Goal: Task Accomplishment & Management: Complete application form

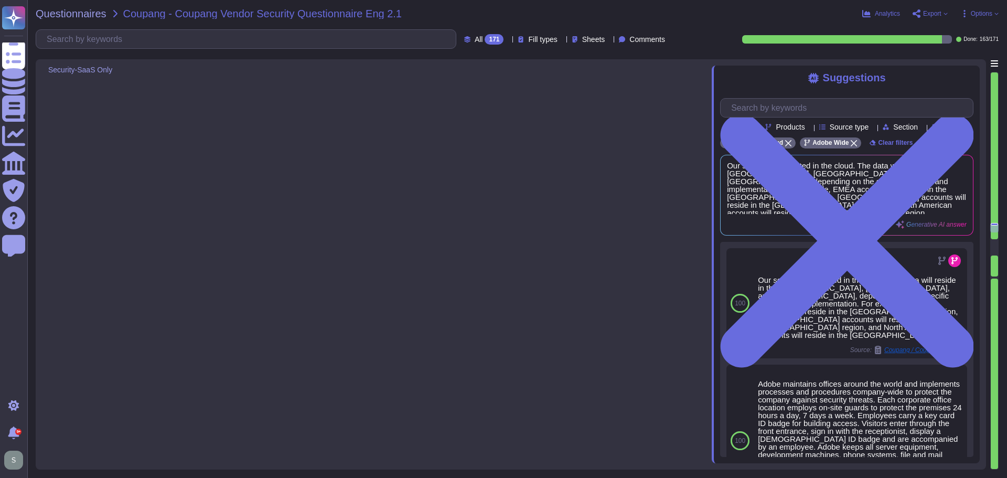
type textarea "No, we do not outsource development to another company. All of our solutions ar…"
type textarea "Lorem ips do sitam c adipiscin eli seddoei temp inci utlabor etdoloremagnaa eni…"
type textarea "Our services are hosted in the cloud. The data will reside in the [GEOGRAPHIC_D…"
type textarea "The data is hosted and stored in the location appropriate to the contract. For …"
type textarea "Yes, personal information can be displayed in several places, such as message b…"
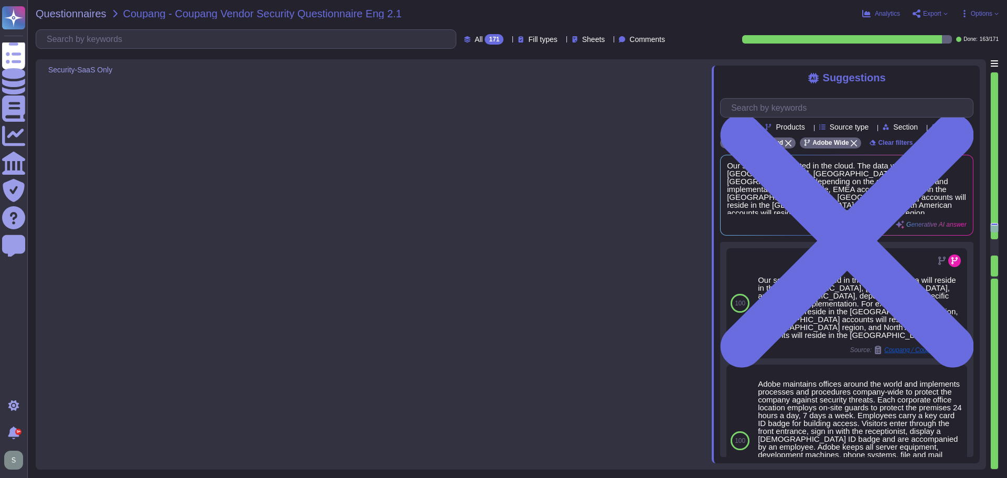
type textarea "Yes, we encrypt the following items of personal information: (i) Items of perso…"
type textarea "Yes, data is segregated per customer in a shared environment, and all data is l…"
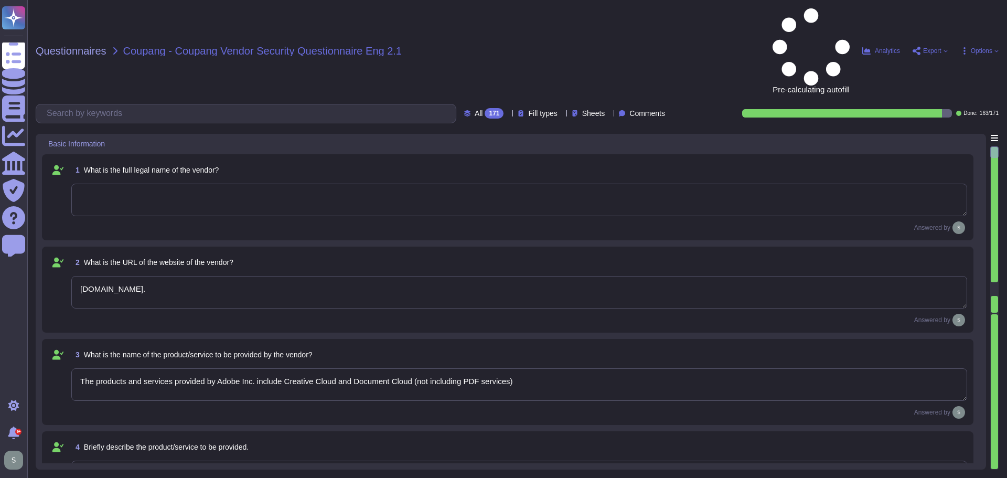
type textarea "[DOMAIN_NAME]."
type textarea "The products and services provided by Adobe Inc. include Creative Cloud and Doc…"
type textarea "Solutions Consultant to provide response"
type textarea "Adobe offers several APIs to its clients, enabling them to integrate Adobe serv…"
type textarea "Yes, Adobe maintains enterprise Information Security and Privacy Policies that …"
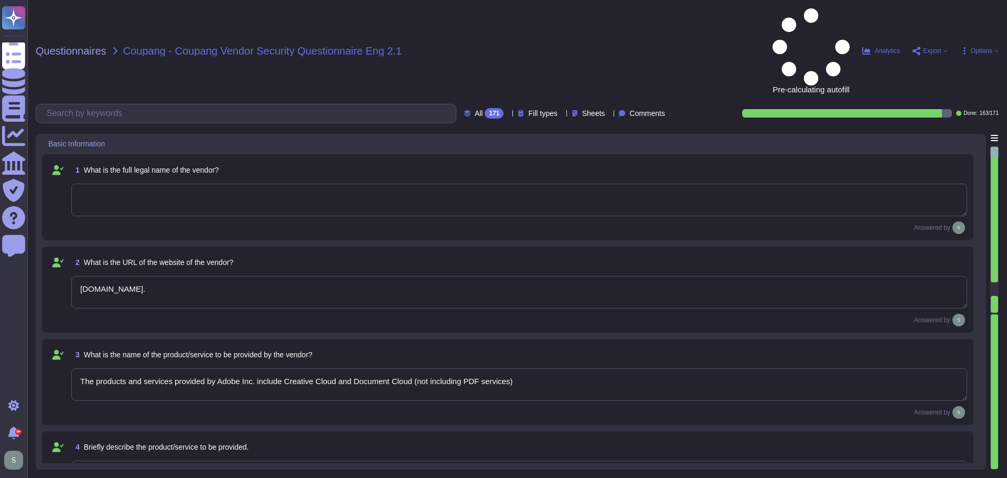
type textarea "Adobe has appointed a Chief Security Officer (CSO) who is responsible for secur…"
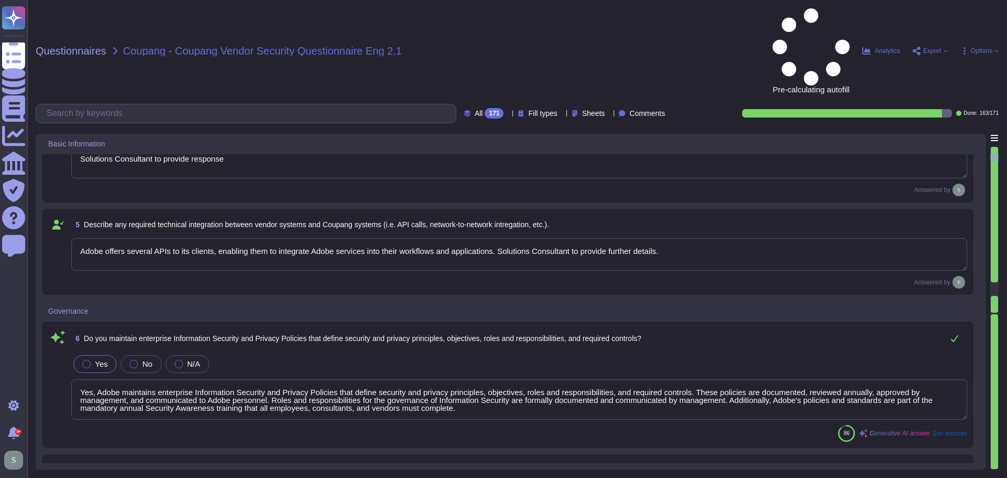
type textarea "Yes, we deliver regular information security and privacy training to educate ou…"
type textarea "Adobe has implemented a comprehensive Business Continuity and Disaster Recovery…"
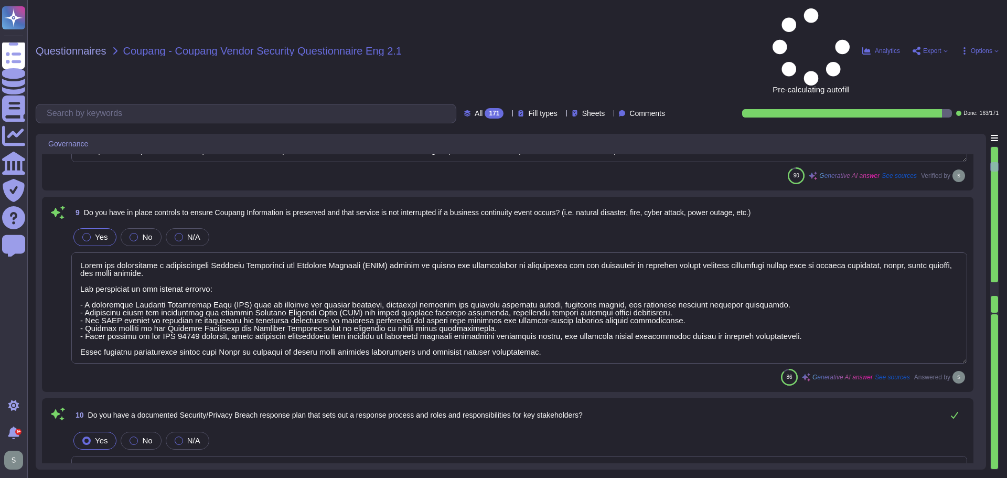
type textarea "Yes, we have a documented and approved Incident Response Plan in place that out…"
type textarea "For incidents: The Incident Response Team coordinates incident response activit…"
type textarea "The timeframe for notification is governed by the laws and regulations of the c…"
type textarea "Adobe’s obligations are made publicly available in our privacy policy which can…"
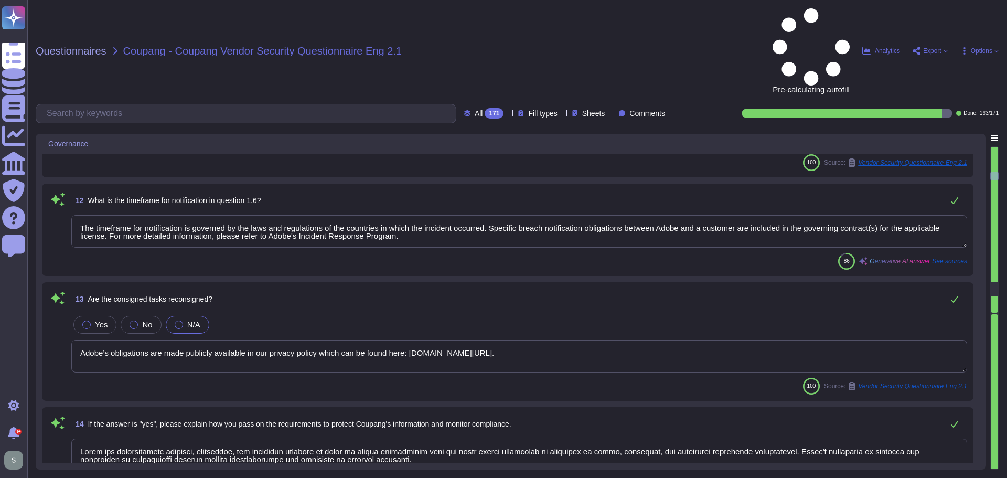
type textarea "Adobe has comprehensive policies, procedures, and technical measures in place t…"
type textarea "Adobe has a policy in place for the secure deletion and destruction of data, wh…"
type textarea "a) We retain personal information related to our contract and business transact…"
type textarea "Yes, Adobe instructs all employees to report any identified or suspected inform…"
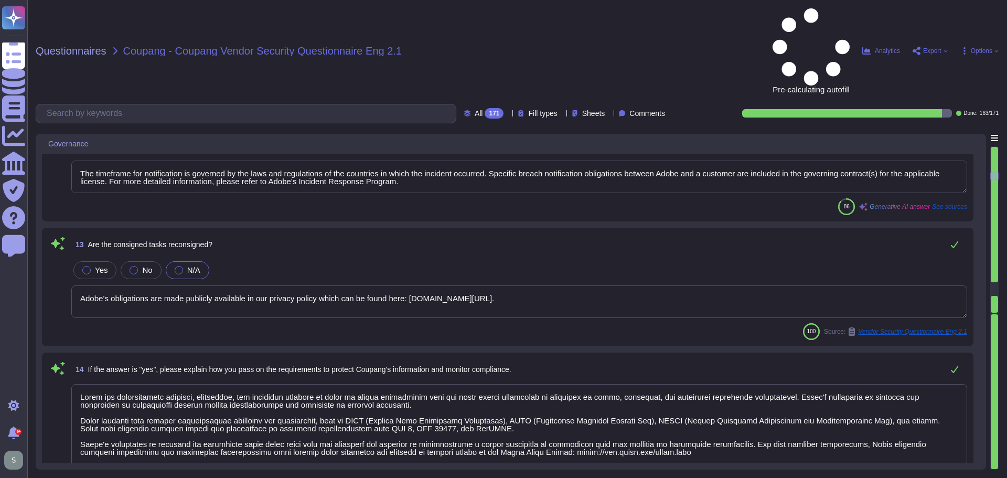
type textarea "Adobe employees at an office location that do not have access to confidential o…"
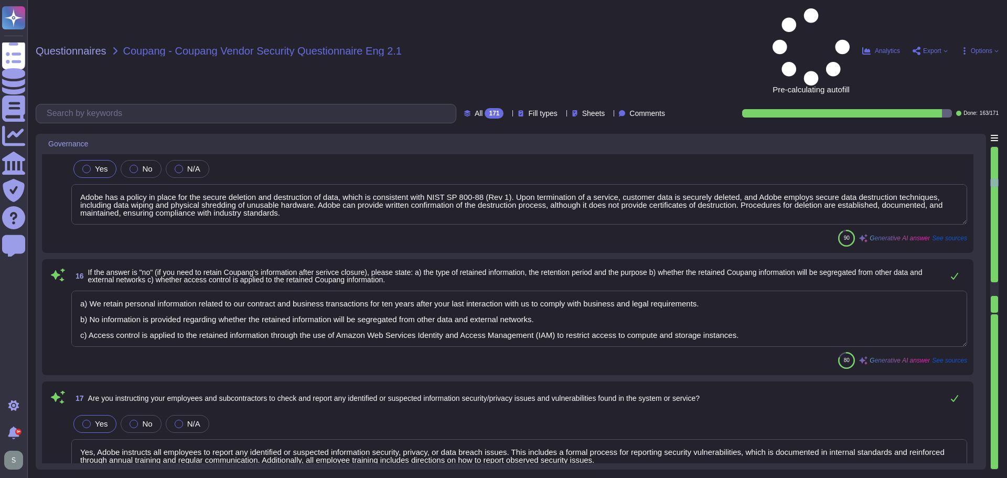
type textarea "Coupang Information is maintained in controlled areas that are protected by var…"
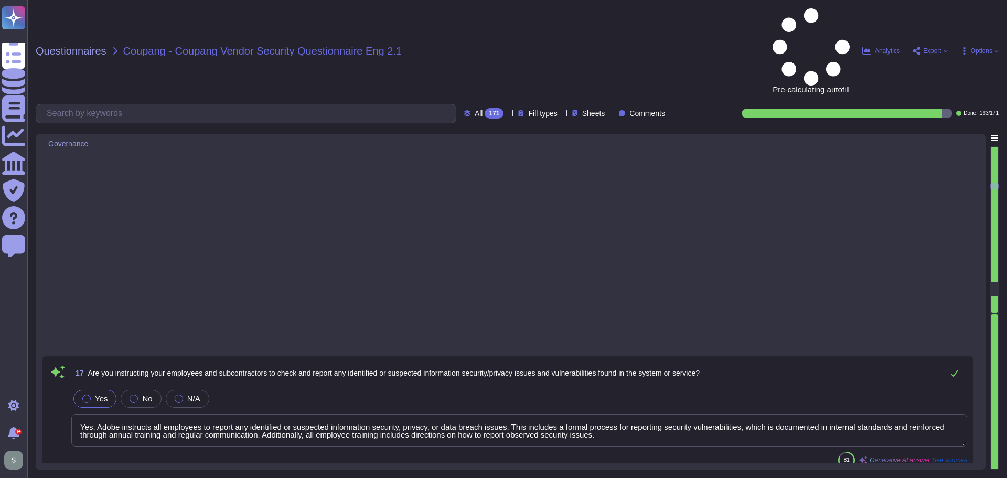
type textarea "Lor, ipsum do s ametcon ad elits, doeius, tem incidi utlabo etdolo magnaaliqua …"
type textarea "System access granting, adjusting, and revoking activities are logged, and appr…"
type textarea "The default sign-in session timeout value is 24 hours."
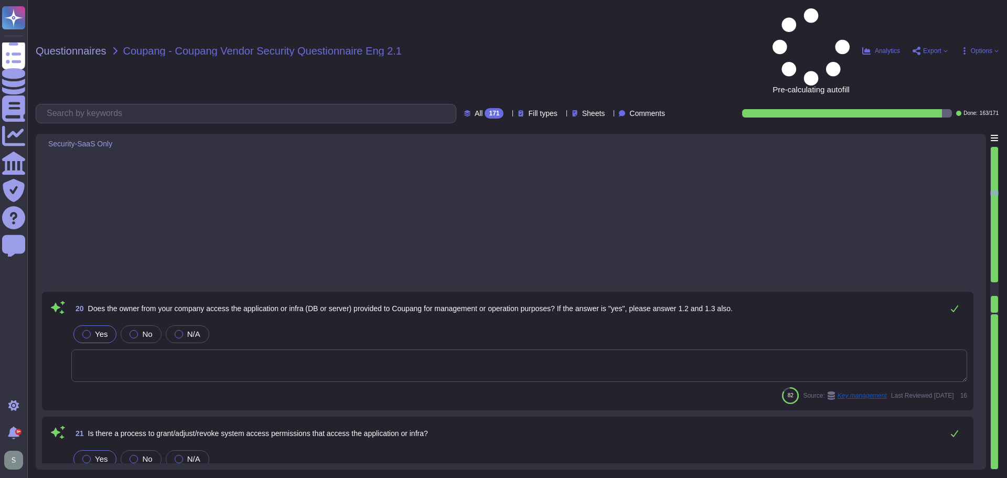
type textarea "Yes, the session timeout may be configured by the customer. Additionally, sessi…"
type textarea "Yes, it can be integrated with Coupang Okta for SSO based on SAML 2.0 or OpenID."
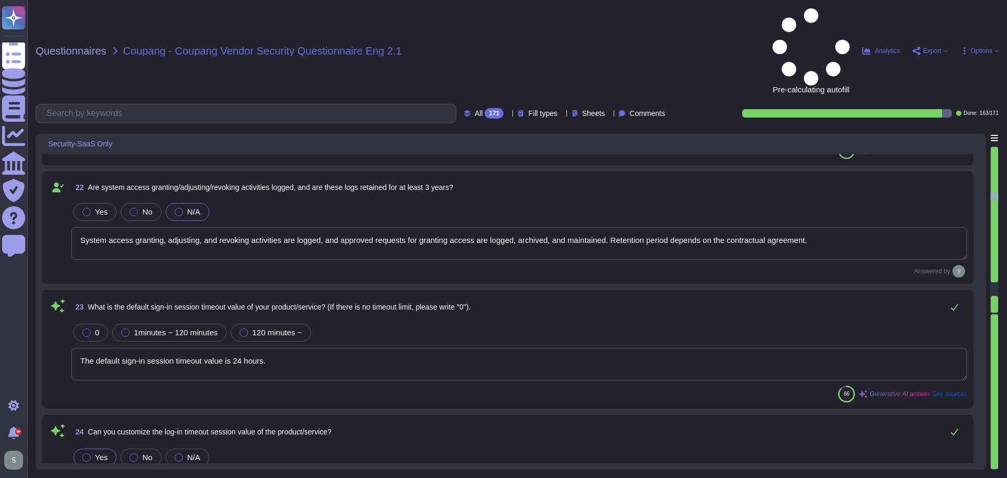
type textarea "Each user must have a unique personal account created using Adobe's Identity an…"
type textarea "Yes, multi-factor authentication (MFA) is required prior to obtaining access to…"
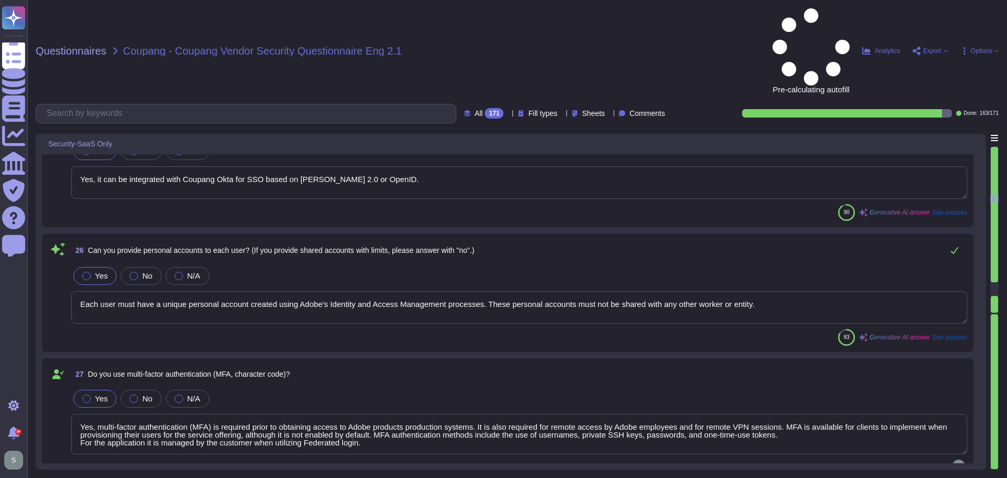
scroll to position [3198, 0]
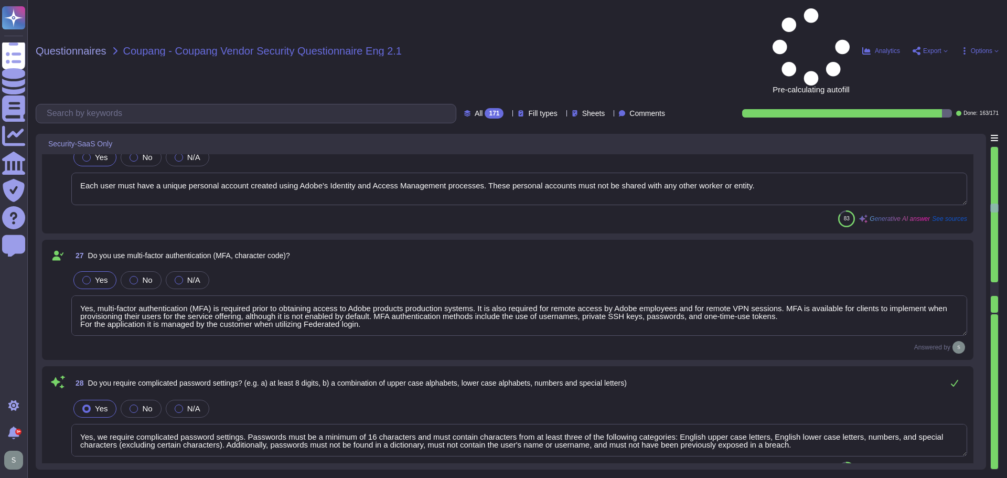
type textarea "Yes, we require complicated password settings. Passwords must be a minimum of 1…"
type textarea "We use SHA-256 hashing in combination with password salts and a large number of…"
type textarea "For Adobe, personnel accounts subscribed to the corporate identity management s…"
type textarea "Yes, administrator and other special purpose accounts are separately identified…"
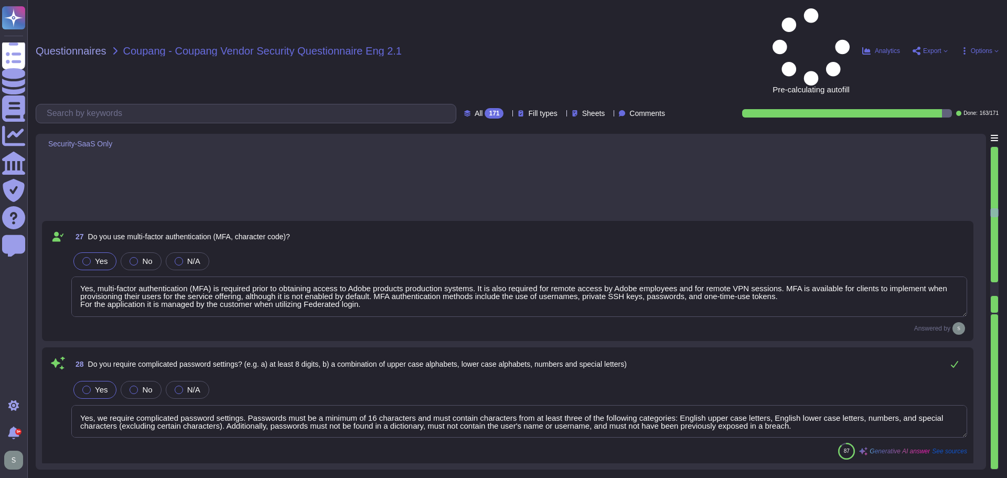
type textarea "Yes, our systems implement controls to prevent unauthorized access, including l…"
type textarea "Yes, Adobe captures and retains logs related to authentication attempts, includ…"
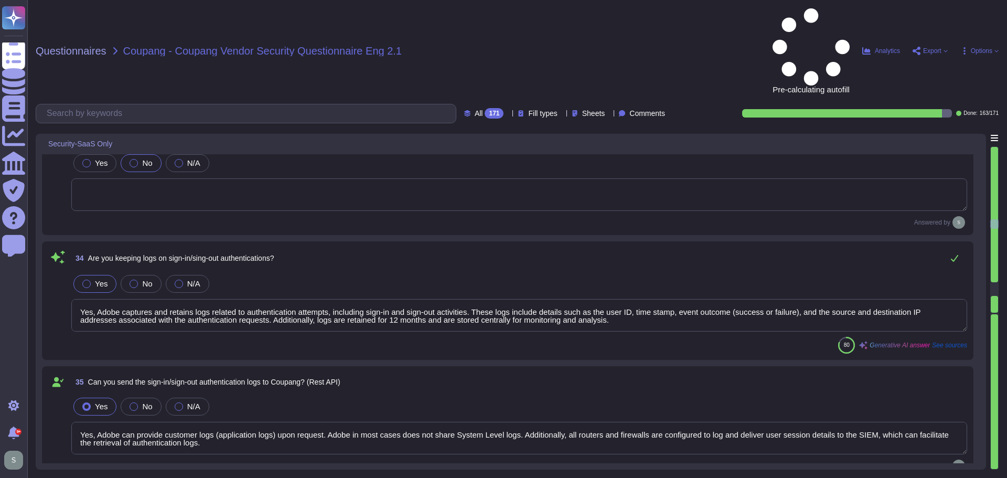
type textarea "Yes, Adobe can provide customer logs (application logs) upon request. Adobe in …"
type textarea "Third-party audit or certification reports are available under NDA and can be r…"
type textarea "Yes, we have comprehensive controls in place to prevent, detect, and respond to…"
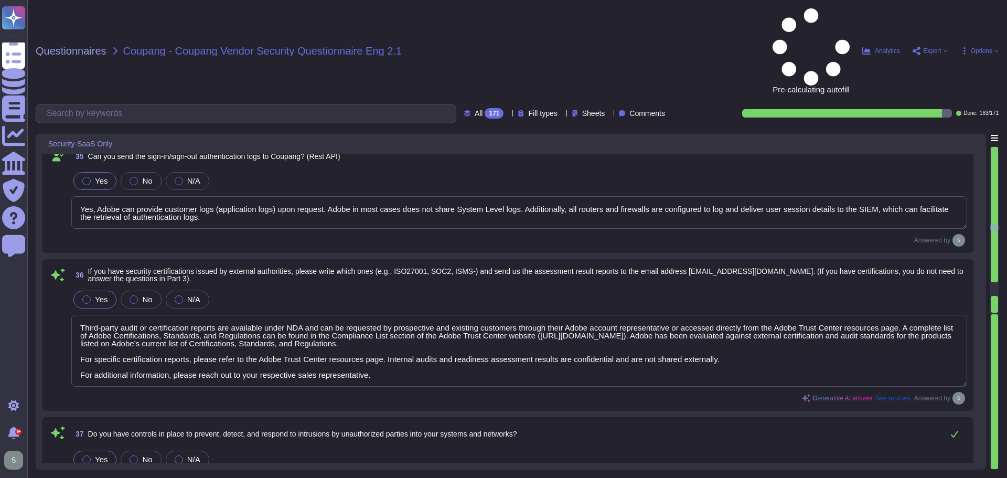
type textarea "Yes, we have a formal patch management process in place, governed by the Vulner…"
type textarea "Yes, we have comprehensive controls in place to prevent, detect, and respond to…"
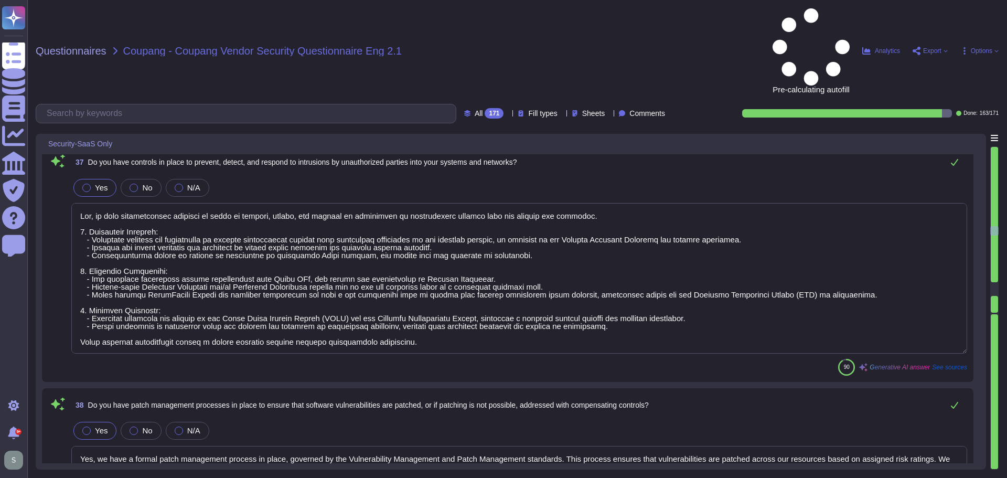
type textarea "Adobe backs up customer data regularly and validates restoration of data period…"
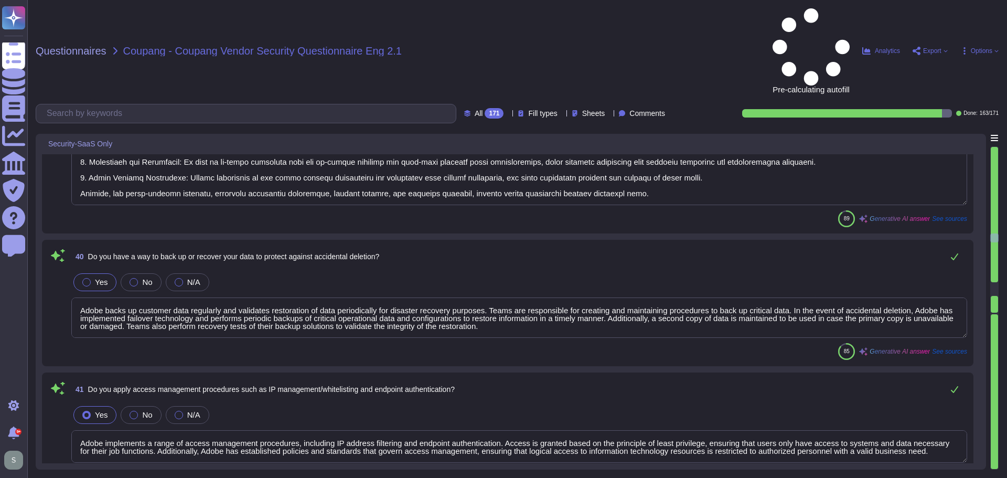
type textarea "Adobe implements a range of access management procedures, including IP address …"
type textarea "Yes, we apply network segmentation within our production environment to restric…"
type textarea "Adobe adheres to a Data Classification and Handling Standard that classifies da…"
type textarea "Access to the Internet and services such as P2P, web hard, and messenger is res…"
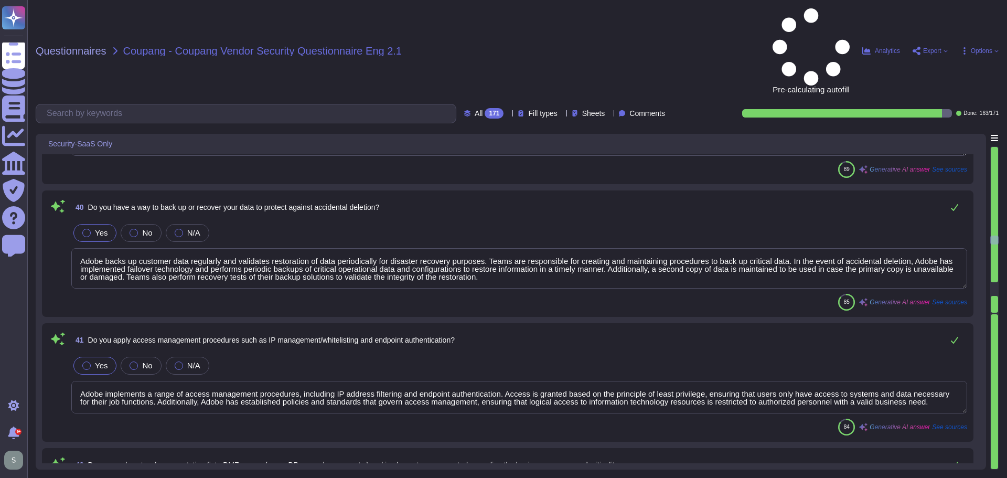
type textarea "Yes, we have established procedures to manage encryption keys, which include se…"
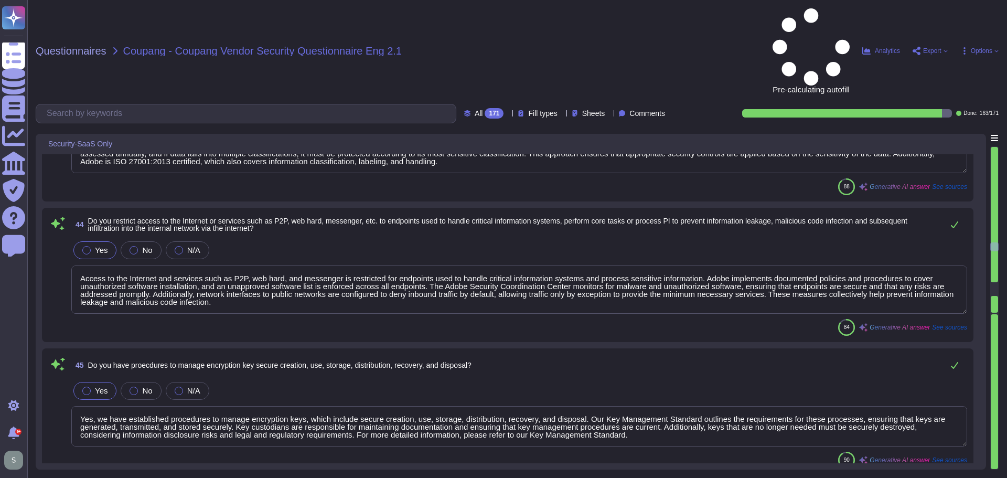
type textarea "Yes, Adobe conducts regular simulation exercises to enhance its cybersecurity p…"
type textarea "Customer will decide who gets access by assigning appropriate roles in Adobe Co…"
type textarea "Adobe conducts penetration testing on a regular basis, specifically on an annua…"
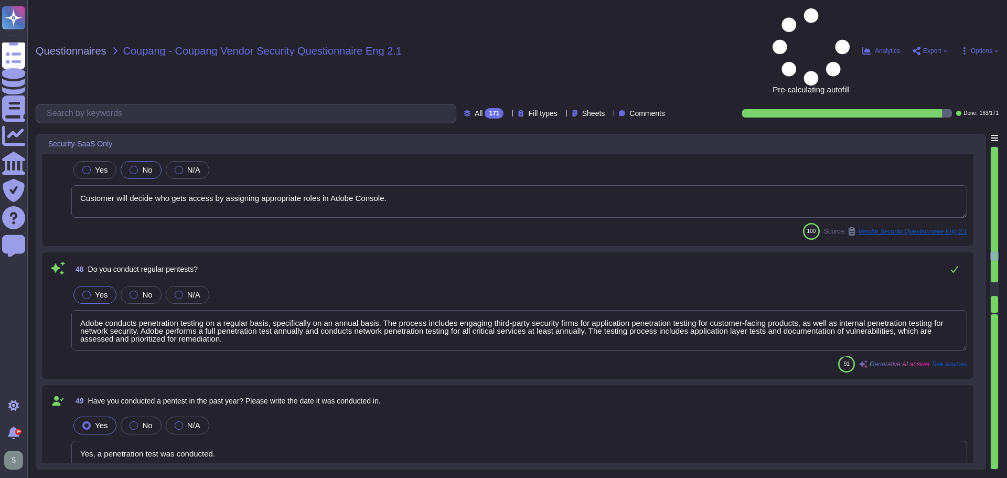
type textarea "Yes, a penetration test was conducted."
type textarea "Yes."
type textarea "Yes, Adobe has a comprehensive monitoring system in place to quickly detect bre…"
type textarea "Yes, we have a documented and approved incident response plan in place to assis…"
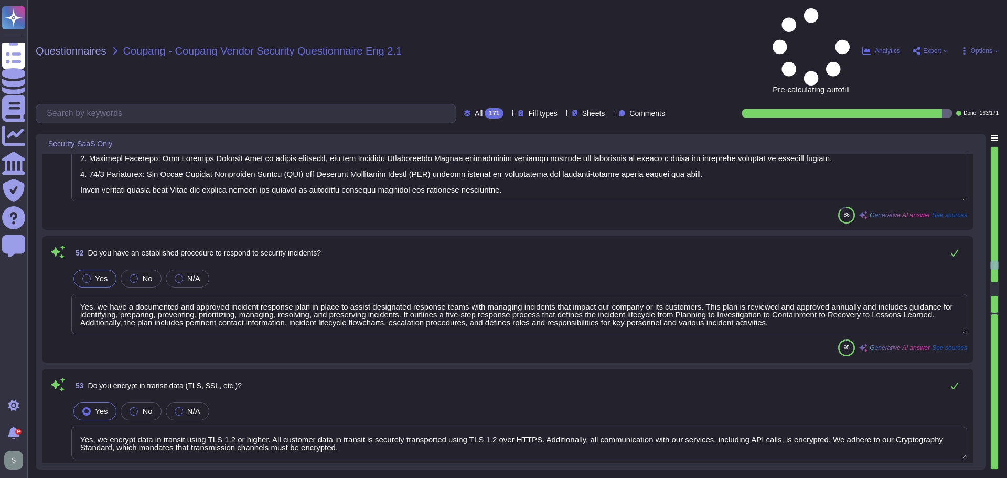
type textarea "Yes, we encrypt data in transit using TLS 1.2 or higher. All customer data in t…"
type textarea "Yes, we have control measures in place for users accessing the system from a mo…"
type textarea "Coupang’s data is logically segregated from other clients’ data. The environmen…"
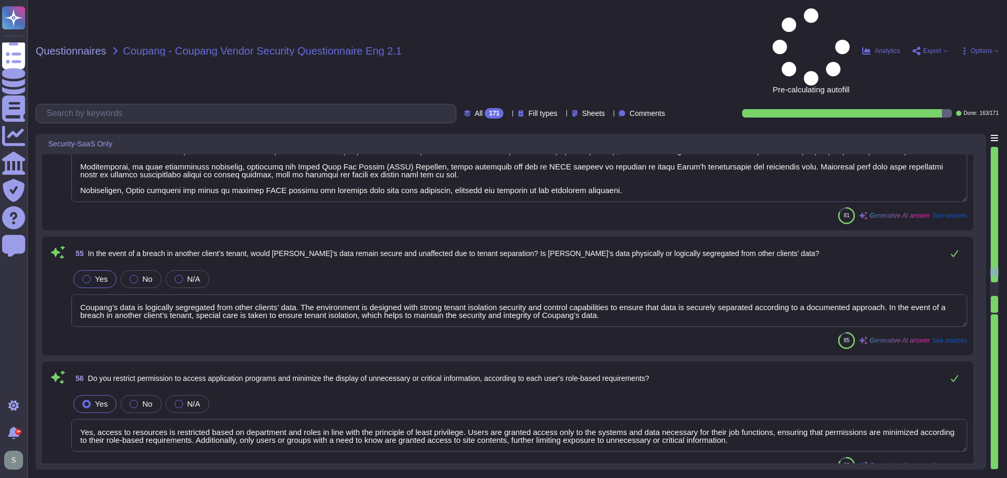
type textarea "Yes, access to resources is restricted based on department and roles in line wi…"
type textarea "In order to protect against unauthorized access and modification, Adobe capture…"
type textarea "Yes, our service provides security audit logs for administrators. Customers hav…"
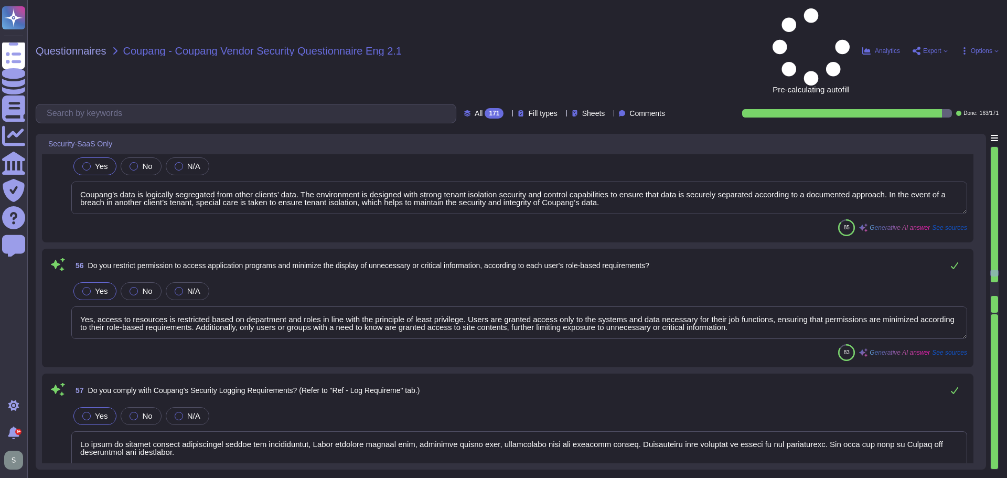
type textarea "Solutions Consultant to provide details if applicable."
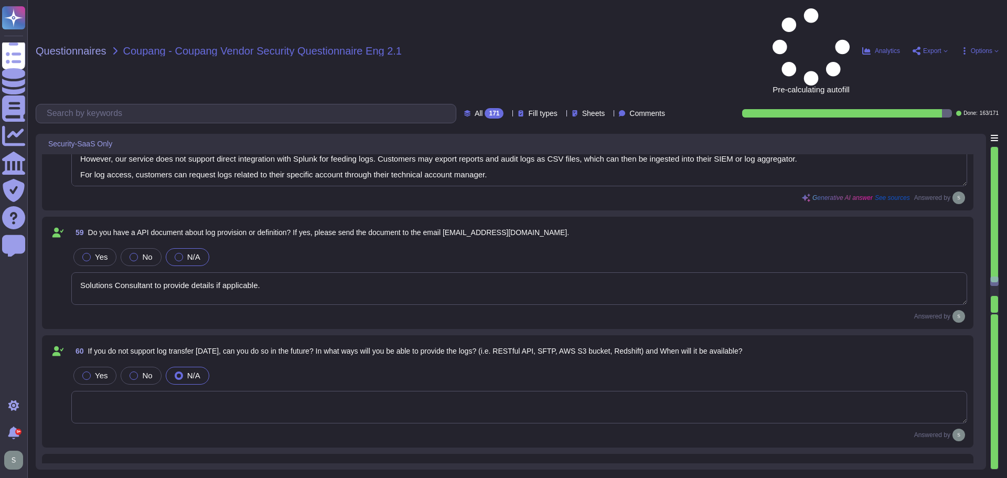
type textarea "Yes, we maintain segmented development, test, and production environments. Prod…"
type textarea "Yes, we maintain strict procedures regarding the creation, use, management, dis…"
type textarea "Access to source programs is restricted to authorized users only, ensuring that…"
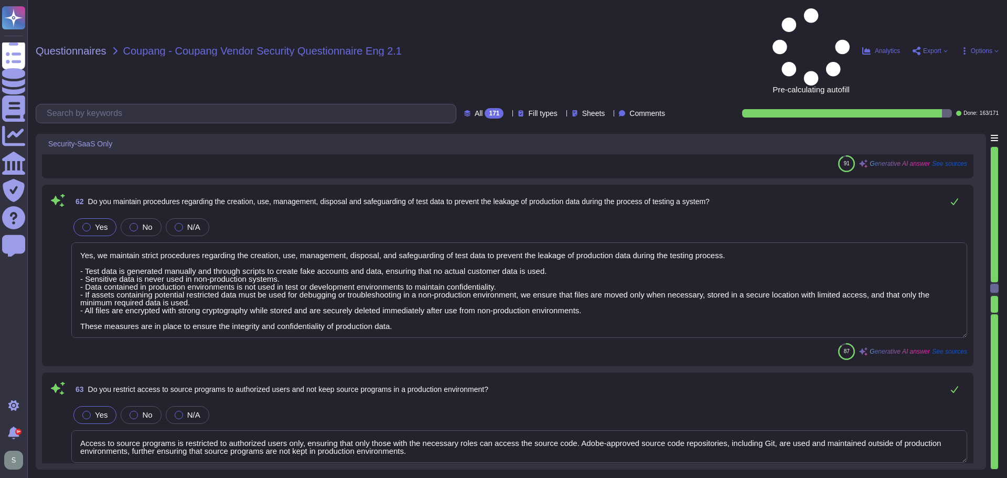
type textarea "No, we do not outsource development to another company. All of our solutions ar…"
type textarea "Lorem ips do sitam c adipiscin eli seddoei temp inci utlabor etdoloremagnaa eni…"
type textarea "Our services are hosted in the cloud. The data will reside in the [GEOGRAPHIC_D…"
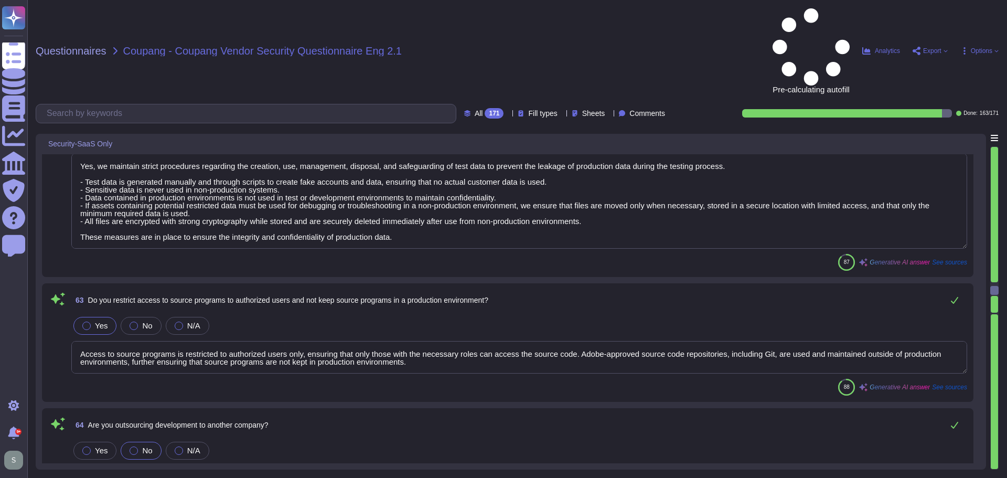
type textarea "The data is hosted and stored in the location appropriate to the contract. For …"
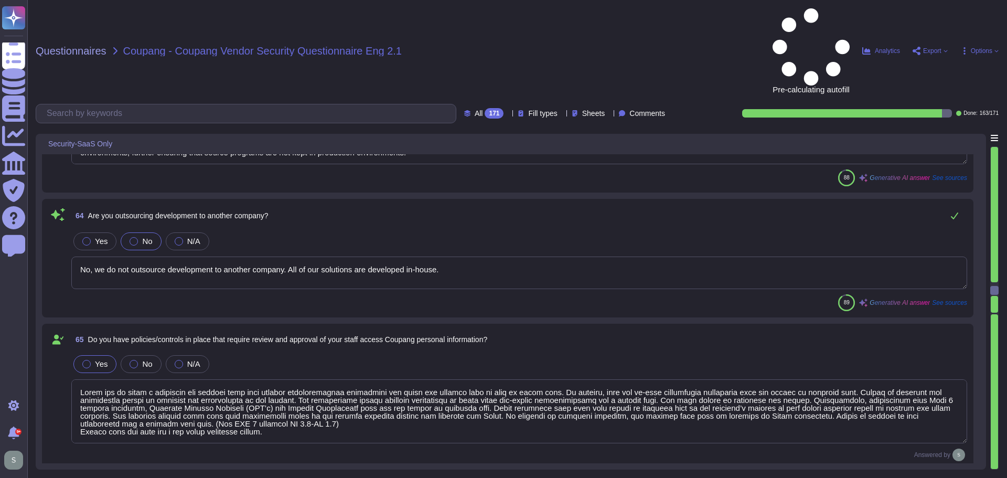
scroll to position [8547, 0]
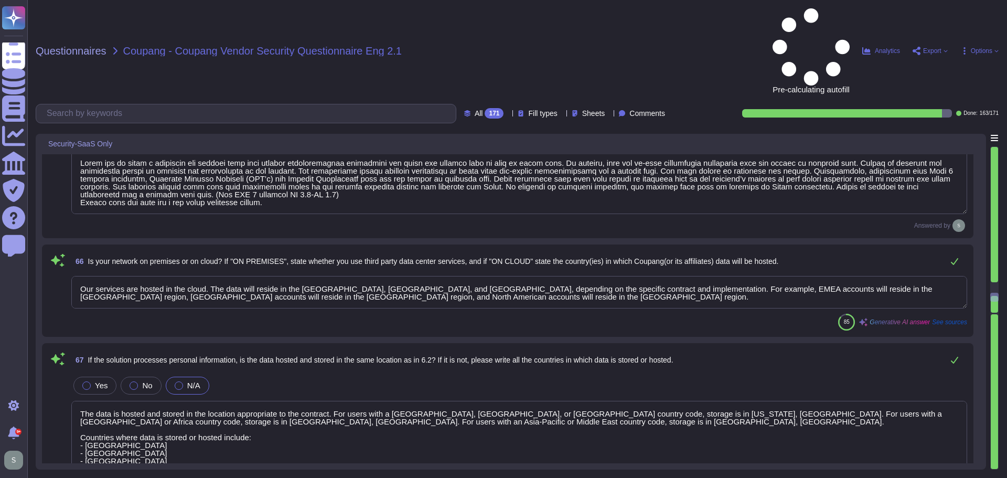
type textarea "Yes, personal information can be displayed in several places, such as message b…"
type textarea "Yes, we encrypt the following items of personal information: (i) Items of perso…"
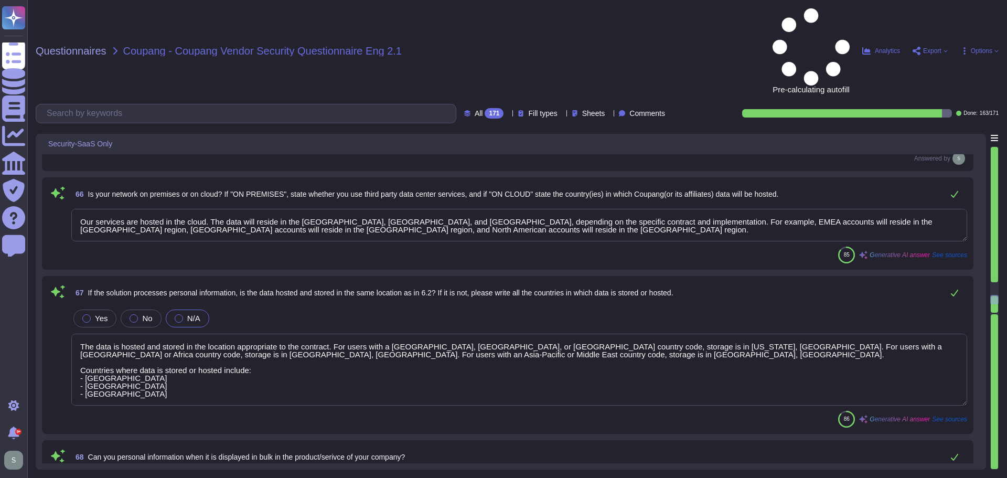
scroll to position [8704, 0]
type textarea "Yes, data is segregated per customer in a shared environment, and all data is l…"
type textarea "In the event of employee or vendor termination (leaving Adobe voluntarily, redu…"
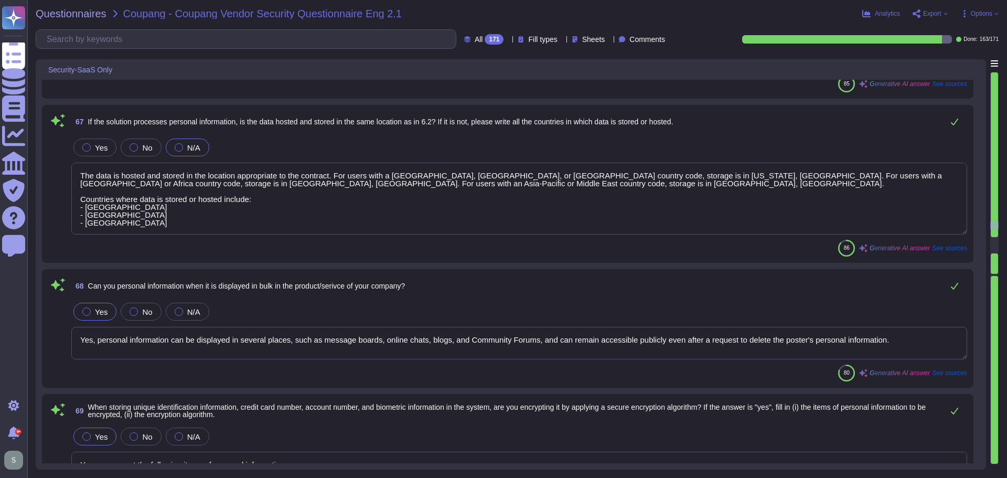
drag, startPoint x: 120, startPoint y: 219, endPoint x: 50, endPoint y: 201, distance: 71.5
click at [50, 201] on div "67 If the solution processes personal information, is the data hosted and store…" at bounding box center [507, 183] width 919 height 145
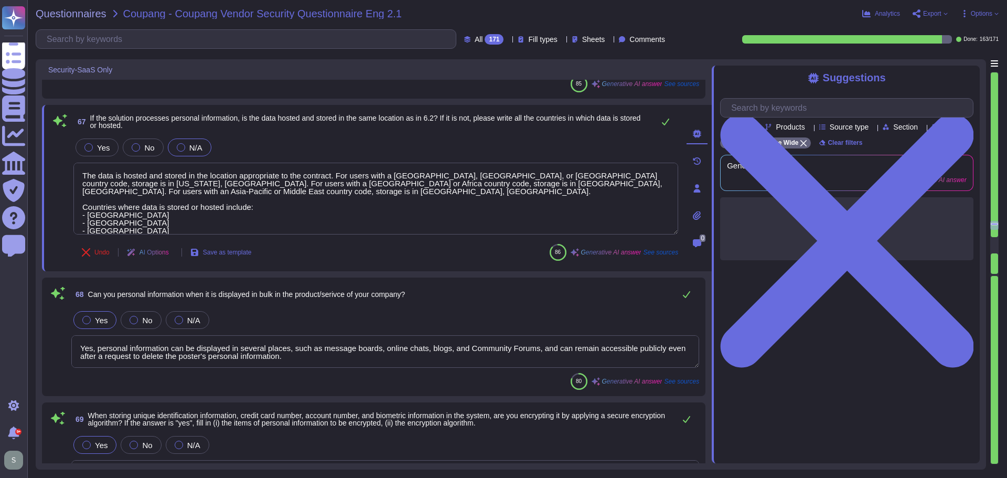
type textarea "In the event of employee or vendor termination (leaving Adobe voluntarily, redu…"
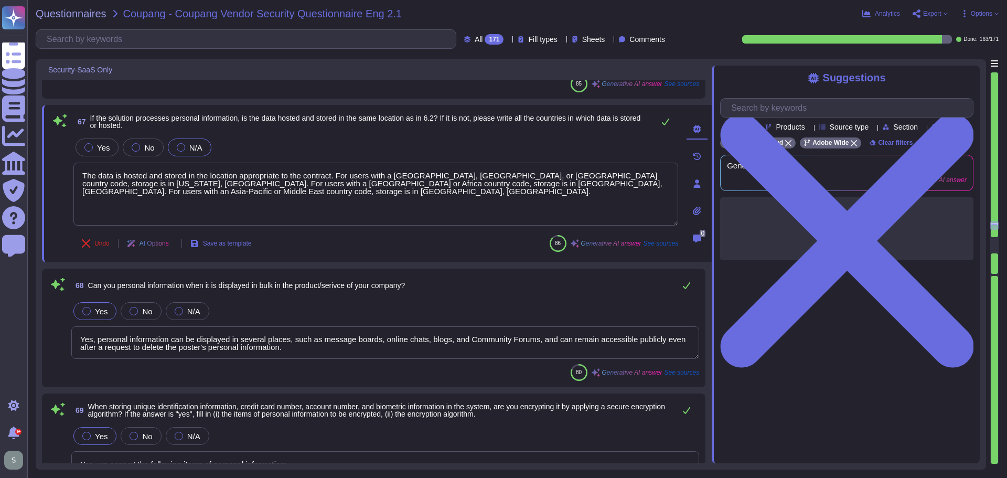
type textarea "The data is hosted and stored in the location appropriate to the contract. For …"
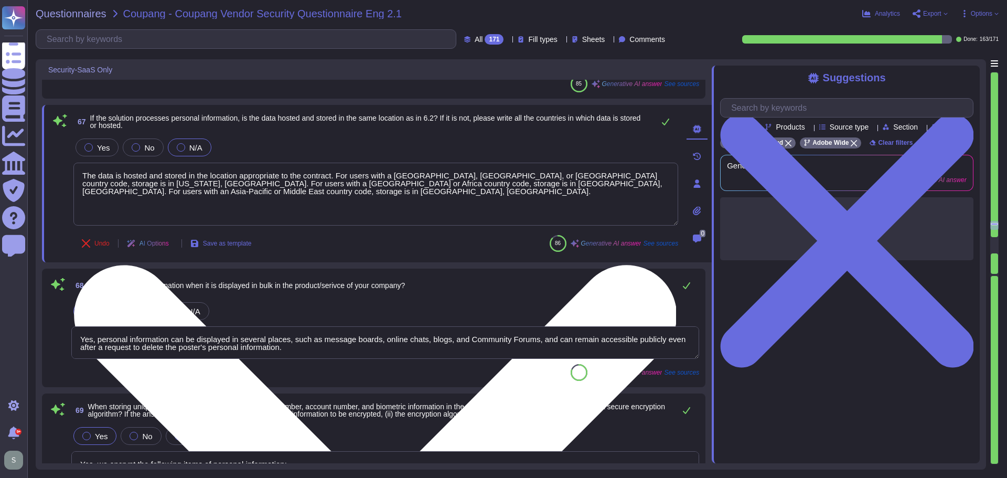
click at [146, 196] on textarea "The data is hosted and stored in the location appropriate to the contract. For …" at bounding box center [375, 194] width 605 height 63
click at [150, 189] on textarea "The data is hosted and stored in the location appropriate to the contract. For …" at bounding box center [375, 194] width 605 height 63
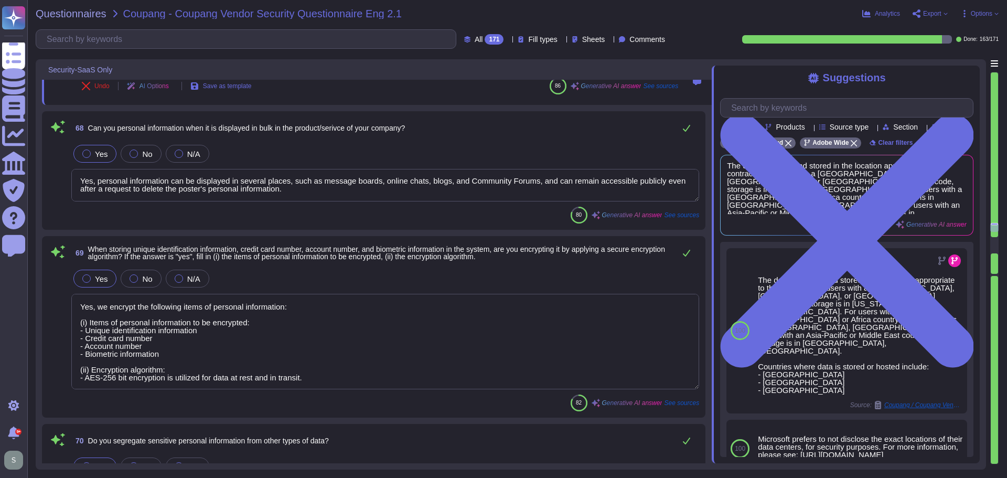
scroll to position [8861, 0]
type textarea "Adobe captures and retains various logs to ensure security and compliance. The …"
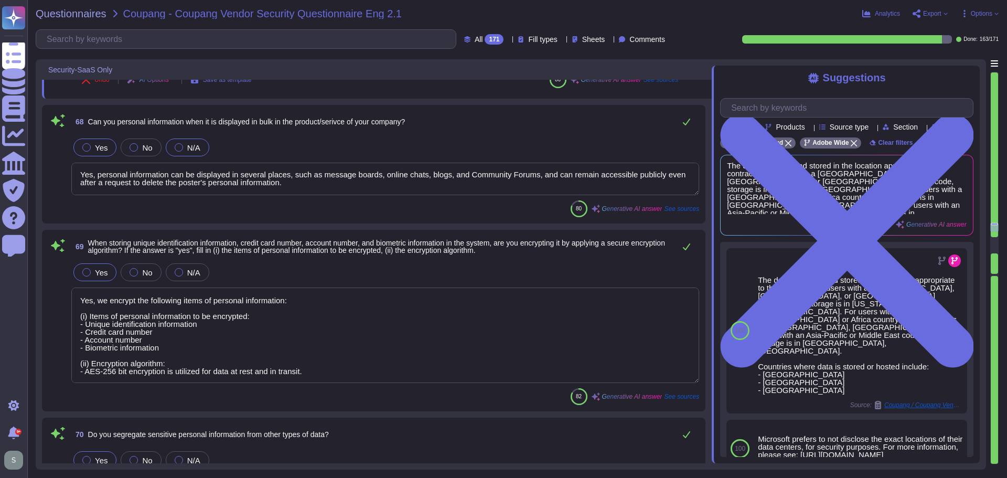
click at [175, 146] on div at bounding box center [179, 147] width 8 height 8
type textarea "The data is hosted and stored in the location appropriate to the contract. For …"
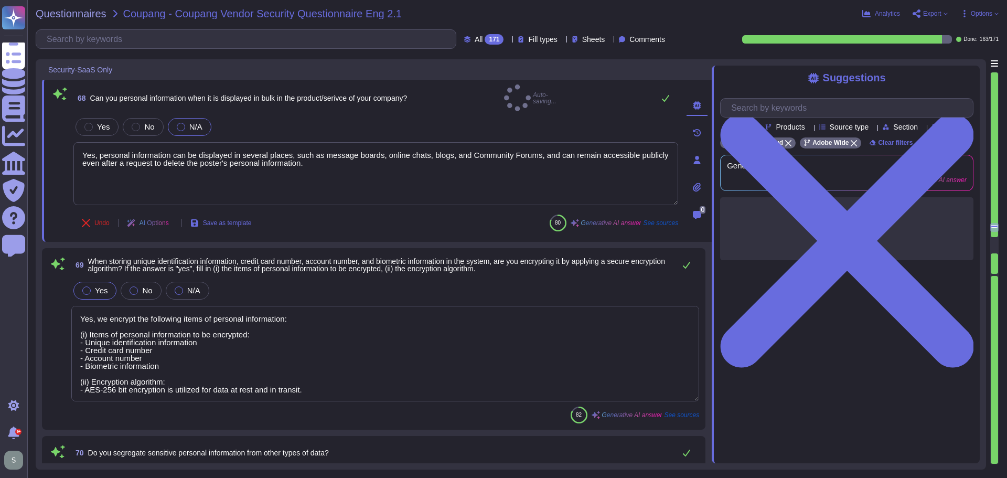
type textarea "Adobe captures and retains various logs to ensure security and compliance. The …"
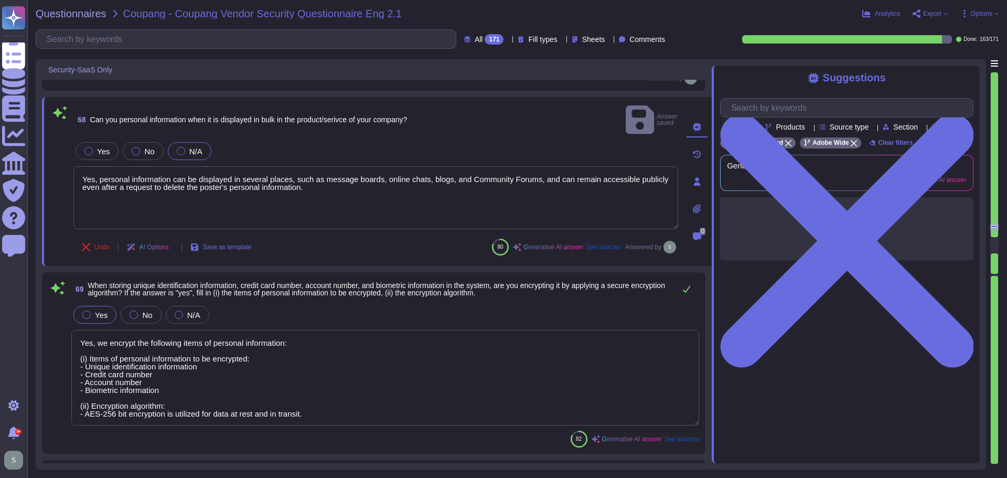
drag, startPoint x: 312, startPoint y: 162, endPoint x: 48, endPoint y: 152, distance: 264.5
click at [48, 152] on div "68 Can you personal information when it is displayed in bulk in the product/ser…" at bounding box center [377, 181] width 670 height 169
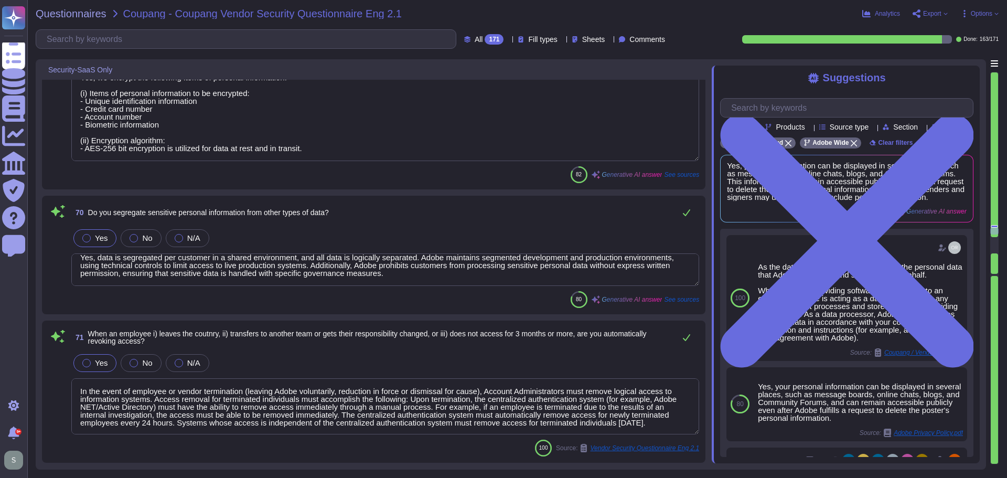
scroll to position [9176, 0]
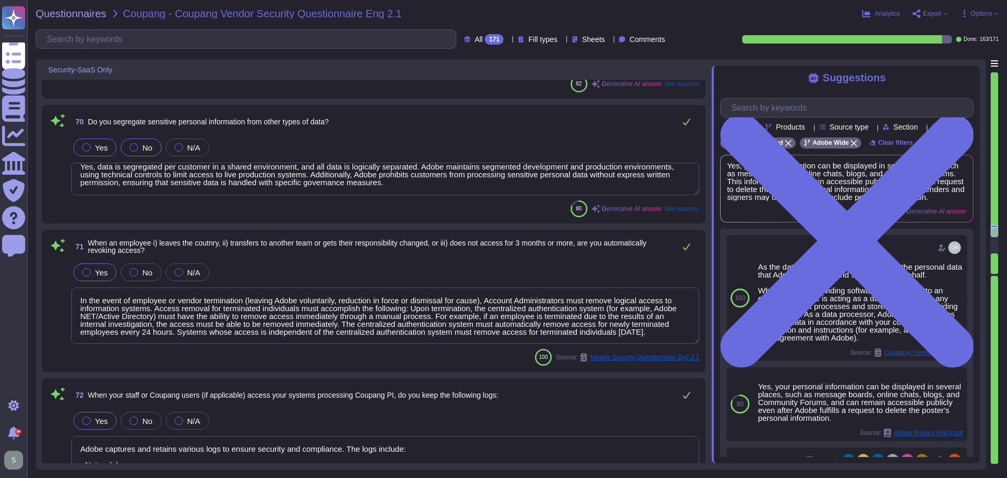
click at [130, 147] on div at bounding box center [134, 147] width 8 height 8
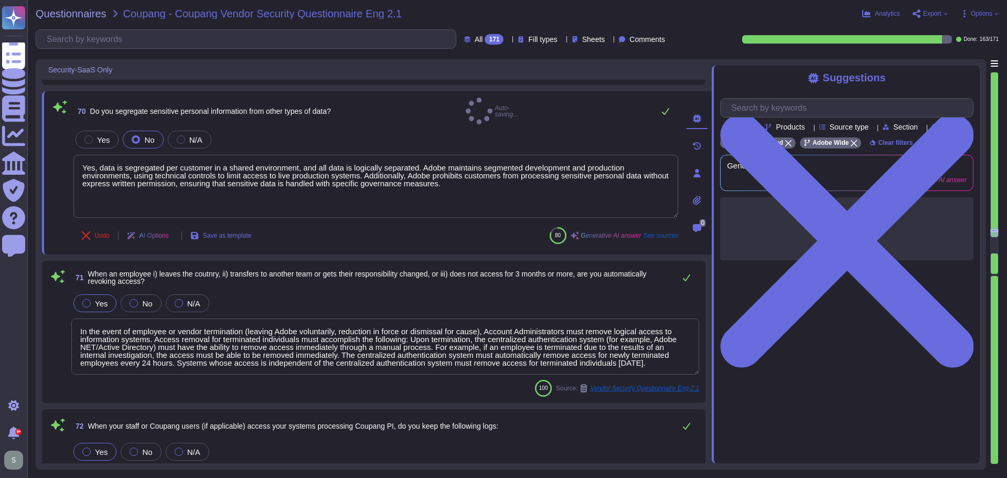
scroll to position [0, 0]
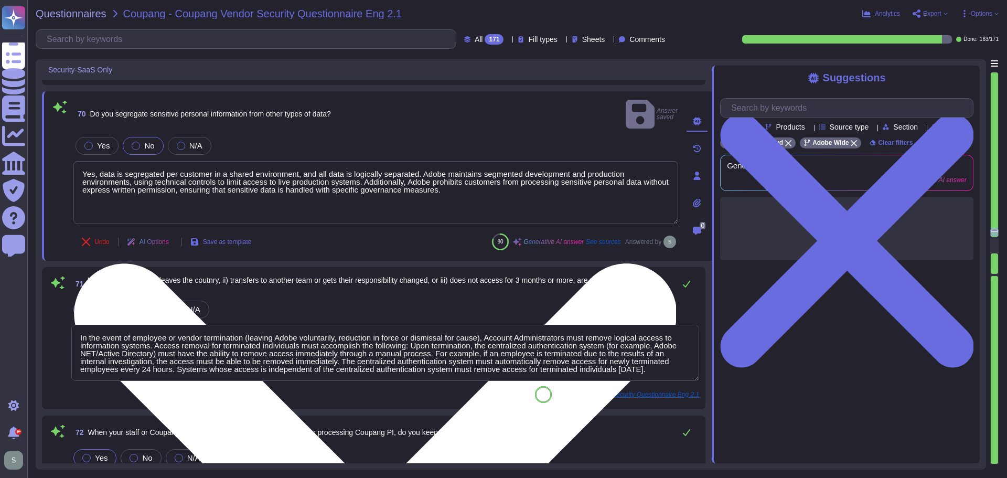
drag, startPoint x: 470, startPoint y: 179, endPoint x: 432, endPoint y: 176, distance: 38.4
click at [432, 176] on textarea "Yes, data is segregated per customer in a shared environment, and all data is l…" at bounding box center [375, 192] width 605 height 63
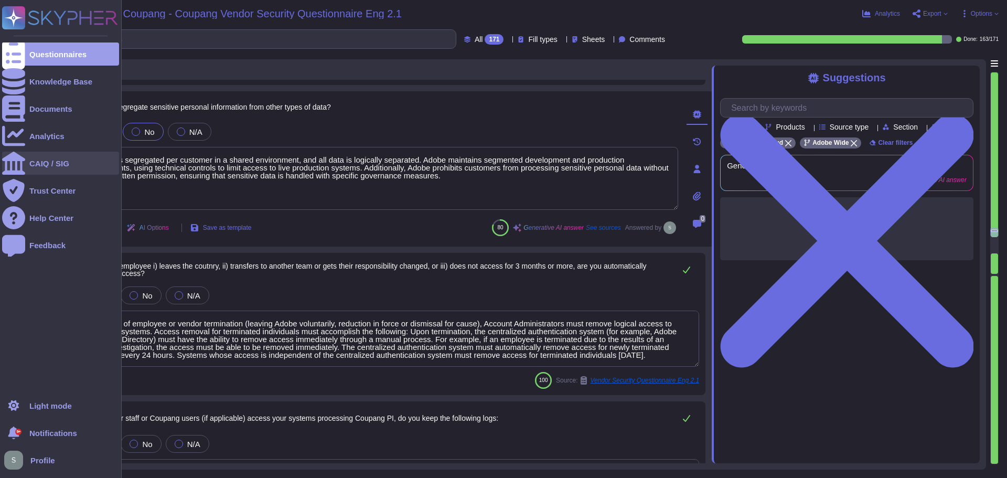
drag, startPoint x: 363, startPoint y: 167, endPoint x: 17, endPoint y: 153, distance: 346.3
click at [17, 153] on div "Questionnaires Knowledge Base Documents Analytics CAIQ / SIG Trust Center Help …" at bounding box center [503, 239] width 1007 height 478
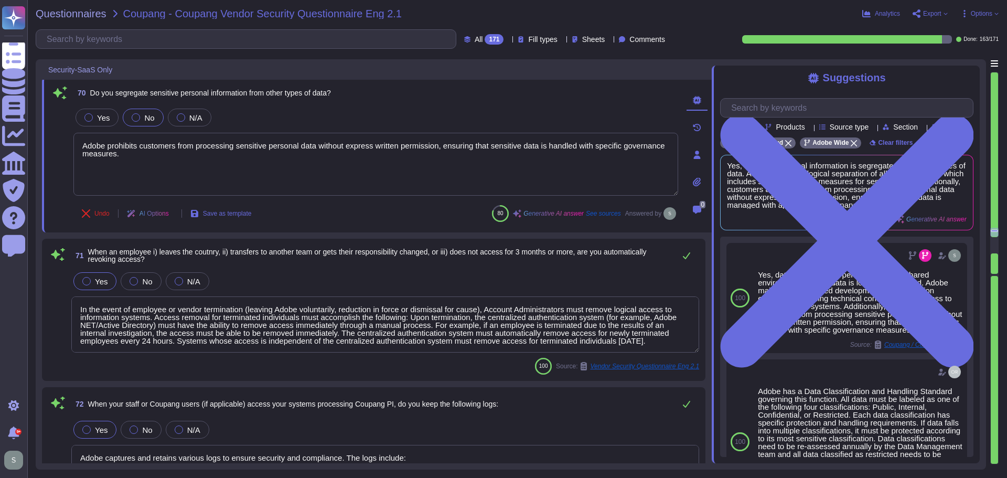
scroll to position [9251, 0]
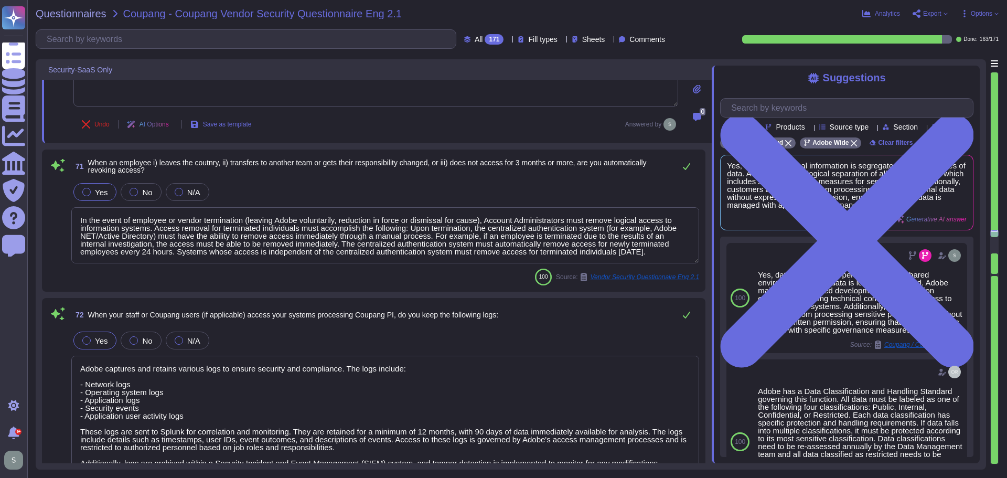
type textarea "Adobe prohibits customers from processing sensitive personal data without expre…"
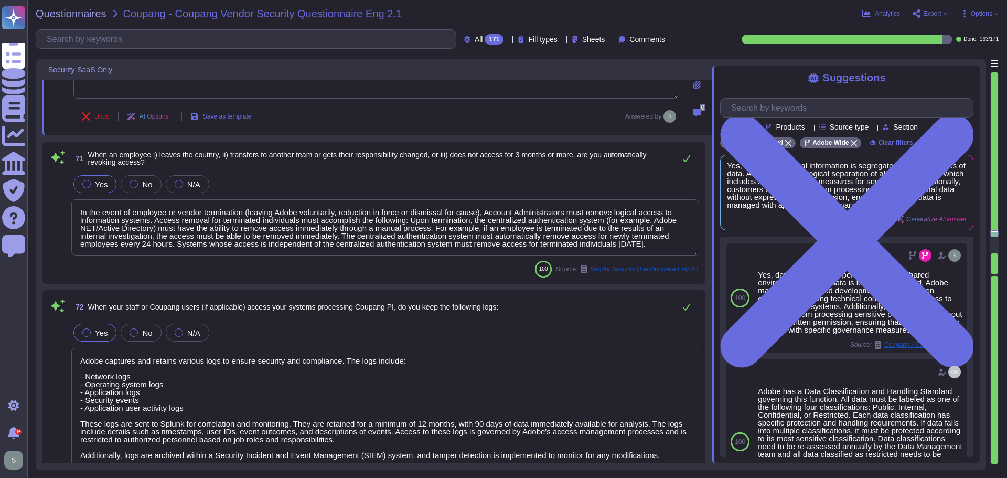
scroll to position [1, 0]
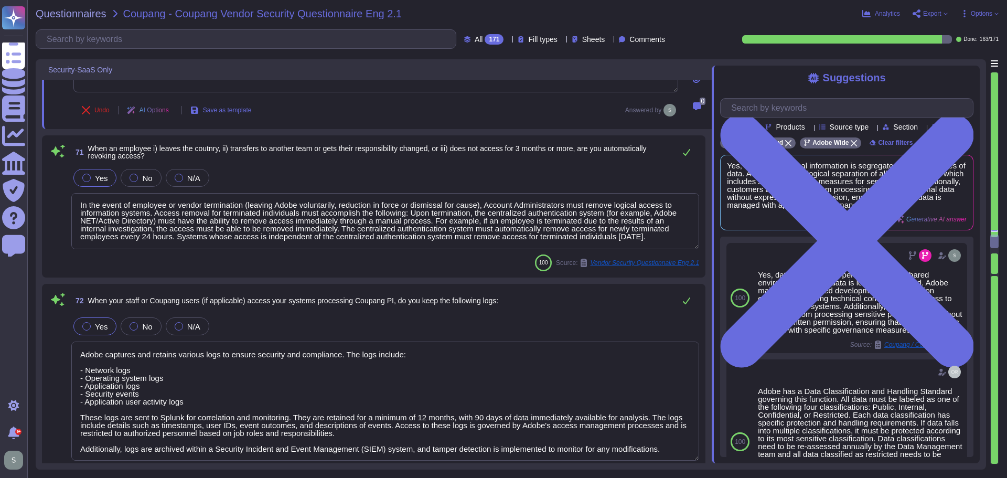
type textarea "Logs are retained for 12 months."
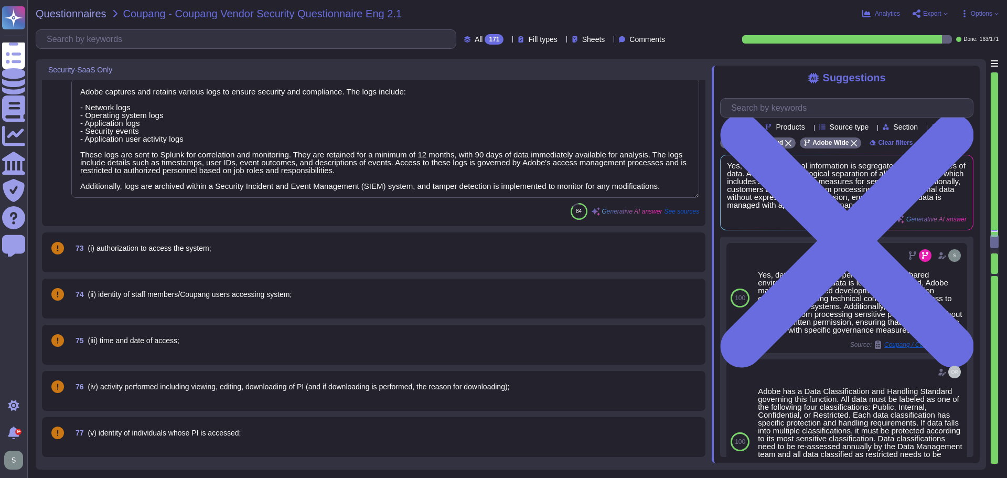
type textarea "Yes, the logs are protected to ensure they are not modified without authorizati…"
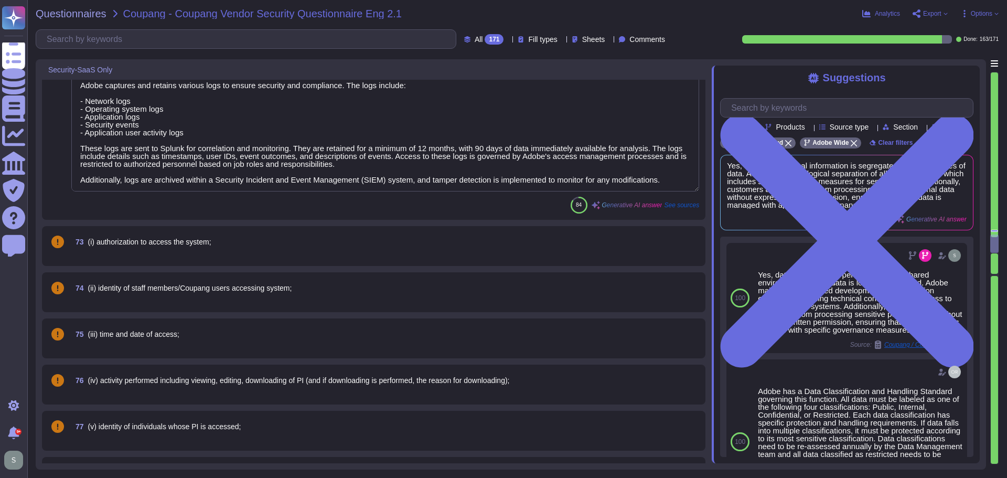
type textarea "Yes, logs must be backed up and stored for at least 24 hours, or the SIEM servi…"
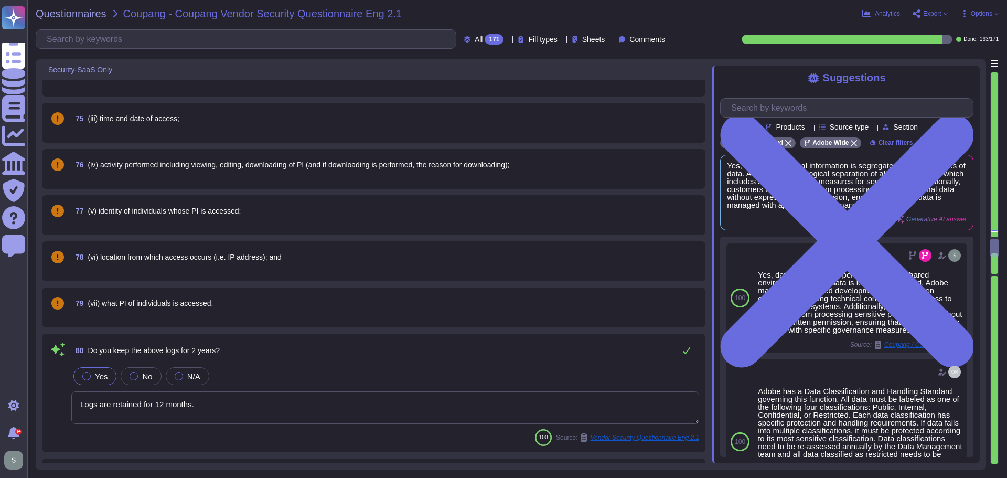
type textarea "Yes, the logs are periodically reviewed to detect unauthorized access or other …"
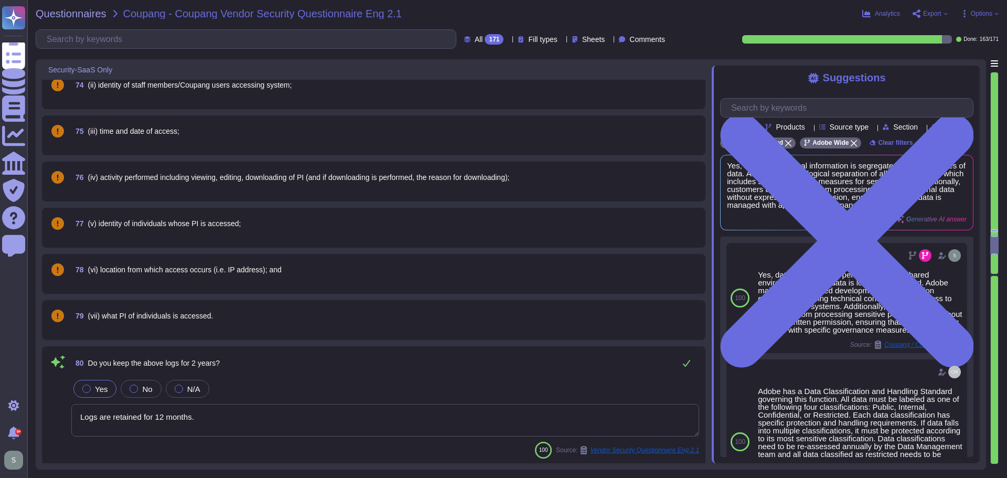
type textarea "Adobe prohibits customers from processing sensitive personal data without expre…"
type textarea "In the event of employee or vendor termination (leaving Adobe voluntarily, redu…"
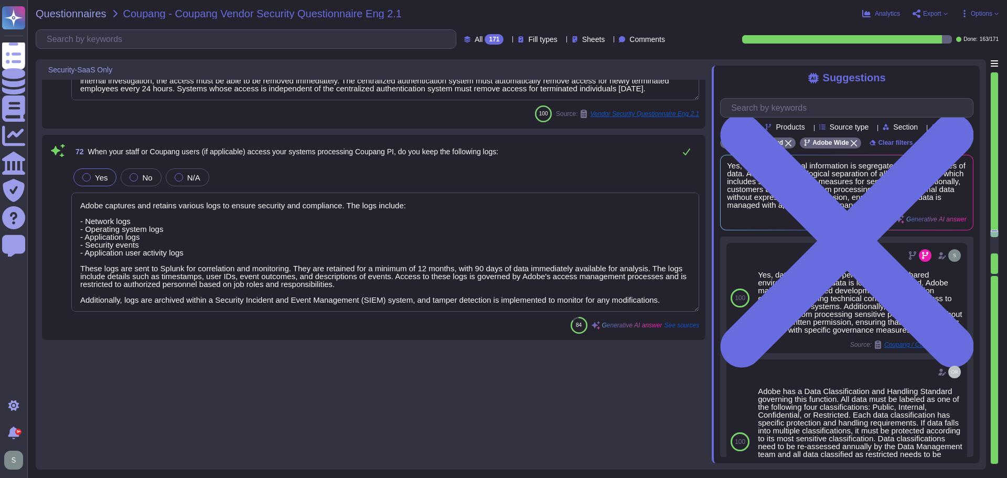
type textarea "The data is hosted and stored in the location appropriate to the contract. For …"
type textarea "Yes, we encrypt the following items of personal information: (i) Items of perso…"
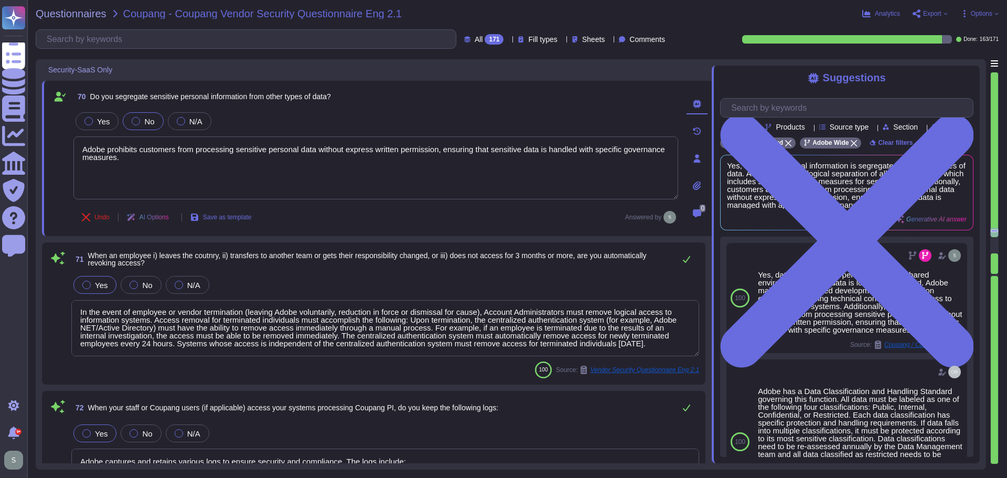
drag, startPoint x: 177, startPoint y: 346, endPoint x: 691, endPoint y: 347, distance: 514.4
click at [691, 347] on textarea "In the event of employee or vendor termination (leaving Adobe voluntarily, redu…" at bounding box center [385, 328] width 628 height 56
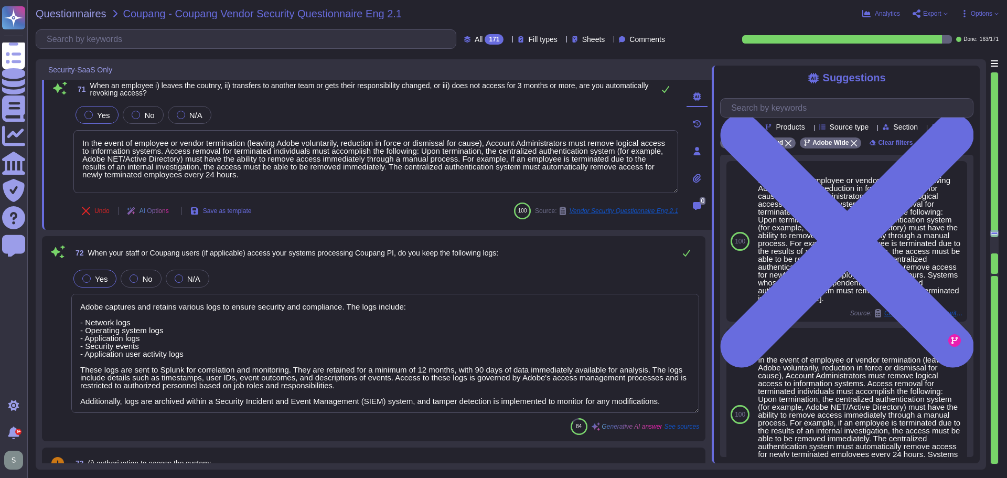
scroll to position [9301, 0]
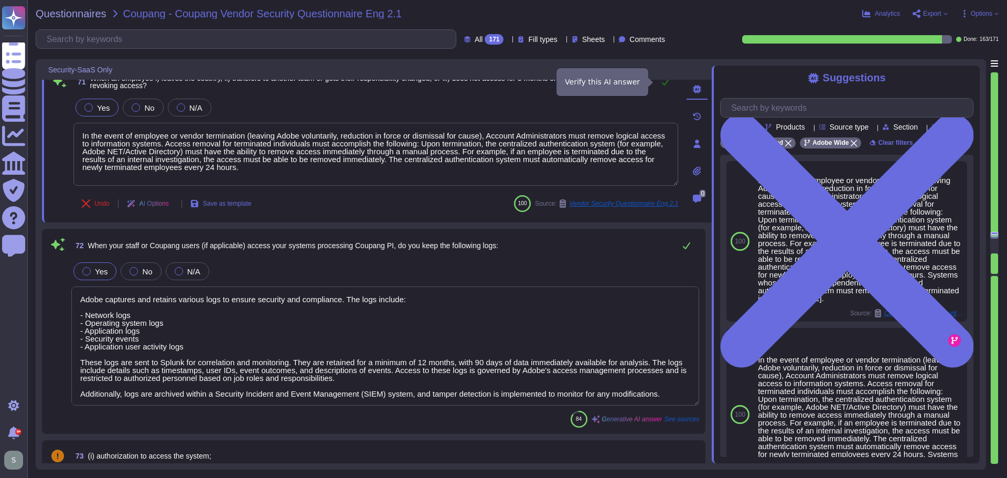
type textarea "In the event of employee or vendor termination (leaving Adobe voluntarily, redu…"
click at [663, 86] on button at bounding box center [665, 81] width 25 height 21
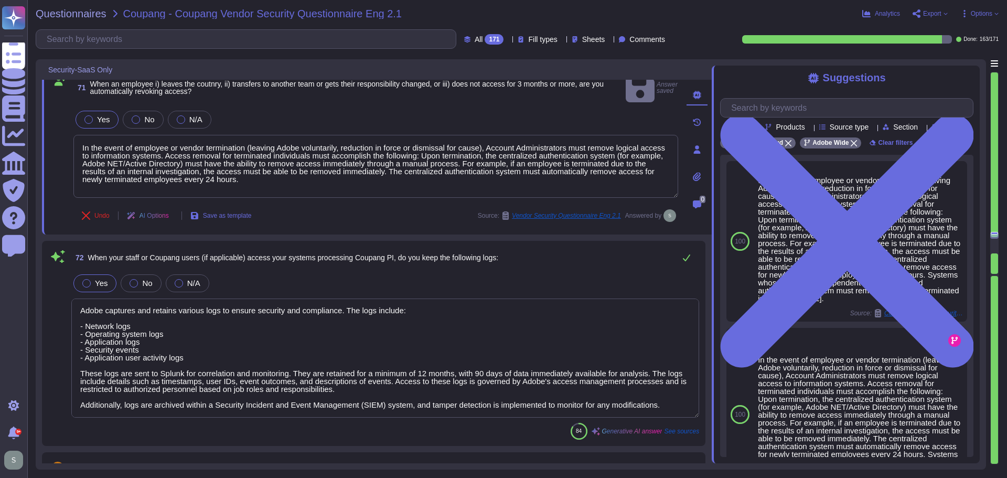
scroll to position [9353, 0]
type textarea "Logs are retained for 12 months."
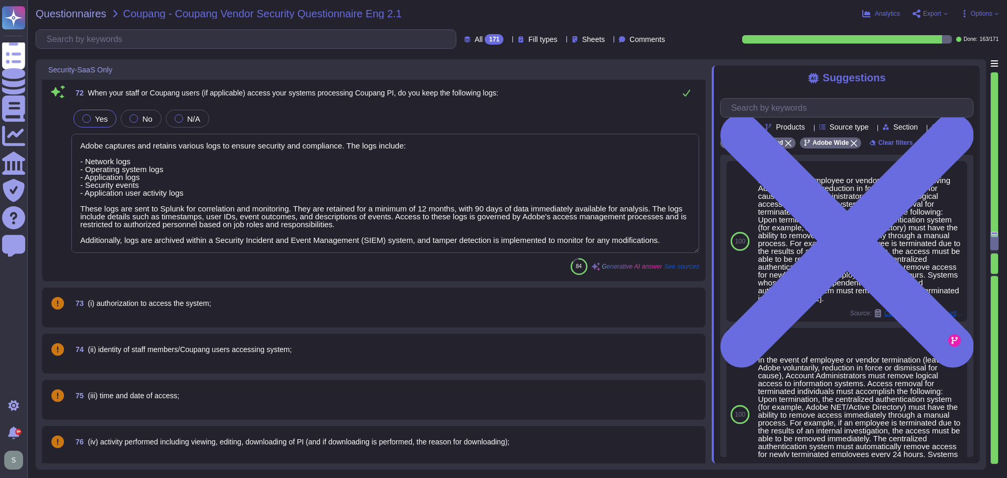
scroll to position [9510, 0]
type textarea "Yes, the logs are protected to ensure they are not modified without authorizati…"
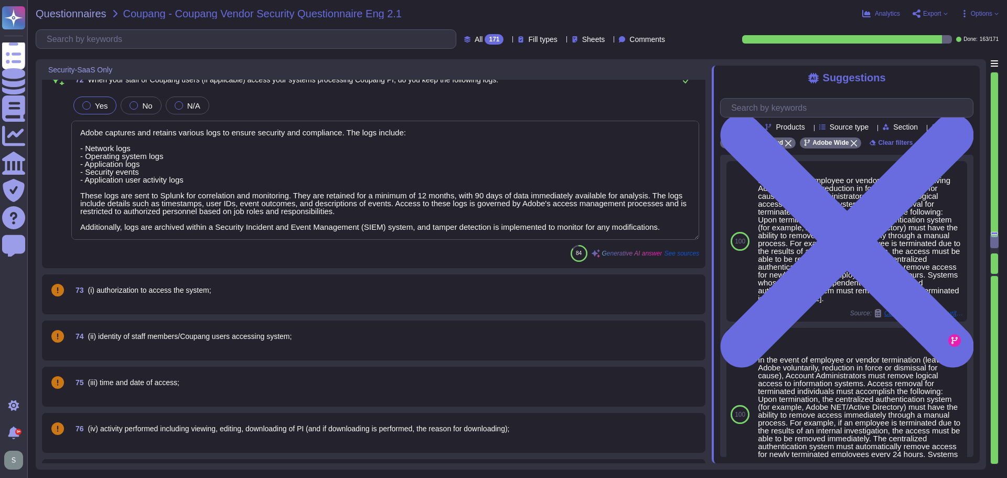
scroll to position [0, 0]
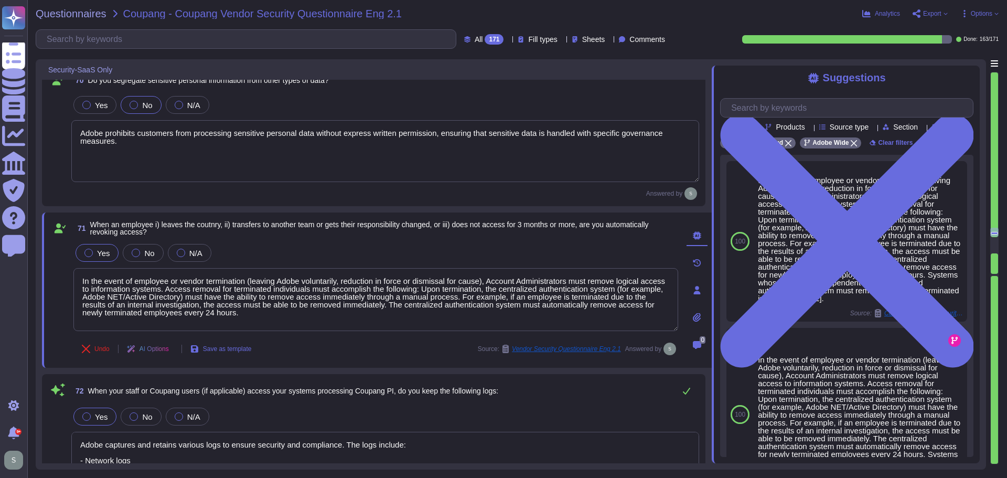
type textarea "Yes, we encrypt the following items of personal information: (i) Items of perso…"
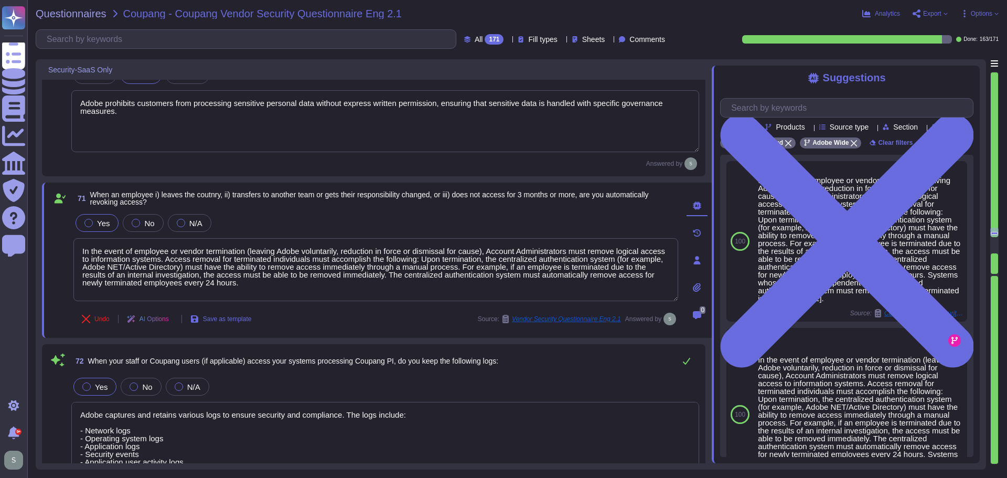
scroll to position [9201, 0]
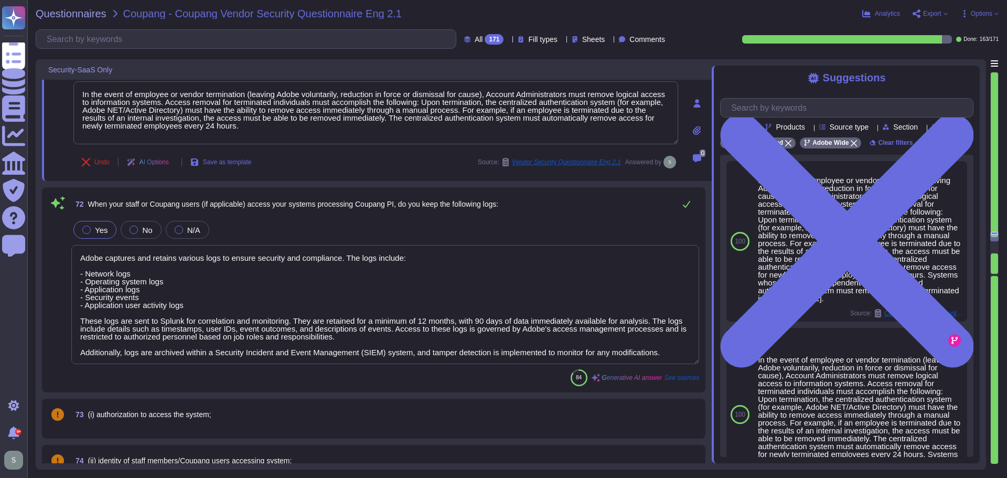
type textarea "Logs are retained for 12 months."
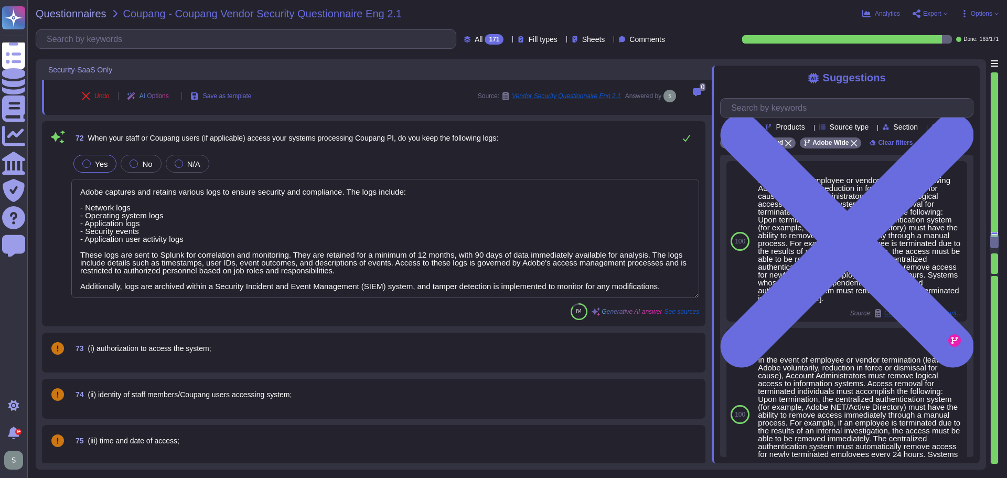
type textarea "Yes, the logs are protected to ensure they are not modified without authorizati…"
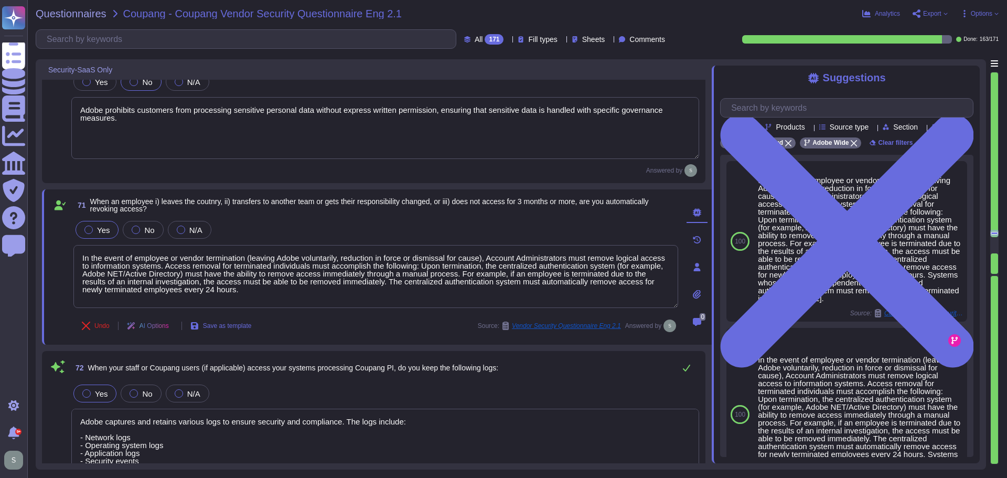
type textarea "Yes, we encrypt the following items of personal information: (i) Items of perso…"
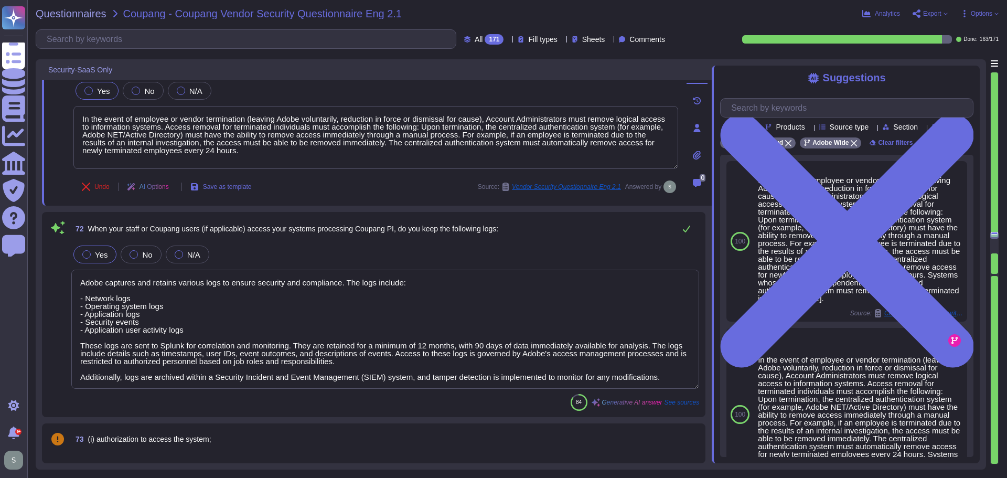
scroll to position [1, 0]
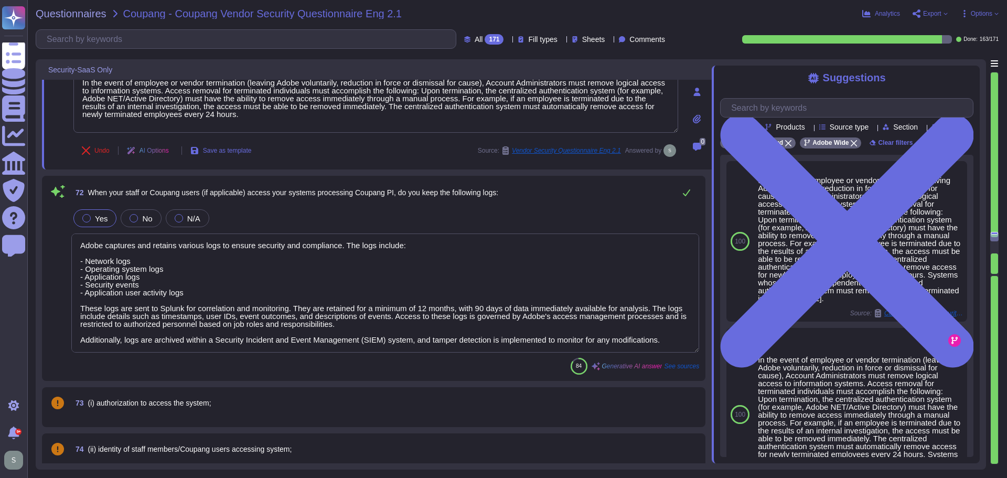
type textarea "Logs are retained for 12 months."
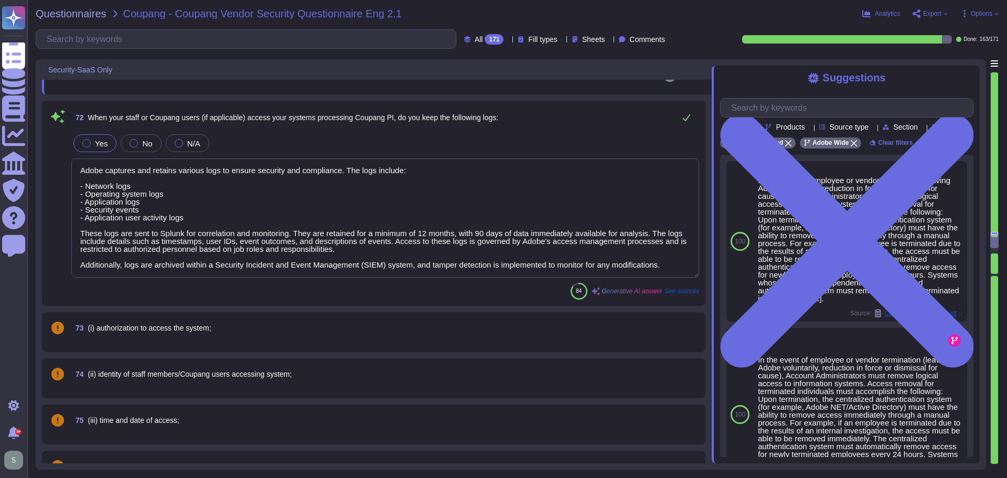
type textarea "Yes, the logs are protected to ensure they are not modified without authorizati…"
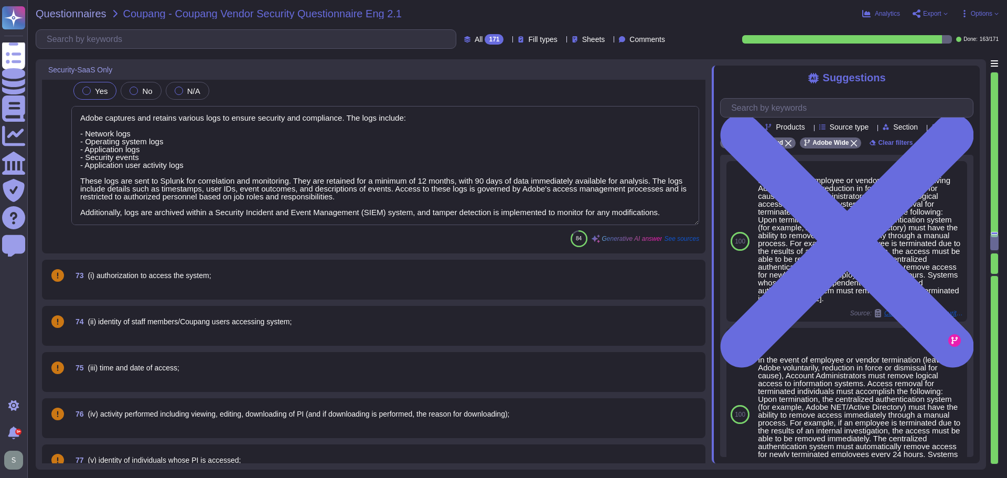
scroll to position [9577, 0]
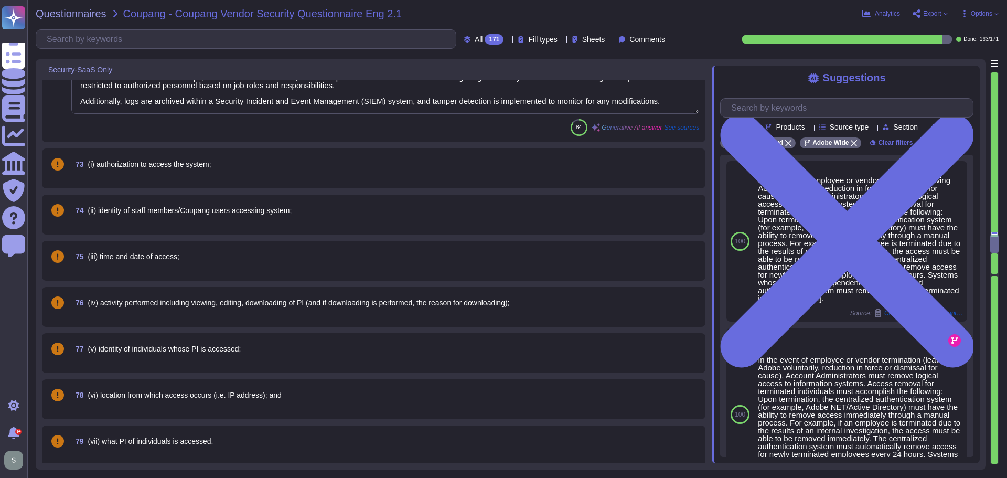
type textarea "Yes, logs must be backed up and stored for at least 24 hours, or the SIEM servi…"
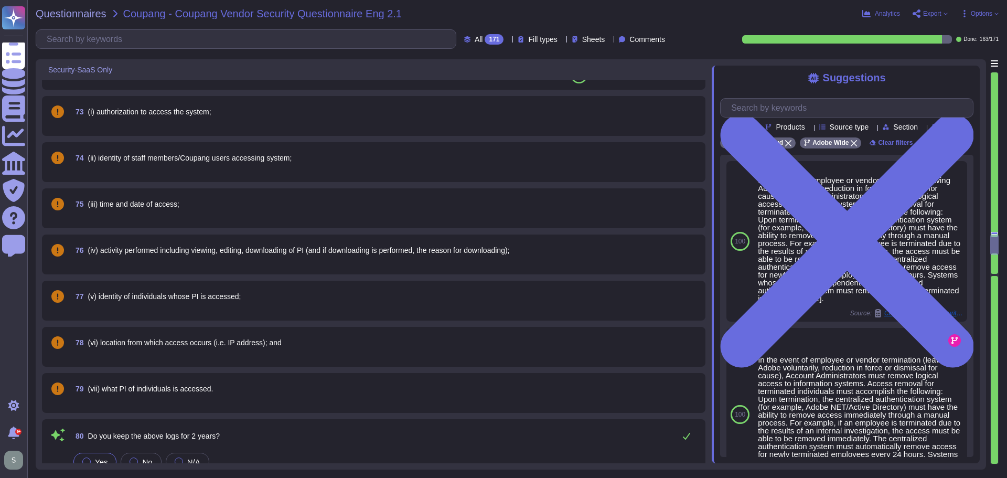
scroll to position [9735, 0]
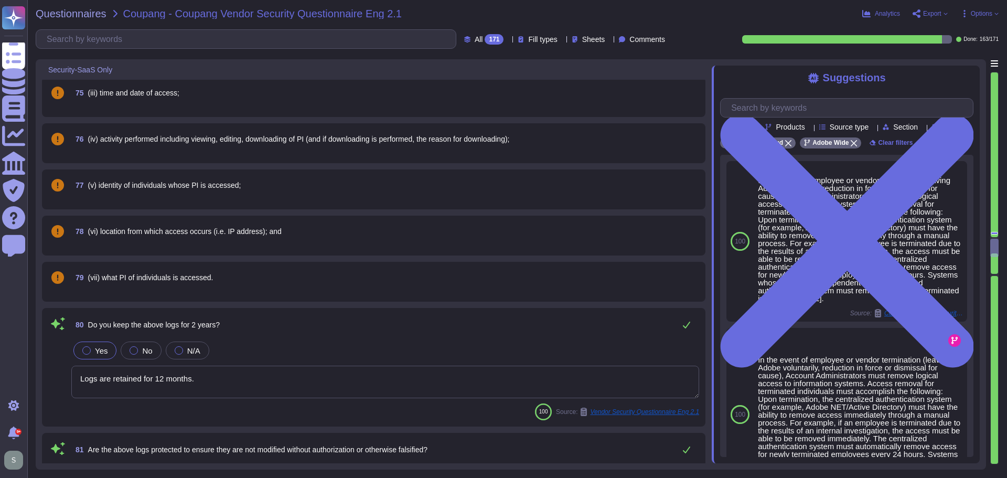
type textarea "Yes, the logs are periodically reviewed to detect unauthorized access or other …"
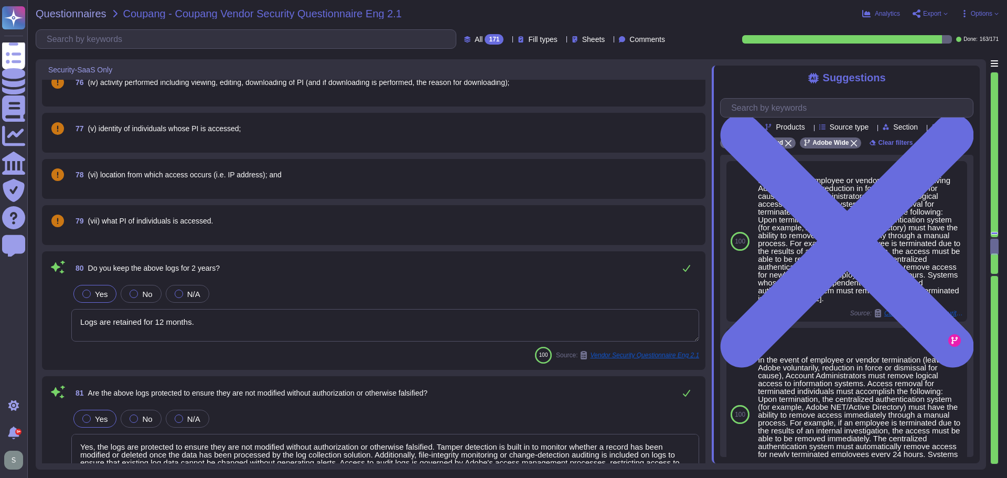
scroll to position [9840, 0]
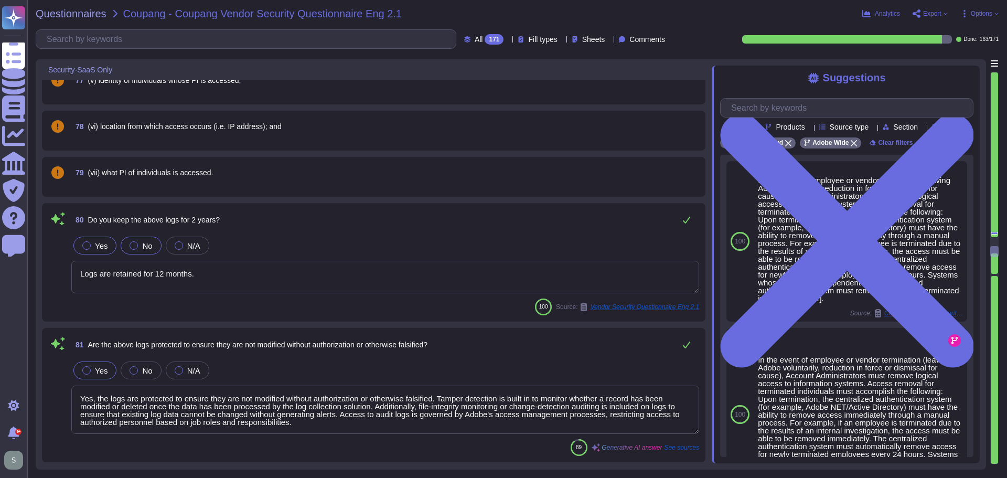
click at [130, 244] on div at bounding box center [134, 245] width 8 height 8
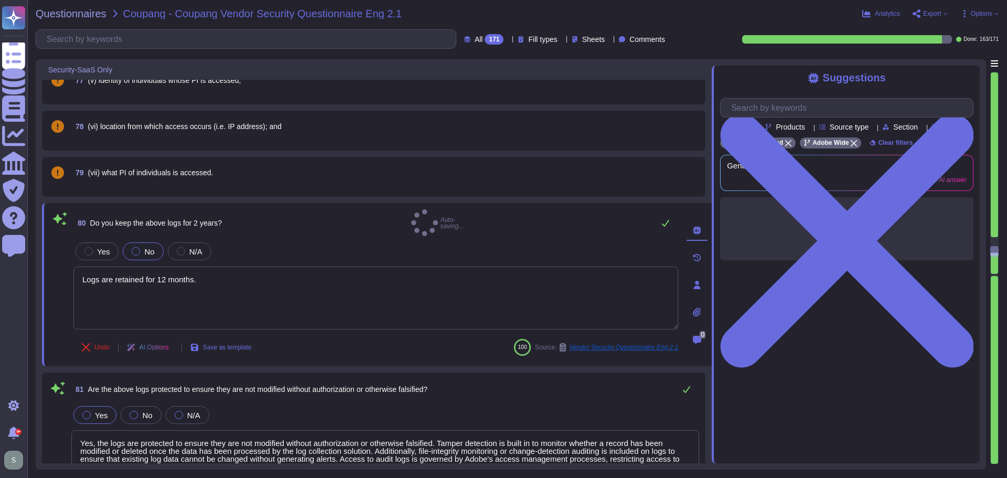
type textarea "Yes, the logs are periodically reviewed to detect unauthorized access or other …"
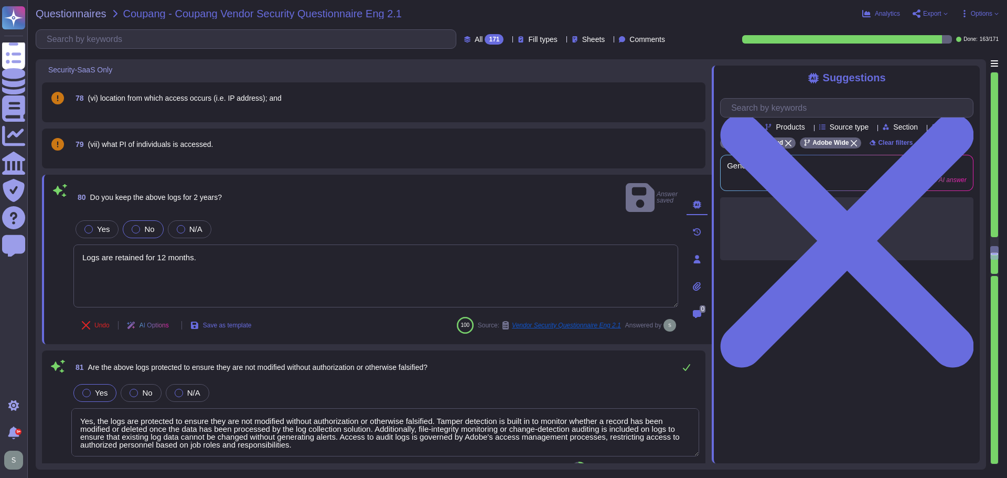
scroll to position [9892, 0]
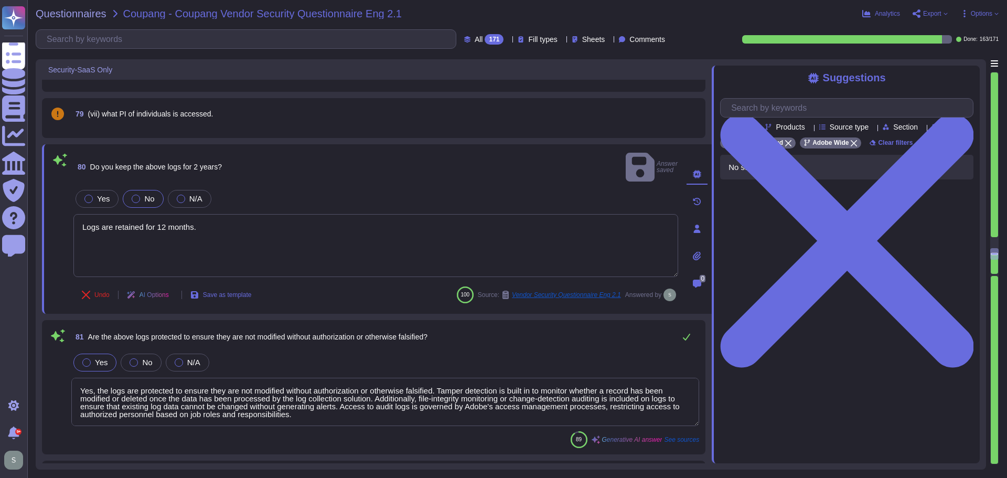
type textarea "The current list of Location Names is maintained in SKMS."
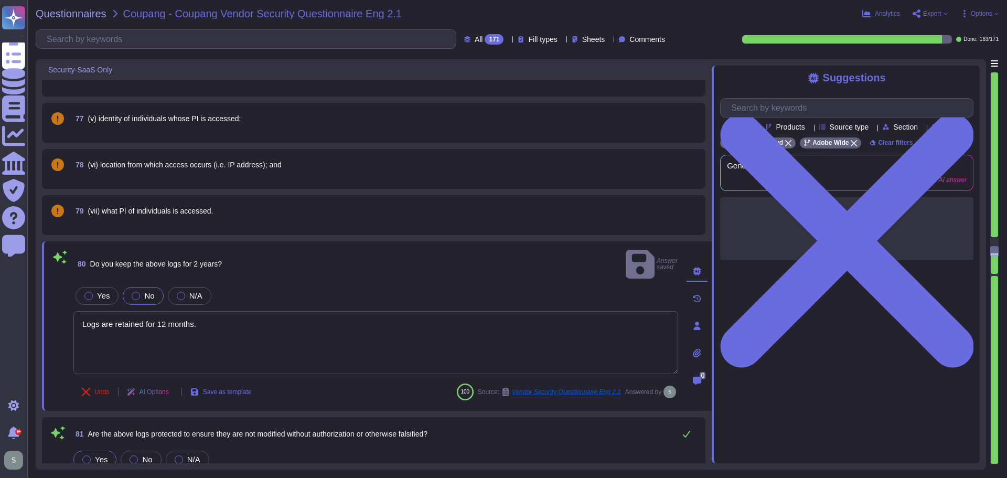
scroll to position [9735, 0]
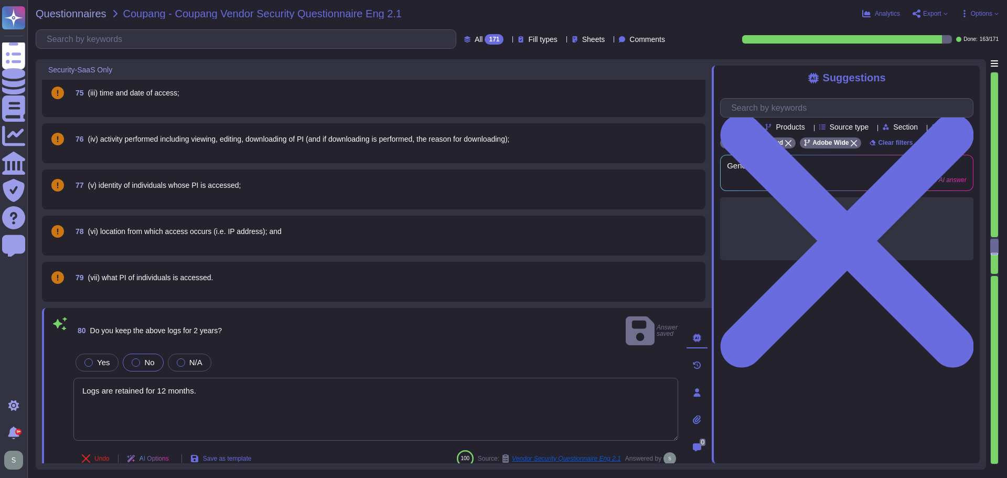
type textarea "Adobe captures and retains various logs to ensure security and compliance. The …"
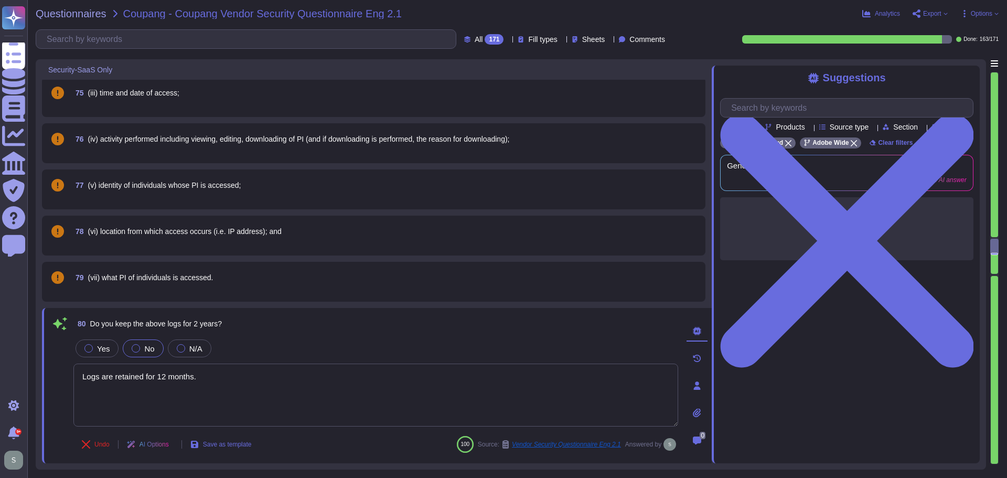
click at [283, 277] on div "79 (vii) what PI of individuals is accessed." at bounding box center [385, 277] width 628 height 19
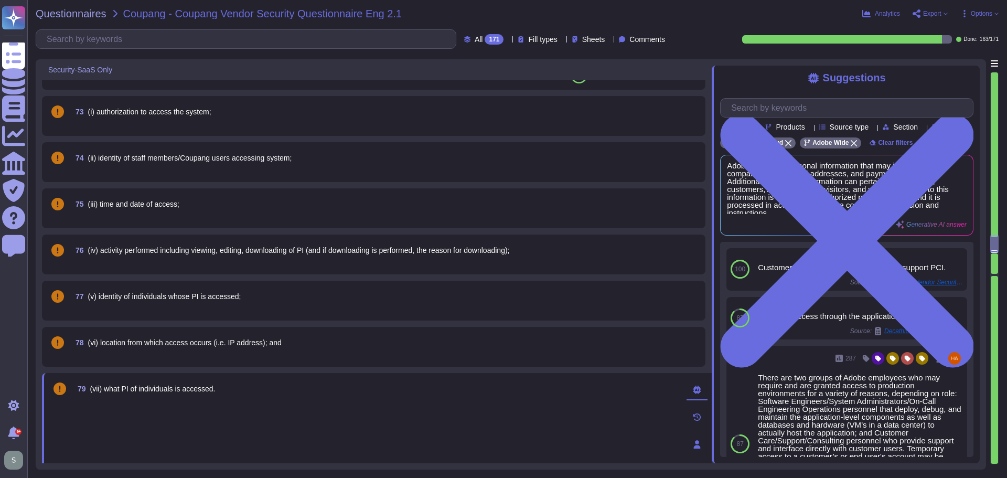
type textarea "In the event of employee or vendor termination (leaving Adobe voluntarily, redu…"
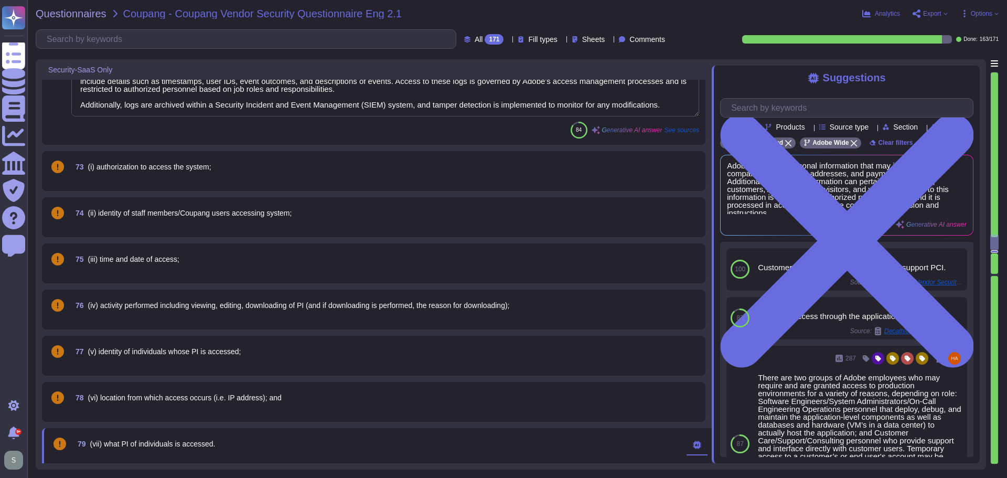
type textarea "Adobe prohibits customers from processing sensitive personal data without expre…"
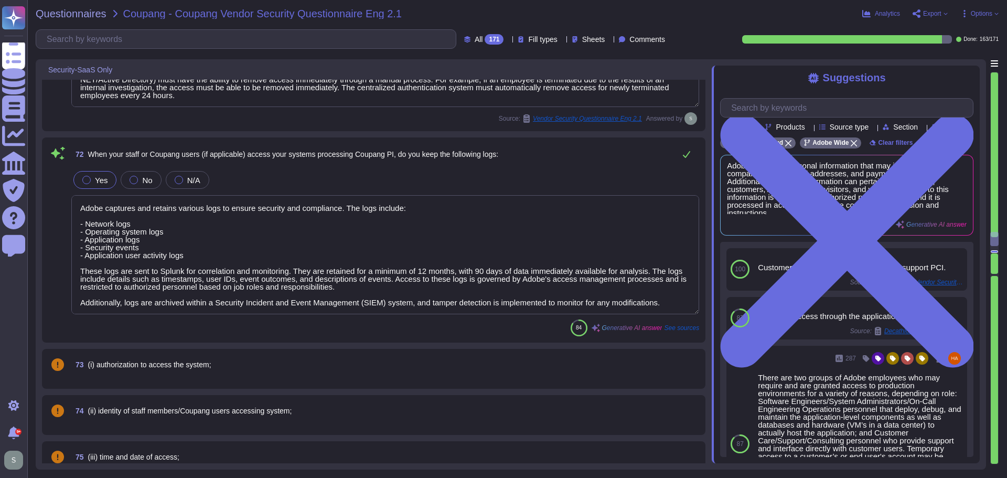
type textarea "Yes, we encrypt the following items of personal information: (i) Items of perso…"
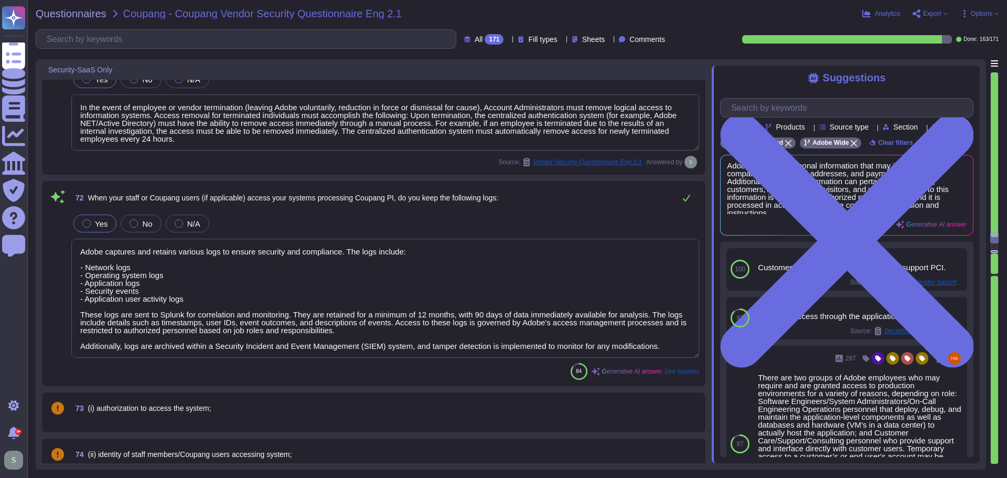
scroll to position [9319, 0]
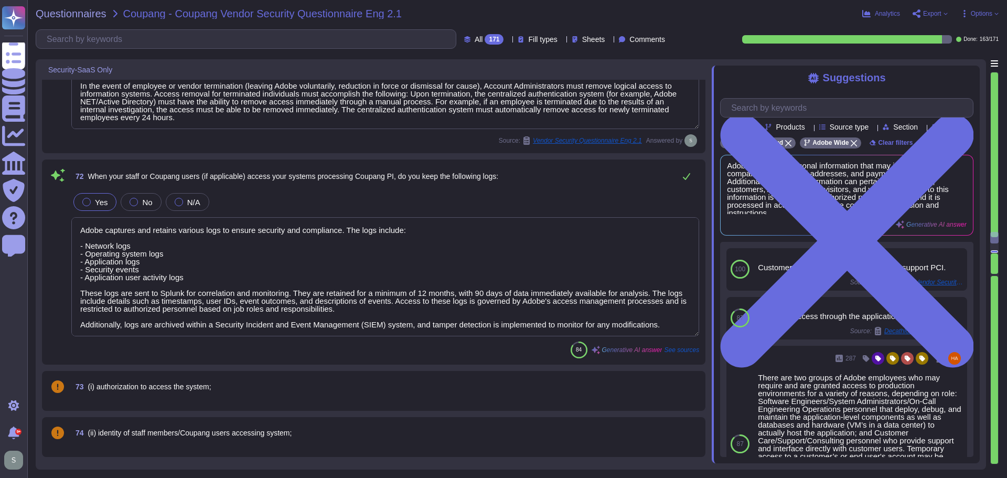
click at [200, 279] on textarea "Adobe captures and retains various logs to ensure security and compliance. The …" at bounding box center [385, 276] width 628 height 119
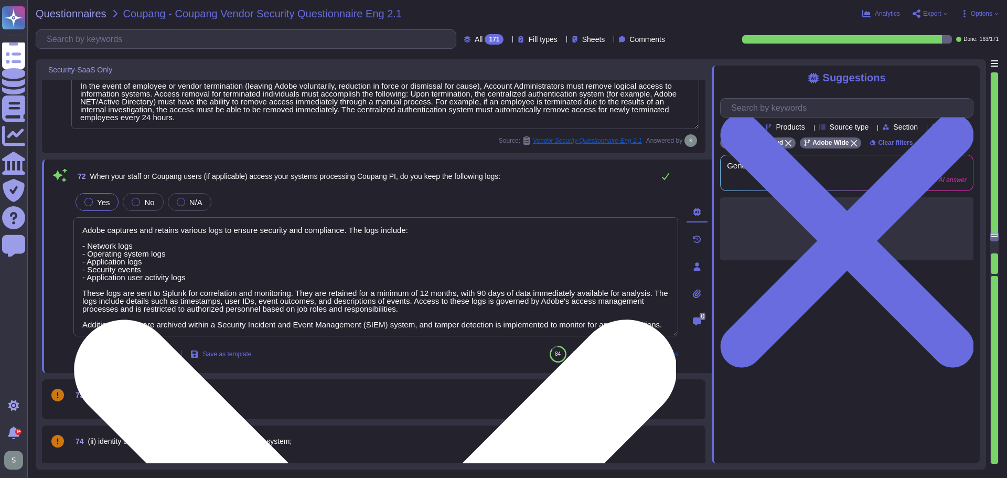
type textarea "Logs are retained for 12 months."
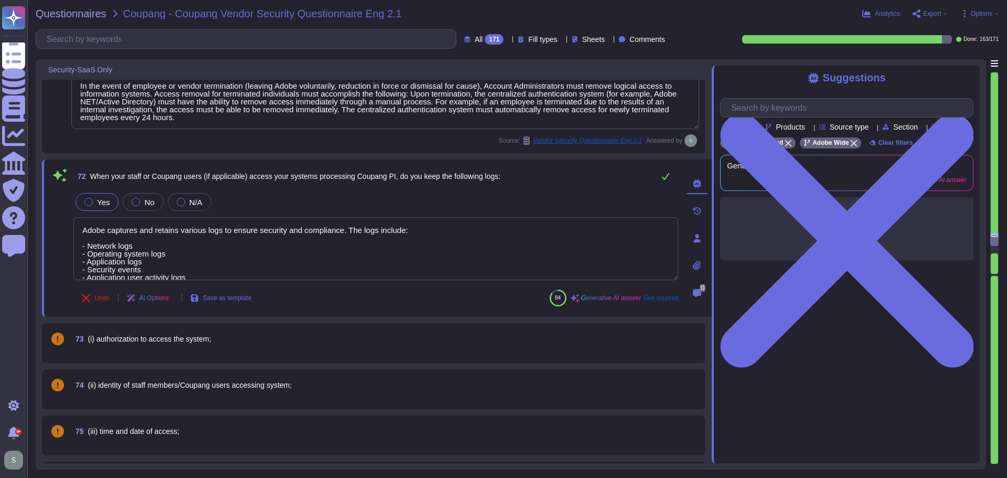
type textarea "Yes, the logs are protected to ensure they are not modified without authorizati…"
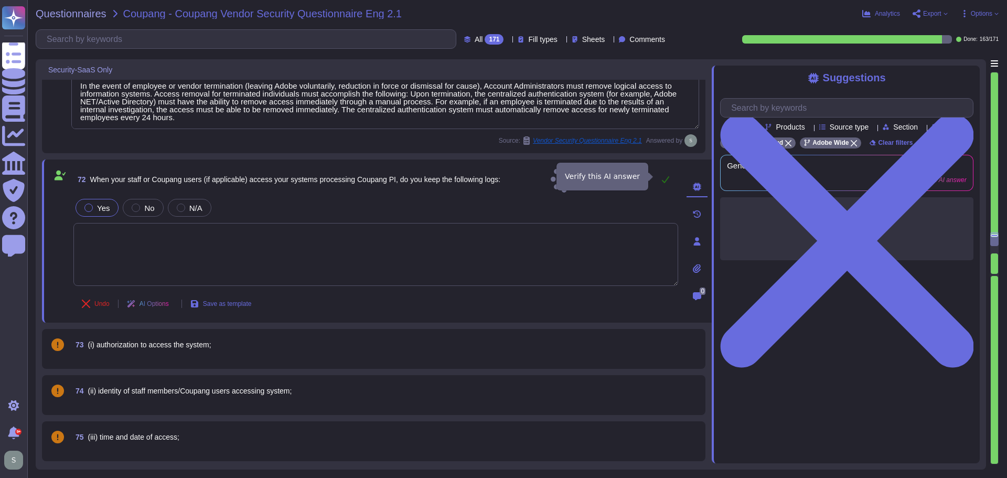
click at [662, 179] on icon at bounding box center [665, 179] width 8 height 8
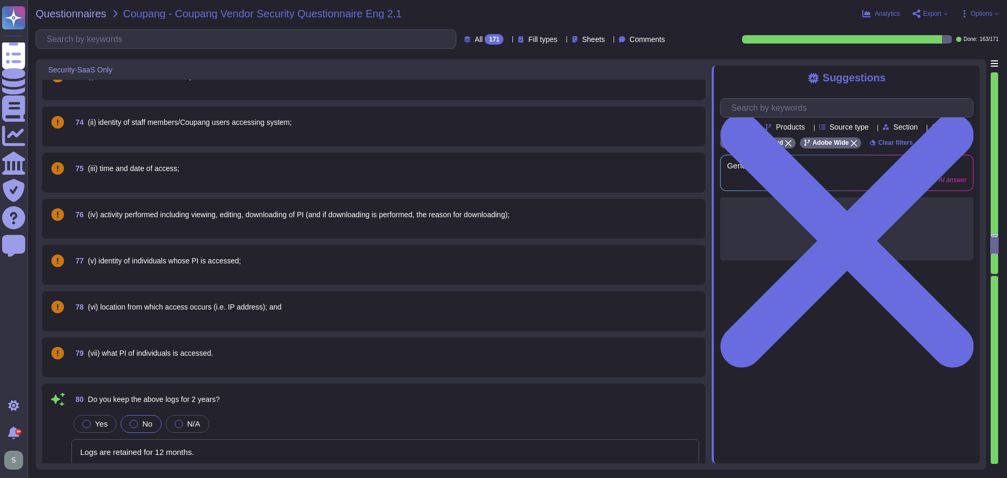
type textarea "Yes, logs must be backed up and stored for at least 24 hours, or the SIEM servi…"
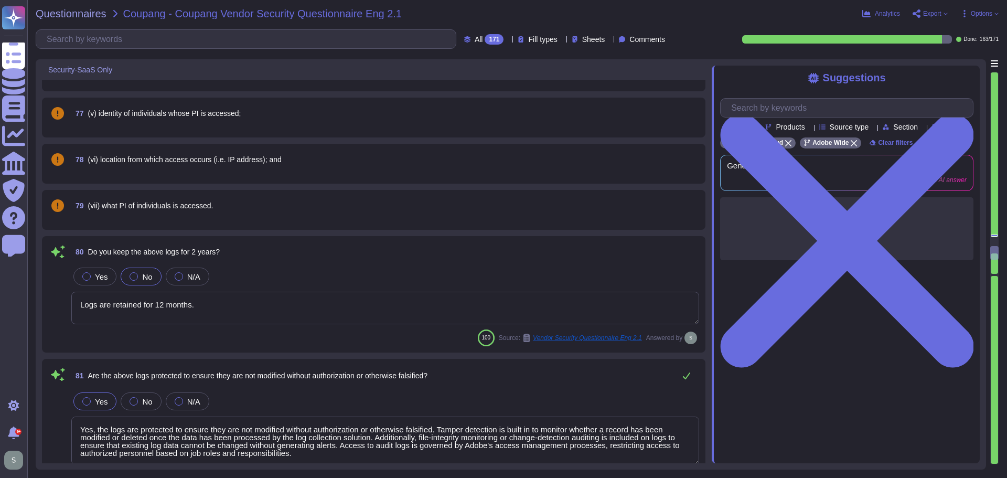
type textarea "Yes, the logs are periodically reviewed to detect unauthorized access or other …"
type textarea "The current list of Location Names is maintained in SKMS."
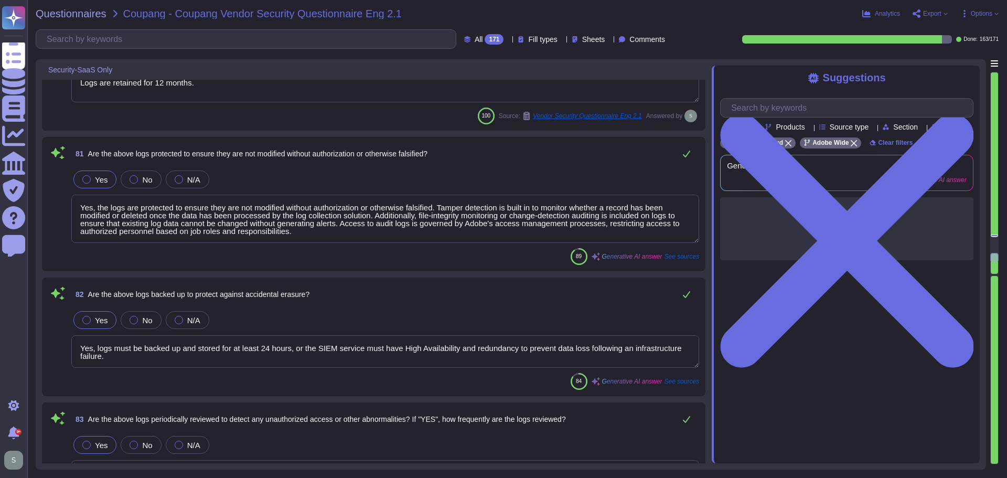
scroll to position [9948, 0]
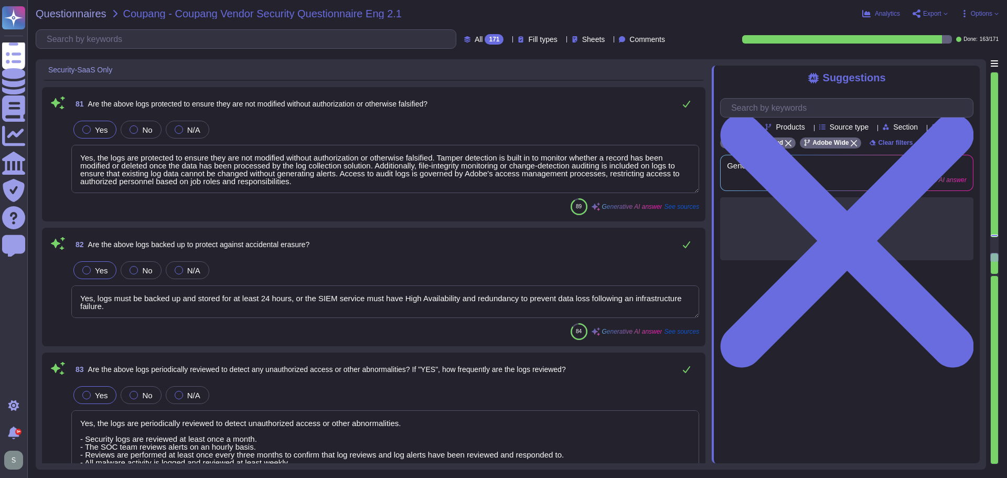
type textarea "Adobe retains access logs for Adobe office’s and owned locations for 1 year. Lo…"
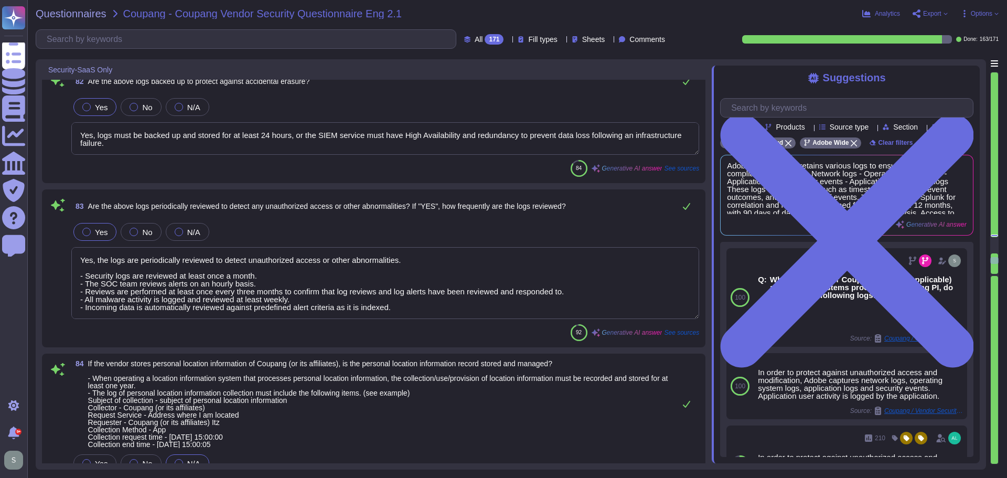
type textarea "This is Adobe Confidential Information."
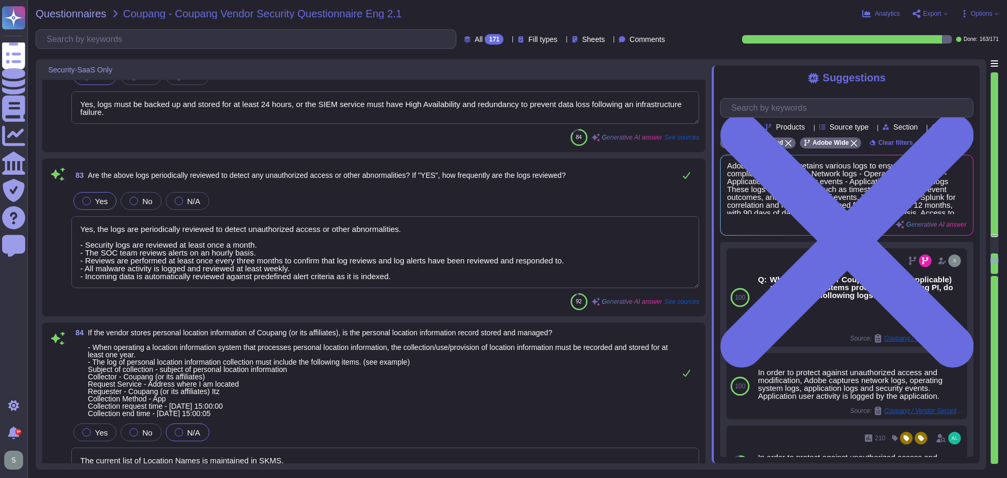
scroll to position [10105, 0]
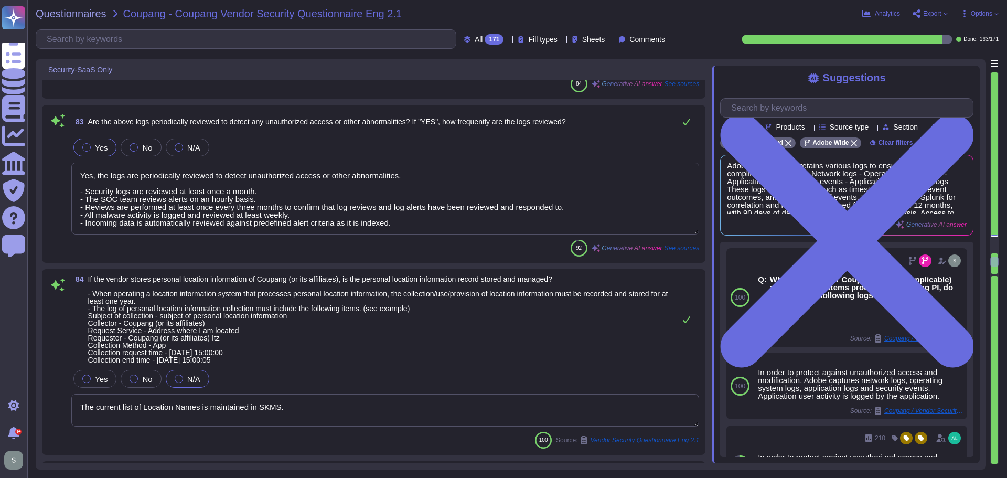
type textarea "Adobe does not outsource software development."
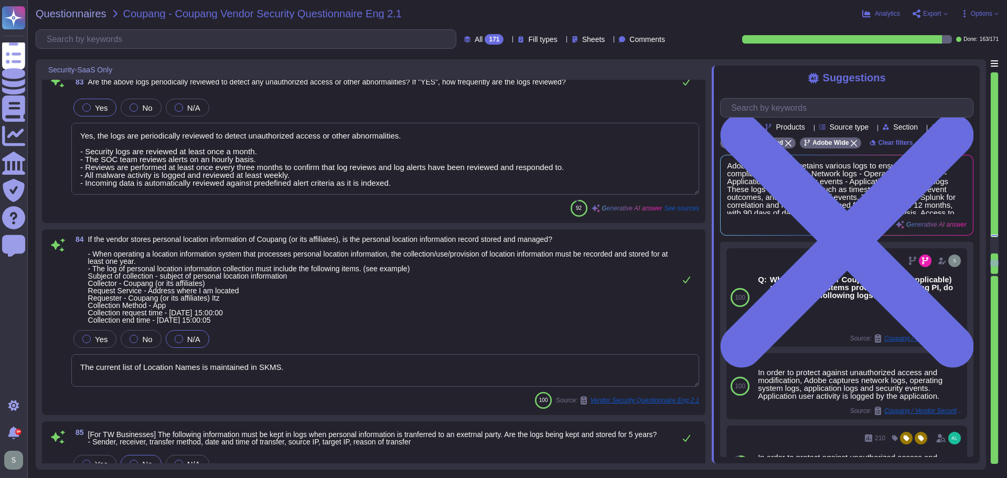
drag, startPoint x: 305, startPoint y: 364, endPoint x: 74, endPoint y: 366, distance: 230.7
click at [74, 366] on textarea "The current list of Location Names is maintained in SKMS." at bounding box center [385, 370] width 628 height 33
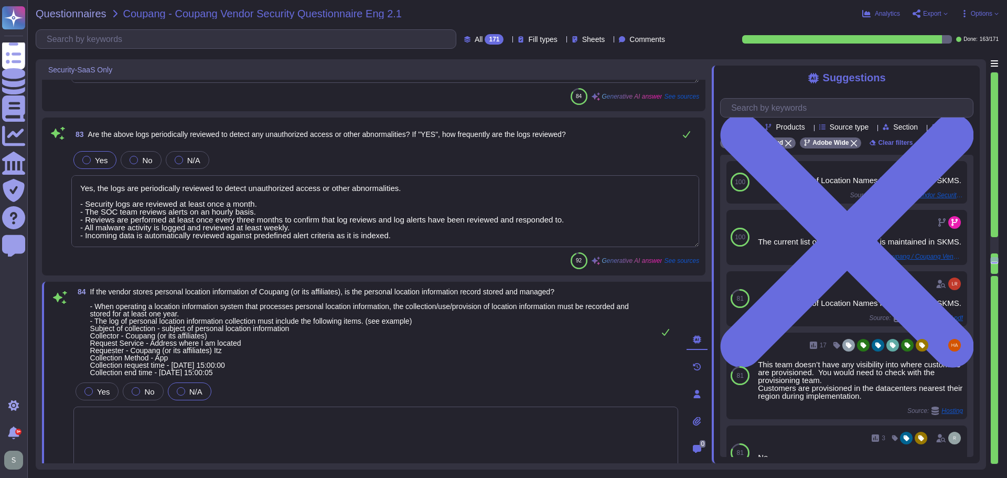
scroll to position [1, 0]
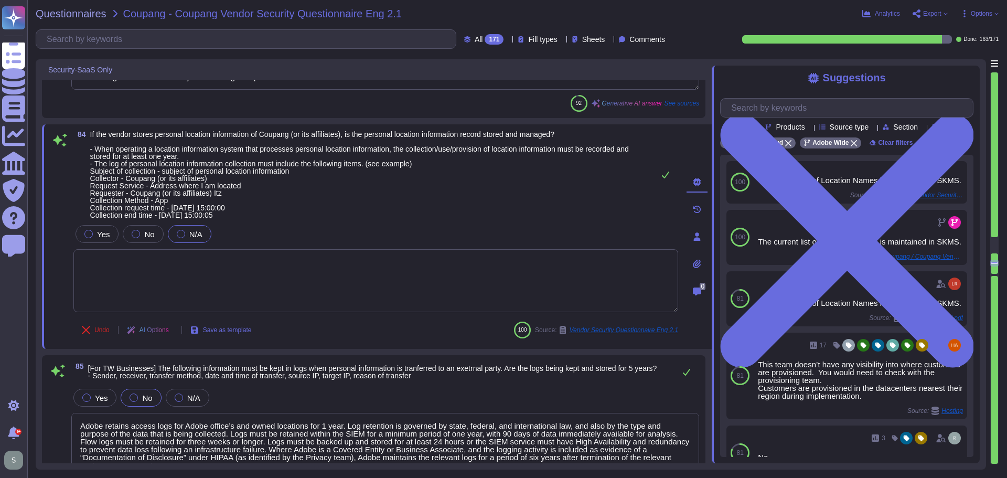
type textarea "Adobe does not outsource software development."
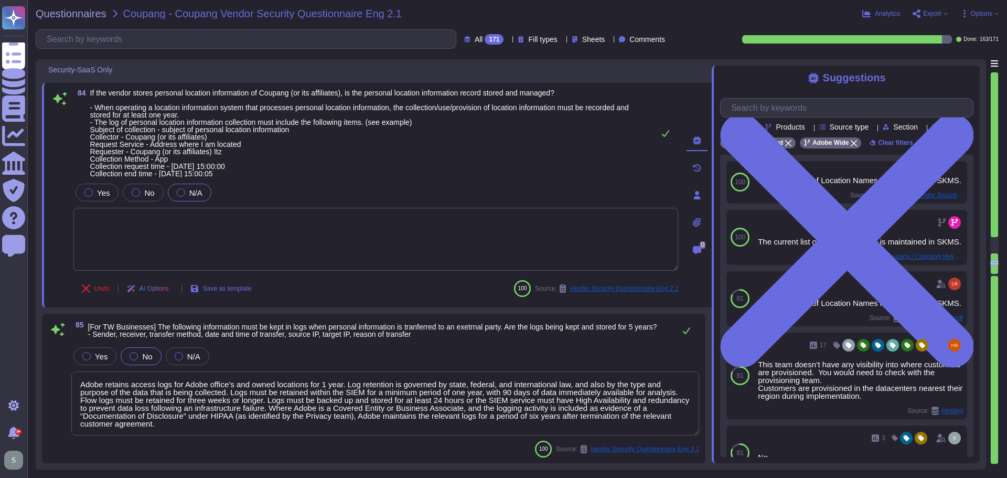
type textarea "No"
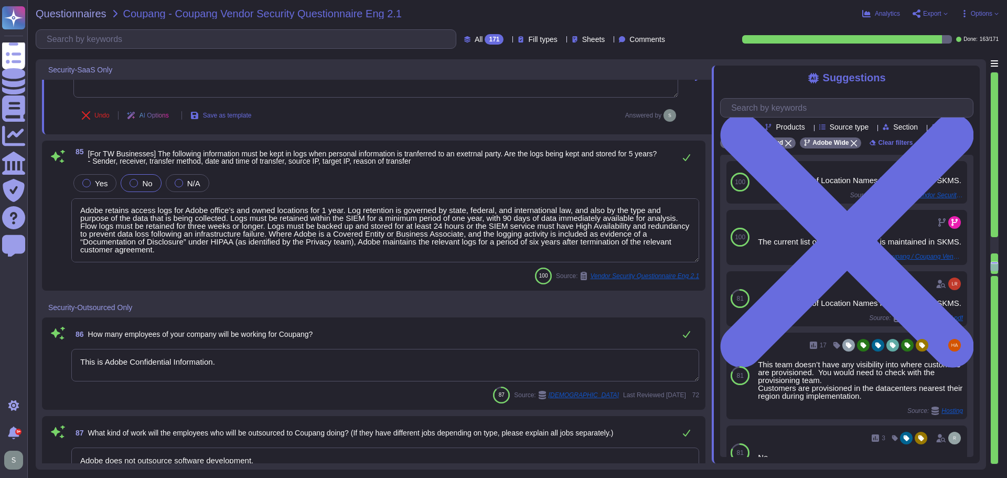
type textarea "When you register to use an Adobe application or website, create an Adobe ID, o…"
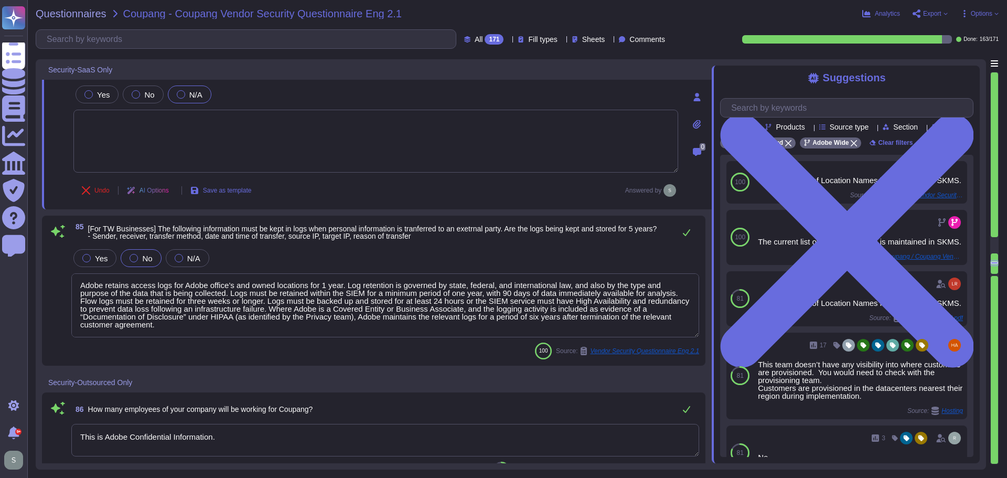
scroll to position [10315, 0]
type textarea "Yes, logs must be backed up and stored for at least 24 hours, or the SIEM servi…"
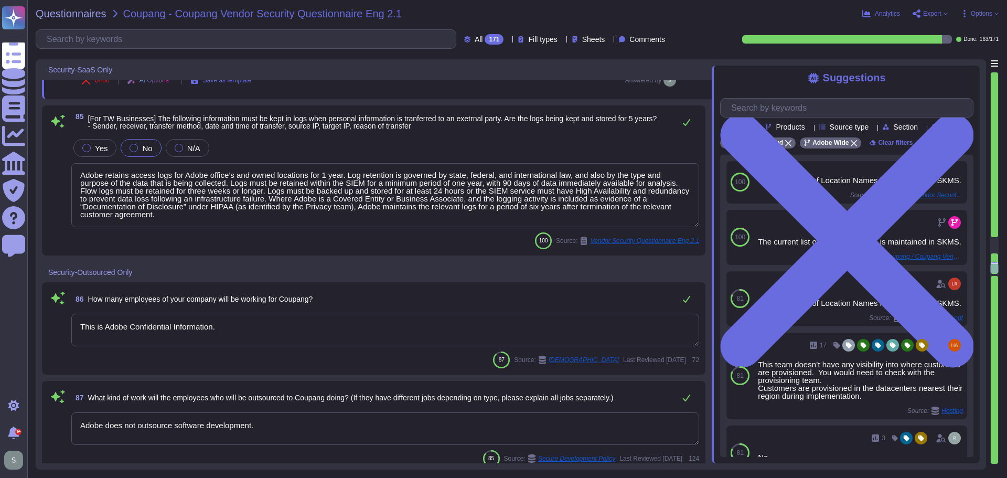
type textarea "When you register to use an Adobe application or website, create an Adobe ID, o…"
type textarea "Test data is generated manually and through using scripts to generate fake acco…"
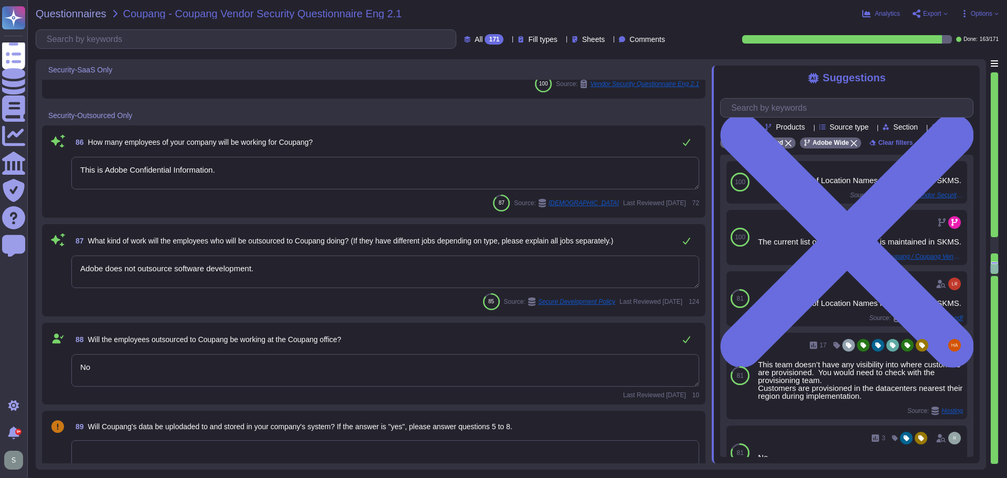
scroll to position [10787, 0]
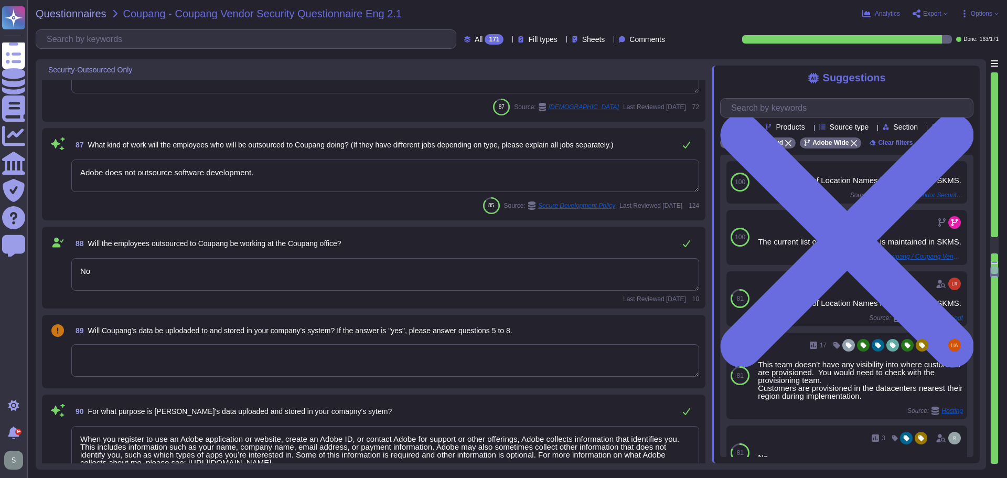
type textarea "Data retention is defined in the agreements, including all applicable PSLTs (Pr…"
type textarea "Data is segregated per customer in a shared environment, with logical separatio…"
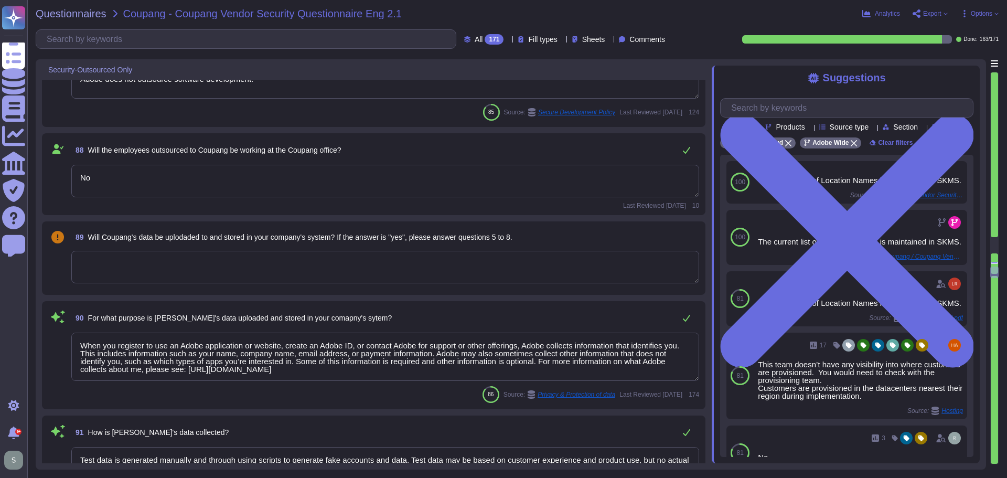
scroll to position [10892, 0]
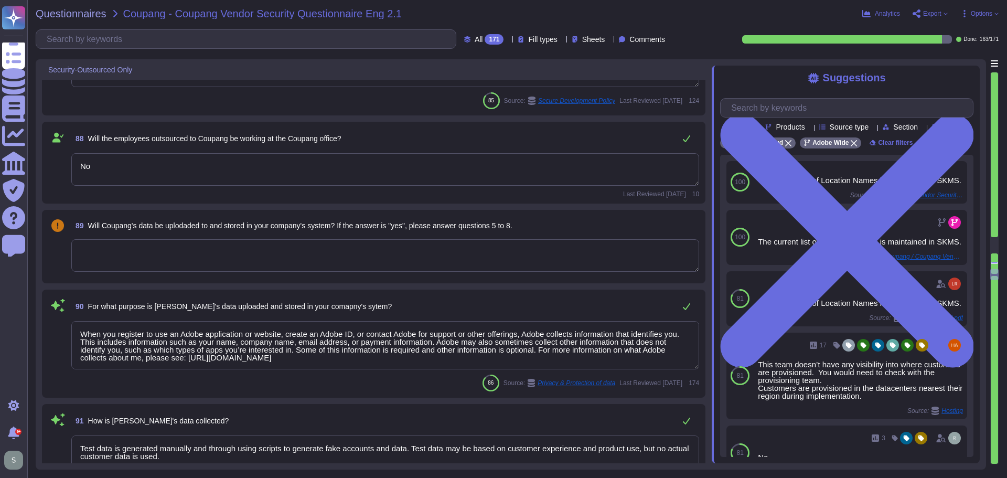
type textarea "The URL is unique per setup."
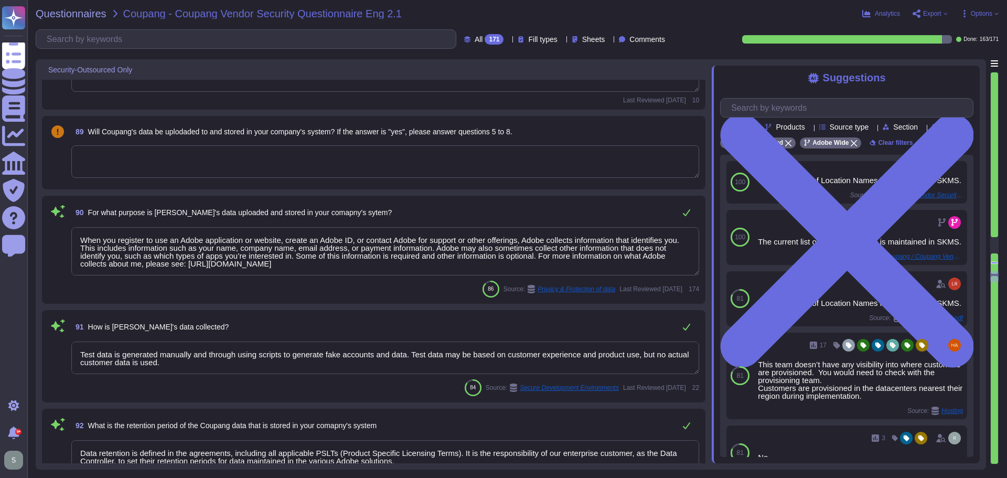
scroll to position [10997, 0]
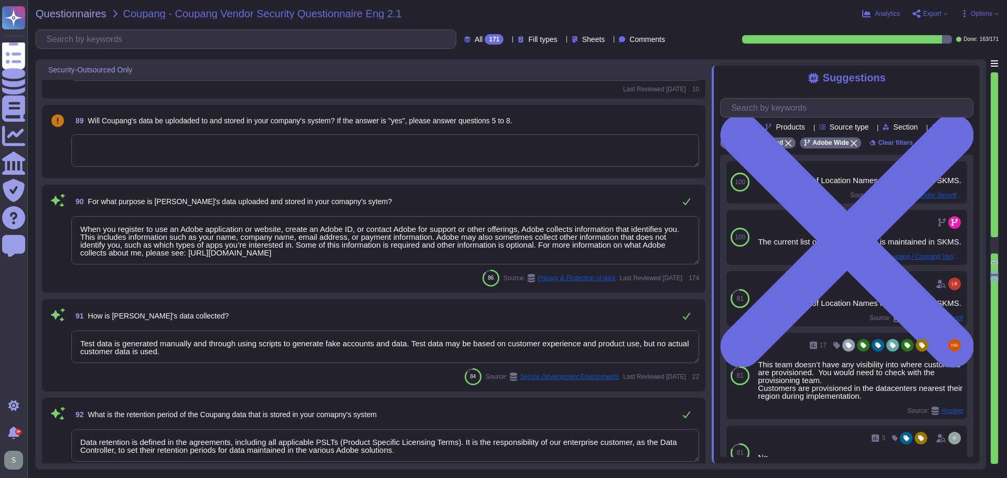
type textarea "The email system used by our company is based on Microsoft Outlook 365. The spe…"
click at [240, 259] on textarea "When you register to use an Adobe application or website, create an Adobe ID, o…" at bounding box center [385, 240] width 628 height 48
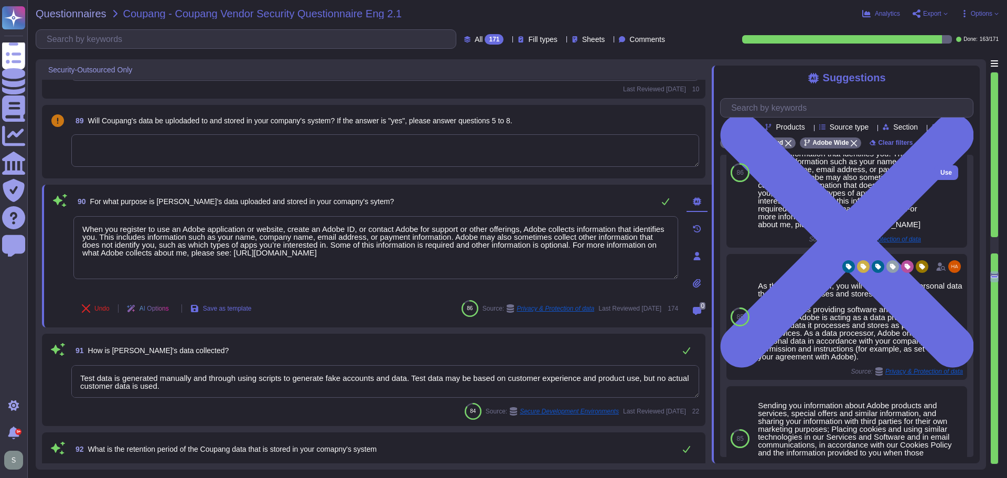
scroll to position [262, 0]
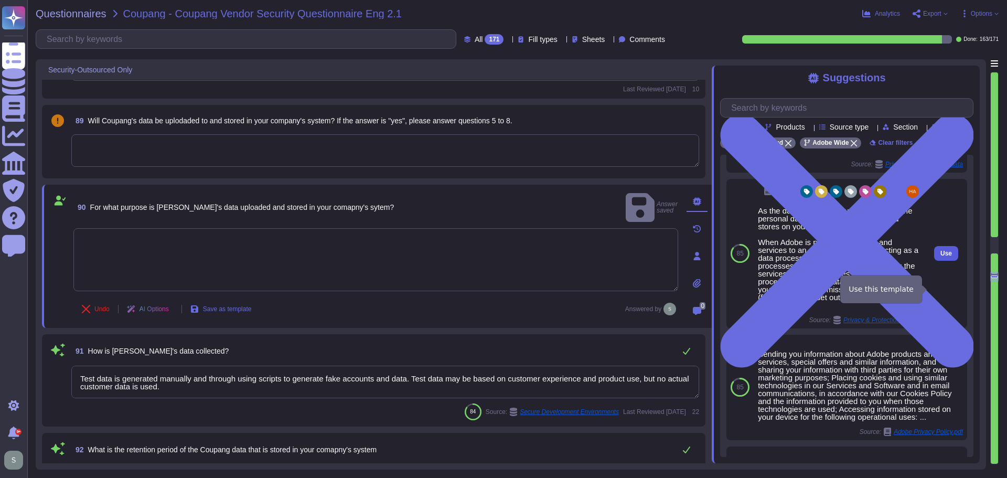
click at [940, 256] on span "Use" at bounding box center [946, 253] width 12 height 6
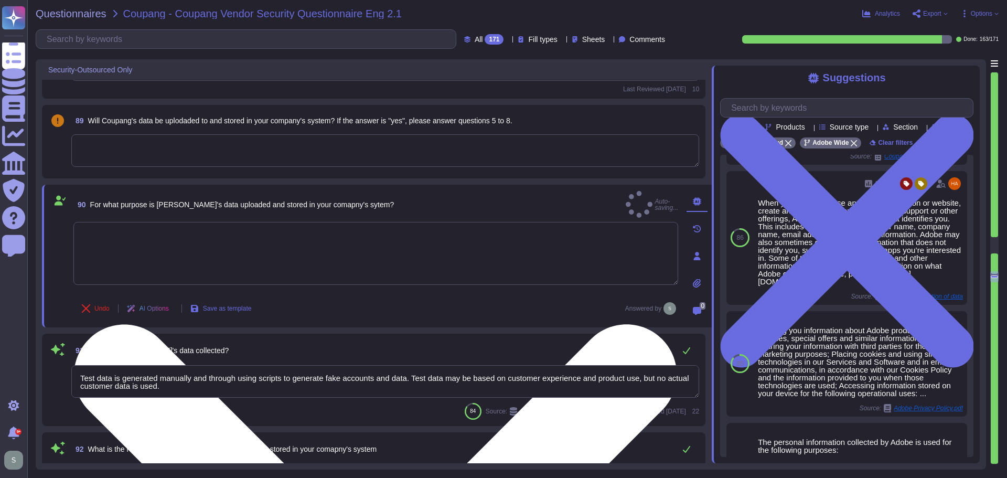
type textarea "As the data controller, you will determine the personal data that Adobe process…"
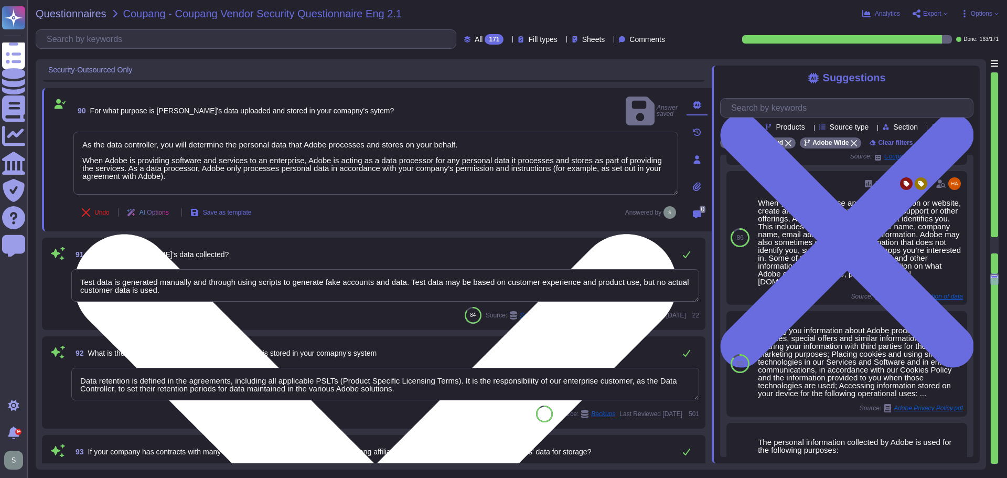
type textarea "The email system used by our company is based on Microsoft Outlook 365. The spe…"
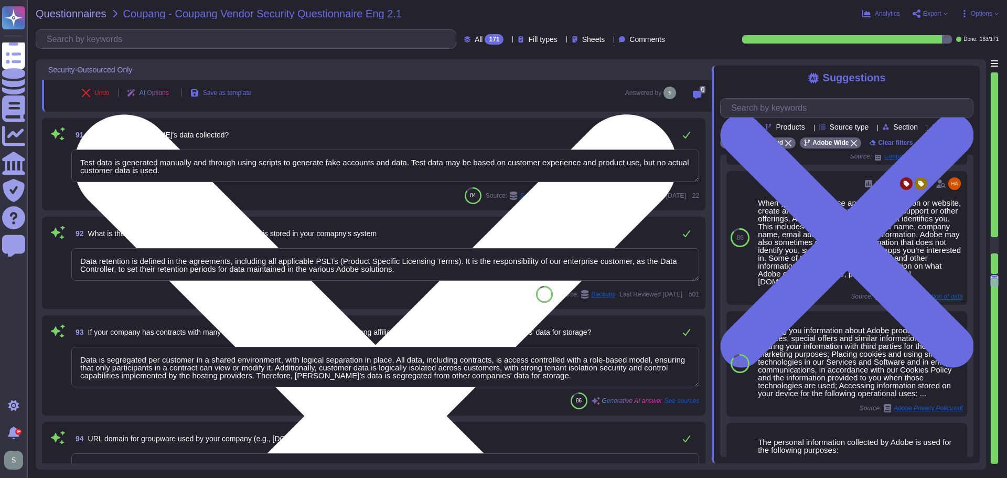
type textarea "Adobe deploys several anti-virus and malware prevention solutions, including: -…"
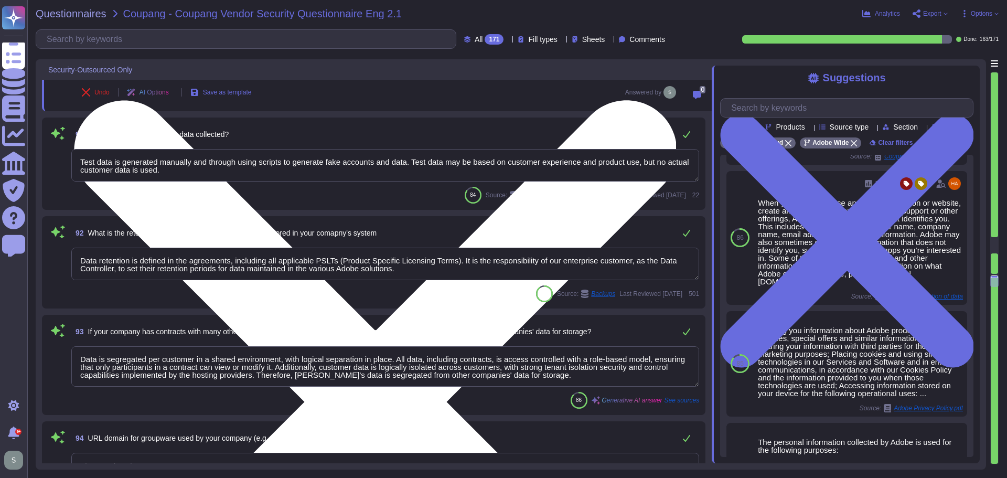
drag, startPoint x: 203, startPoint y: 167, endPoint x: 34, endPoint y: 155, distance: 169.8
click at [36, 157] on div "Security-Outsourced Only 87 What kind of work will the employees who will be ou…" at bounding box center [511, 264] width 950 height 410
click at [210, 169] on textarea "Test data is generated manually and through using scripts to generate fake acco…" at bounding box center [385, 165] width 628 height 33
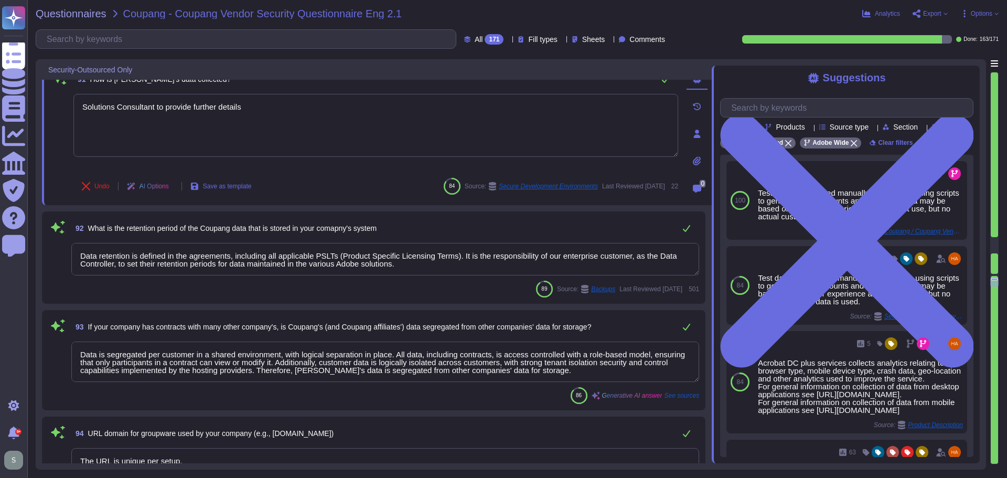
scroll to position [11259, 0]
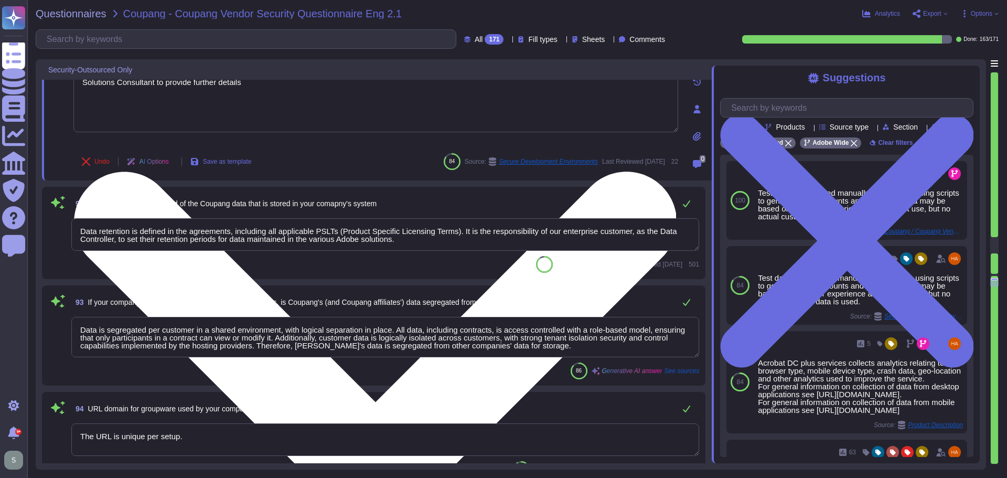
click at [210, 84] on textarea "Solutions Consultant to provide further details" at bounding box center [375, 100] width 605 height 63
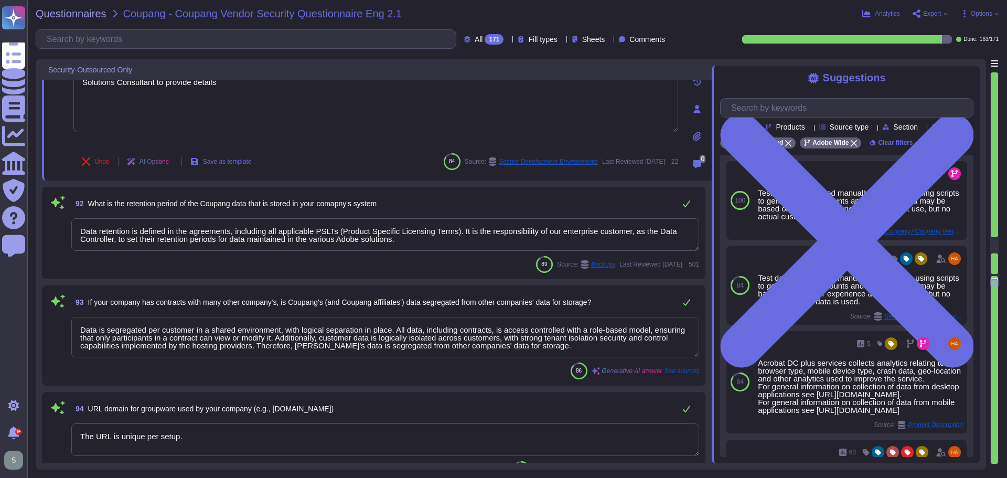
scroll to position [1, 0]
type textarea "Solutions Consultant to provide details"
click at [359, 287] on div "93 If your company has contracts with many other company's, is Coupang's (and C…" at bounding box center [373, 335] width 663 height 100
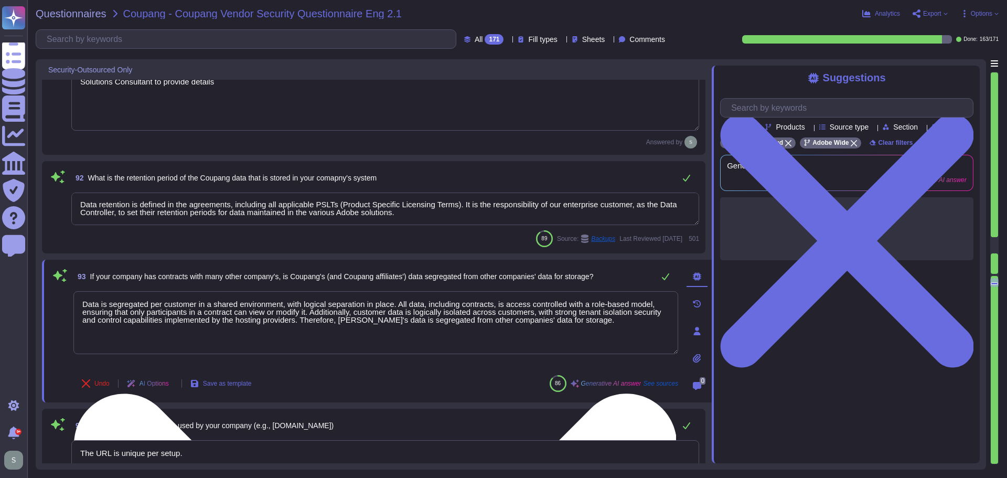
type textarea "Adobe deploys several anti-virus and malware prevention solutions, including: -…"
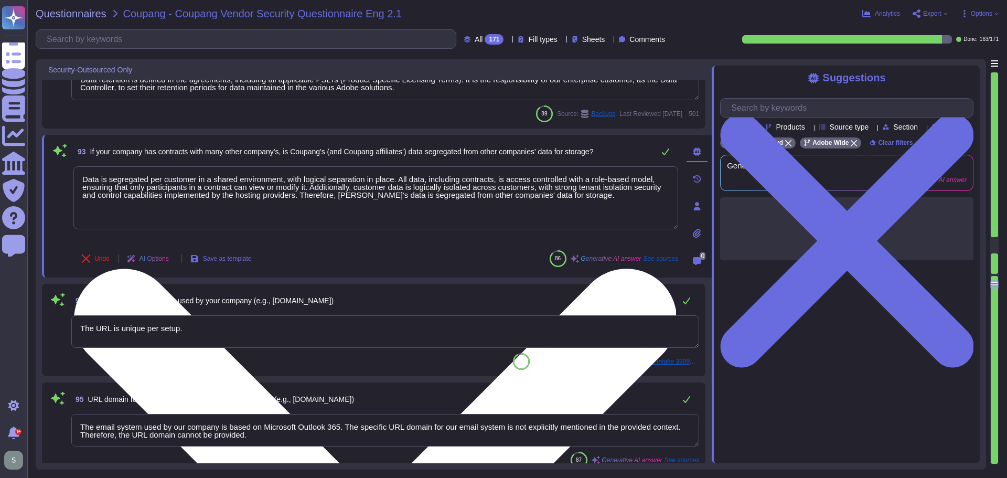
scroll to position [11364, 0]
type textarea "Adobe utilizes CrowdStrike Falcon as its endpoint detection and response (EDR) …"
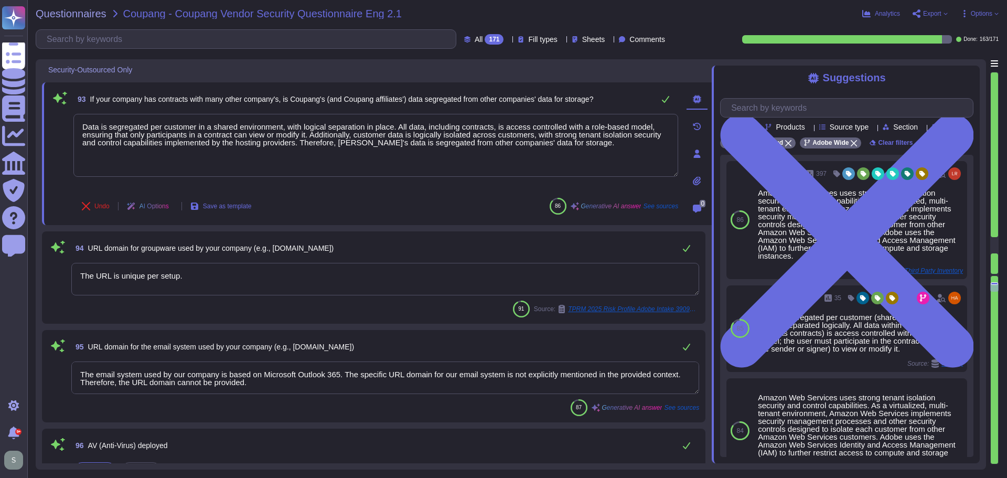
scroll to position [11469, 0]
type textarea "Amazon Web Services Server-Side Encryption S3 buckets are used to encrypt data …"
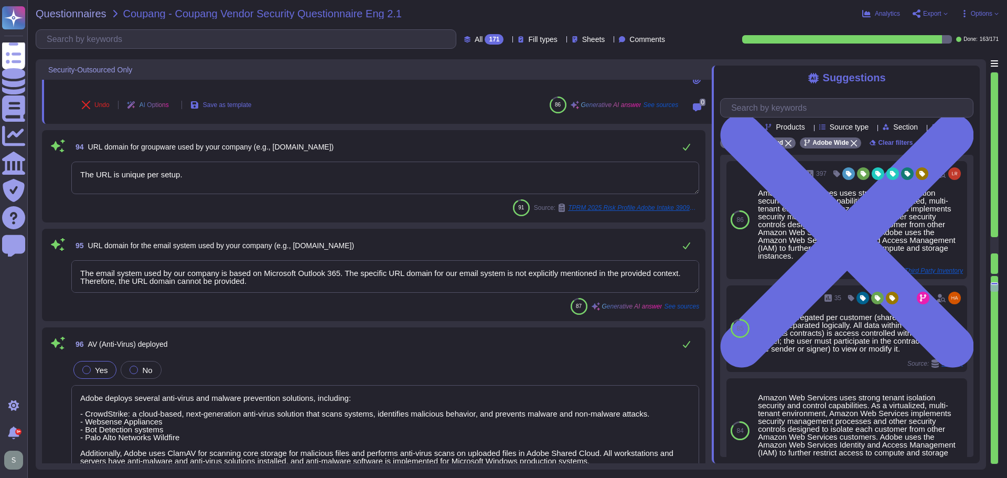
scroll to position [11574, 0]
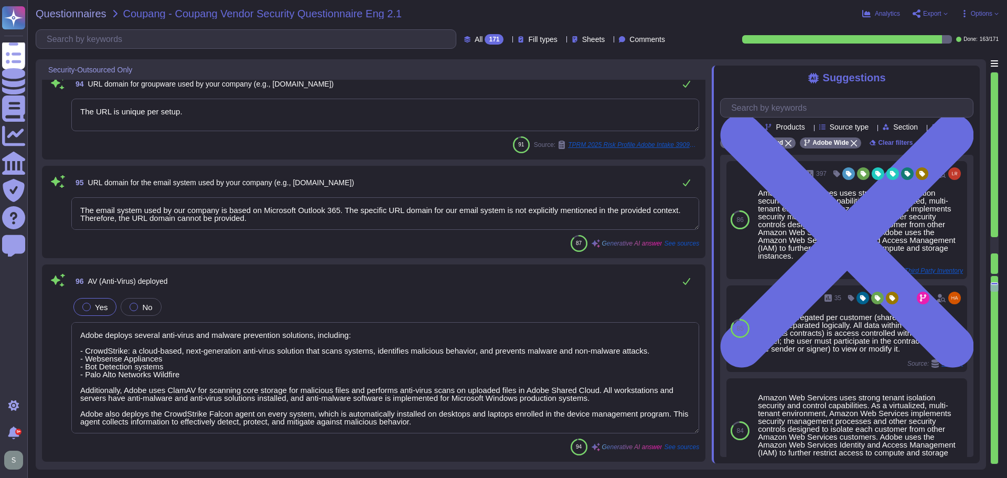
drag, startPoint x: 207, startPoint y: 109, endPoint x: 74, endPoint y: 111, distance: 132.1
click at [74, 111] on textarea "The URL is unique per setup." at bounding box center [385, 115] width 628 height 33
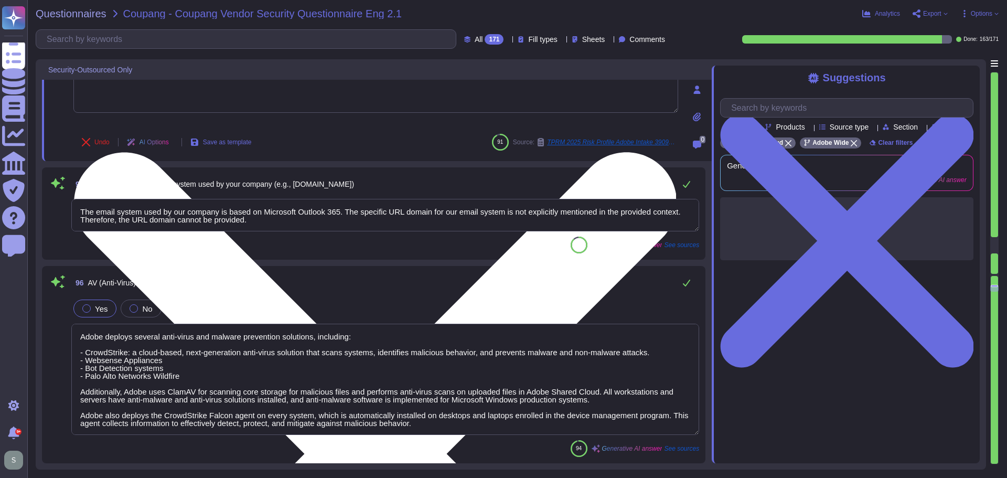
type textarea "Amazon Web Services Server-Side Encryption S3 buckets are used to encrypt data …"
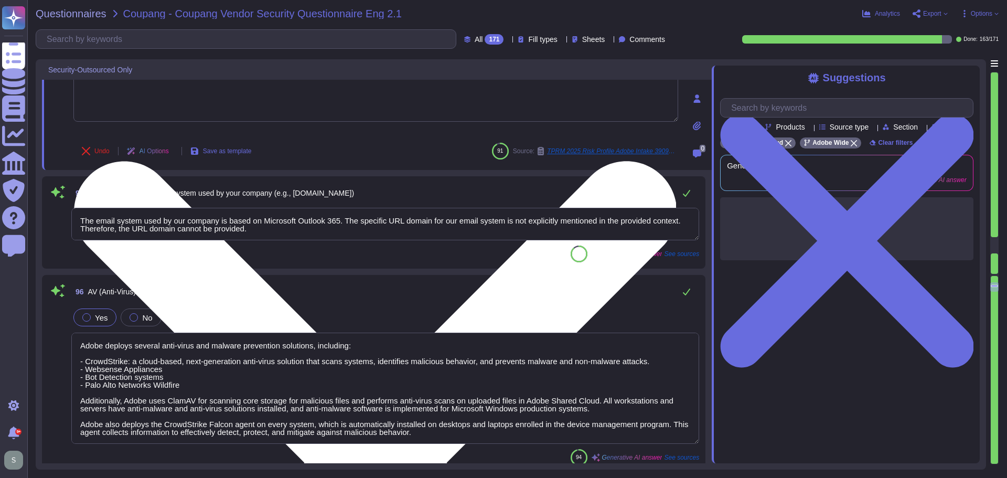
type textarea "Solutions Consultant to provide details"
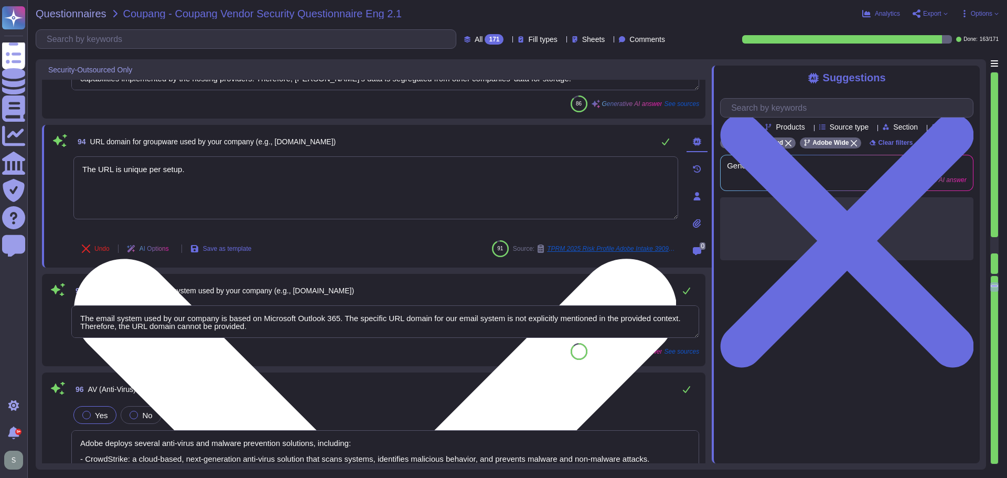
scroll to position [11439, 0]
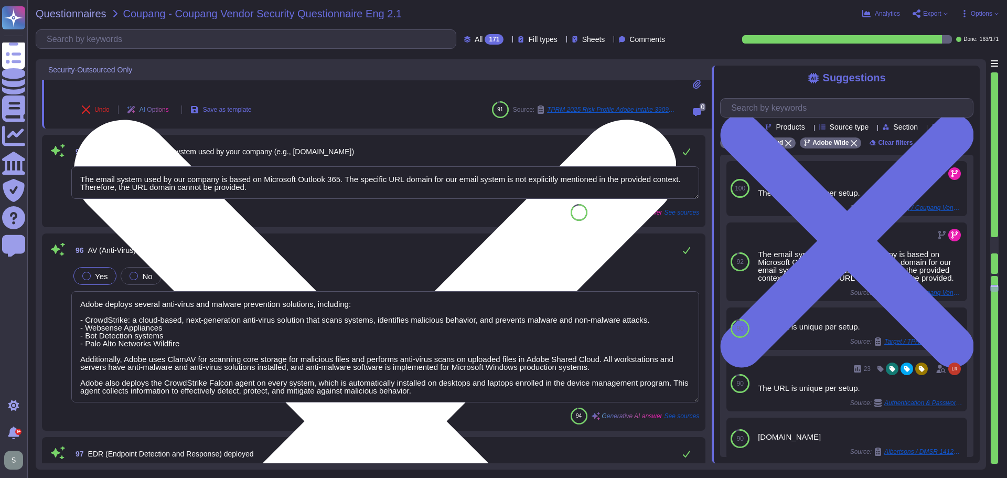
type textarea "Solutions Consultant to provide details"
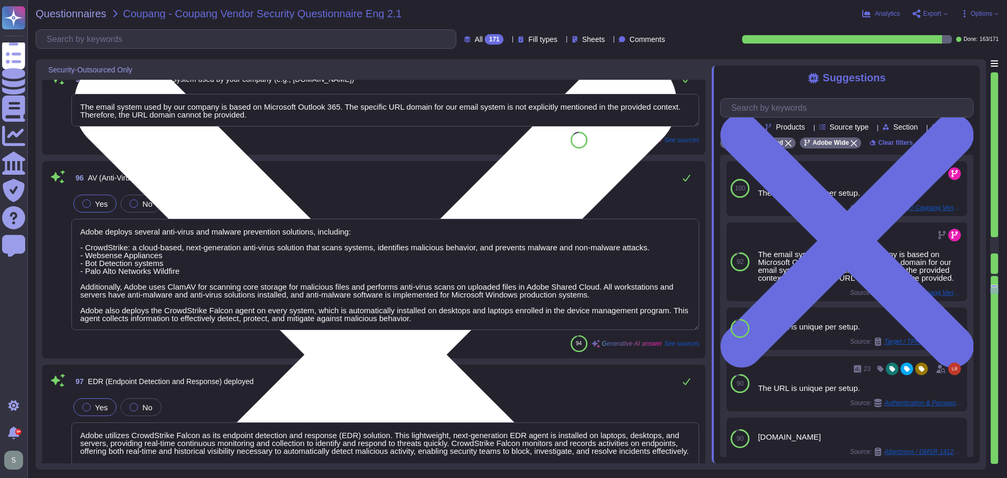
type textarea "The phrase "full disk encryption" doesn't apply to SaaS offerings but instead a…"
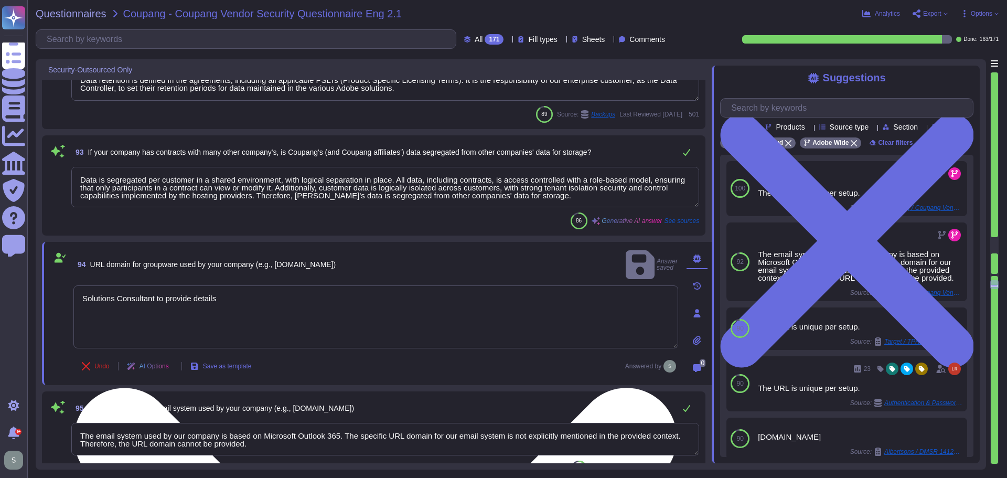
type textarea "As the data controller, you will determine the personal data that Adobe process…"
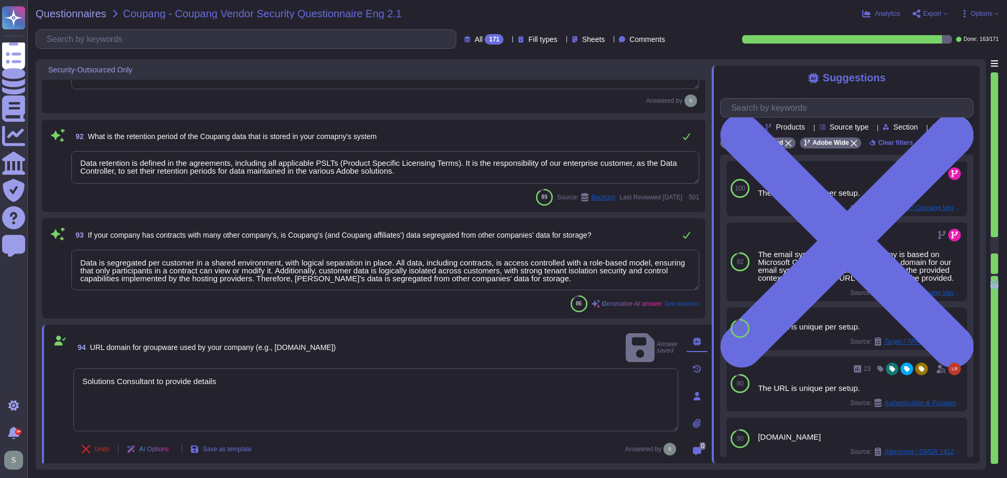
scroll to position [11236, 0]
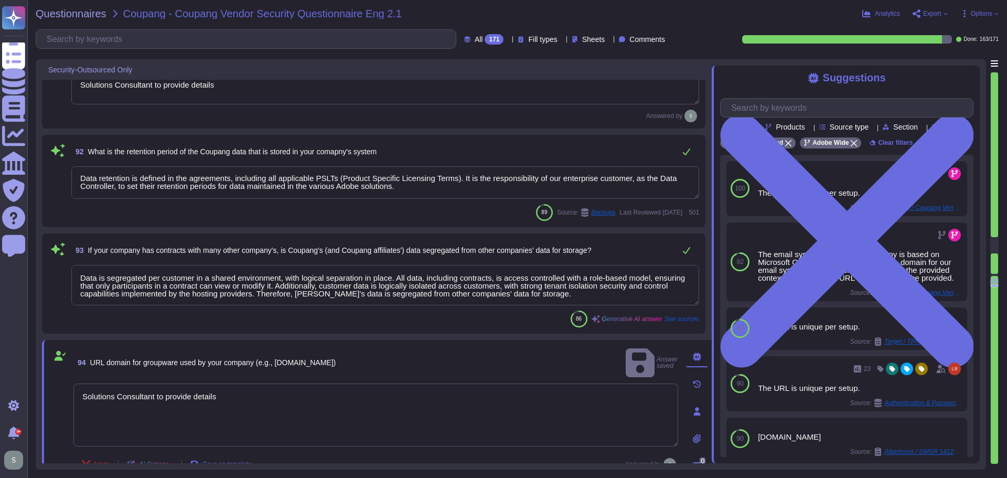
click at [211, 87] on textarea "Solutions Consultant to provide details" at bounding box center [385, 88] width 628 height 33
click at [212, 82] on textarea "Solutions Consultant to provide details" at bounding box center [385, 88] width 628 height 33
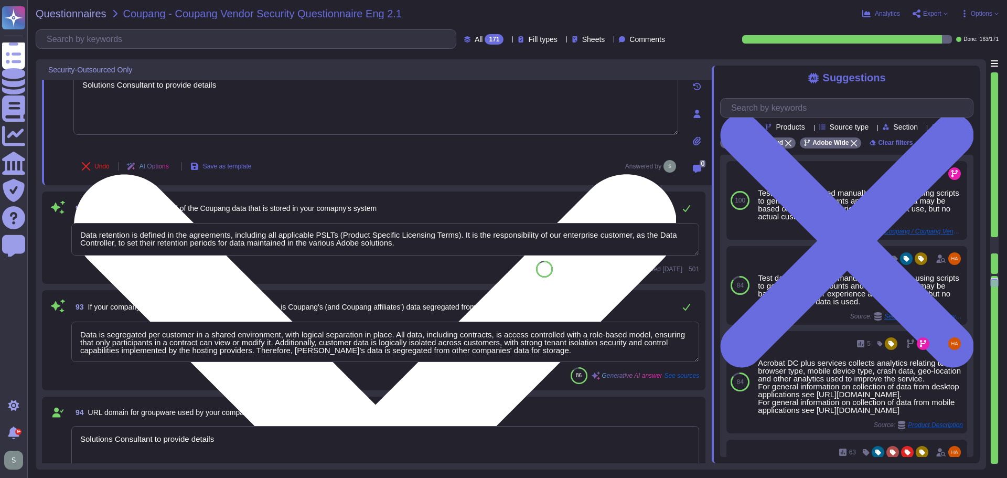
click at [206, 82] on textarea "Solutions Consultant to provide details" at bounding box center [375, 103] width 605 height 63
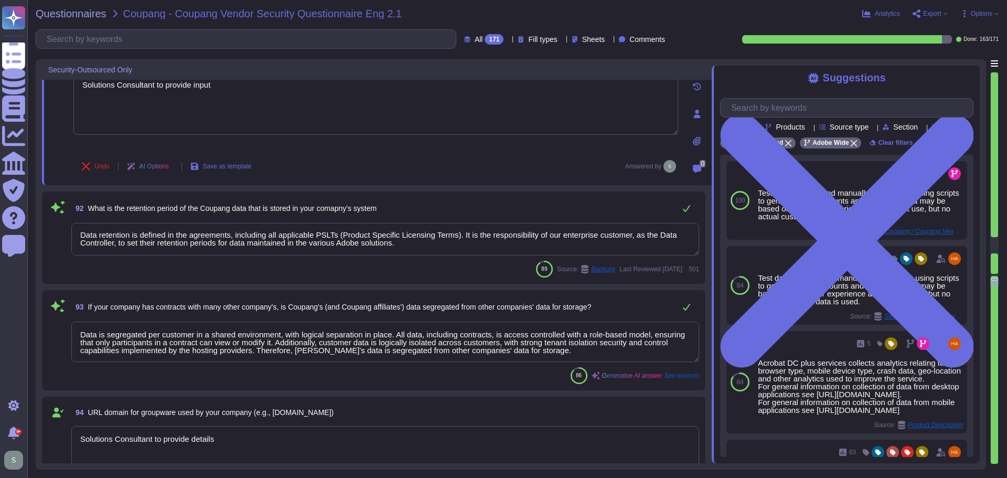
type textarea "Solutions Consultant to provide input"
click at [202, 229] on textarea "Data retention is defined in the agreements, including all applicable PSLTs (Pr…" at bounding box center [385, 239] width 628 height 33
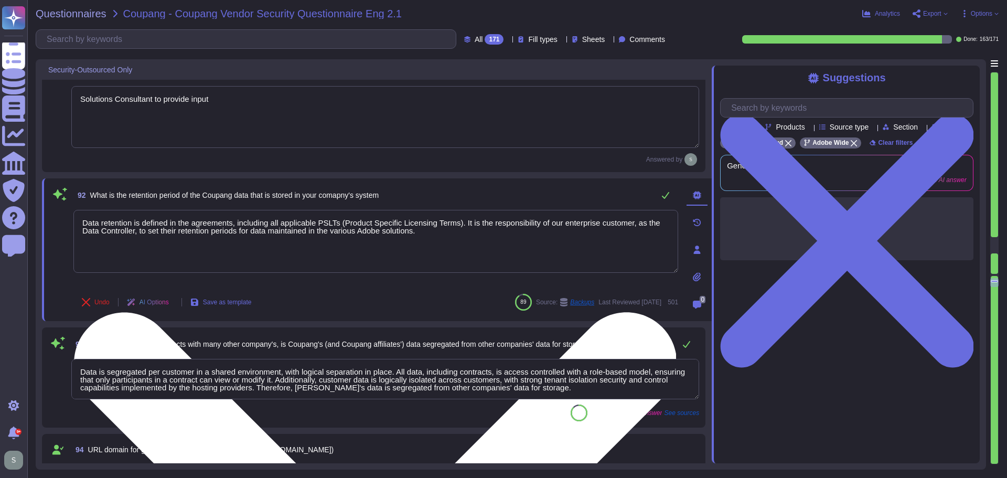
click at [431, 215] on textarea "Data retention is defined in the agreements, including all applicable PSLTs (Pr…" at bounding box center [375, 241] width 605 height 63
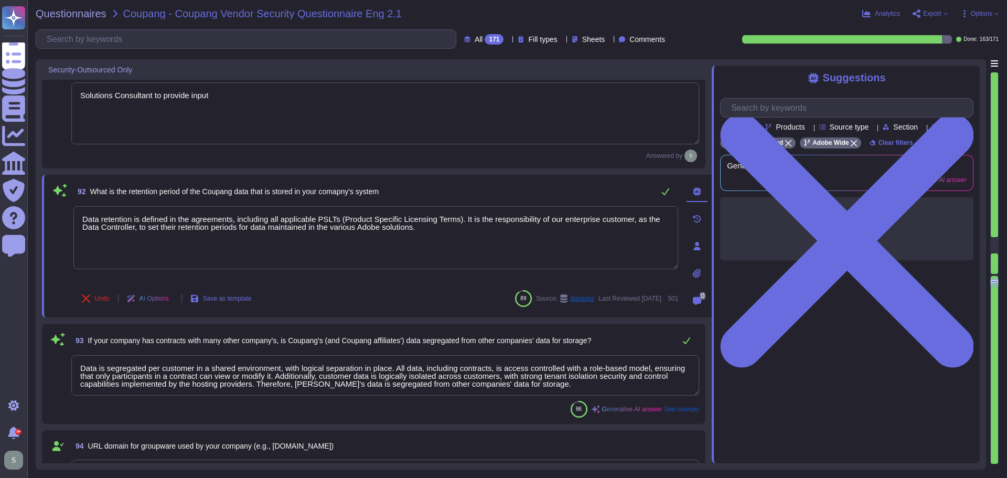
scroll to position [11131, 0]
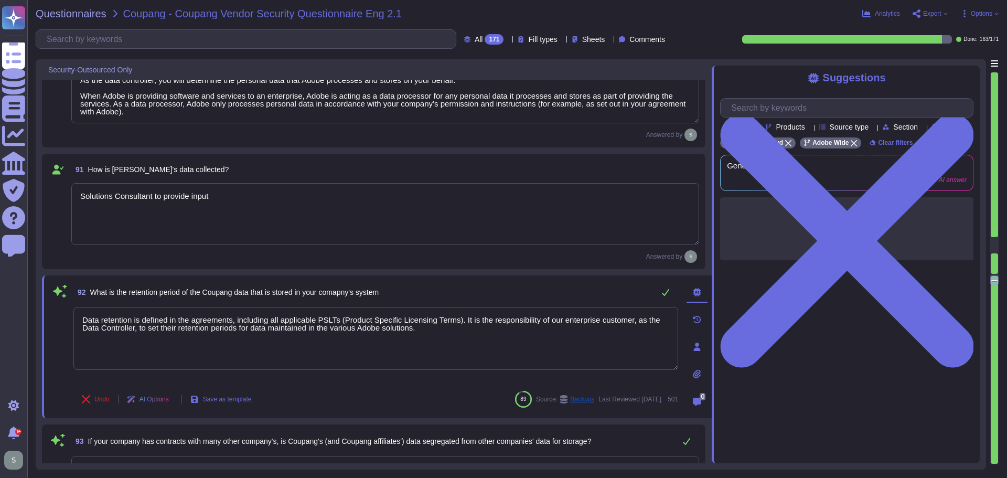
type textarea "No"
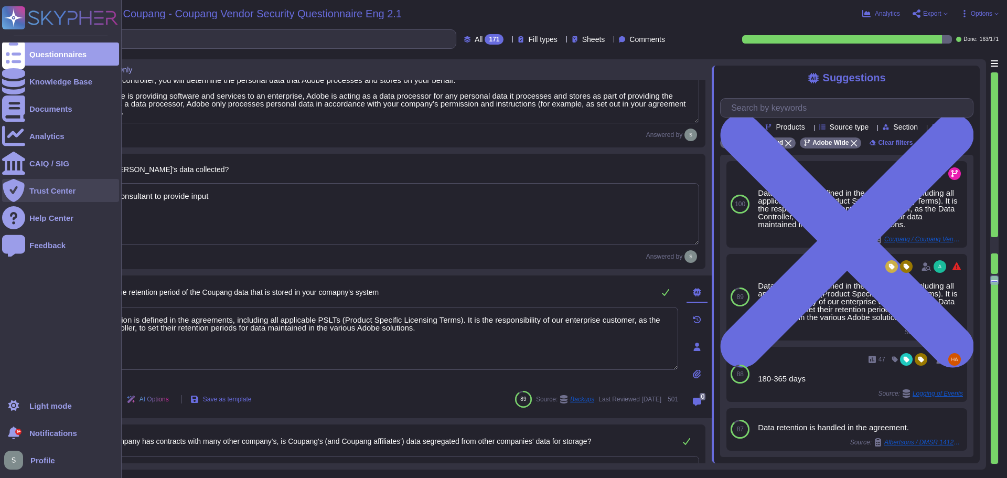
drag, startPoint x: 215, startPoint y: 198, endPoint x: 22, endPoint y: 199, distance: 193.0
click at [22, 199] on div "Questionnaires Knowledge Base Documents Analytics CAIQ / SIG Trust Center Help …" at bounding box center [503, 239] width 1007 height 478
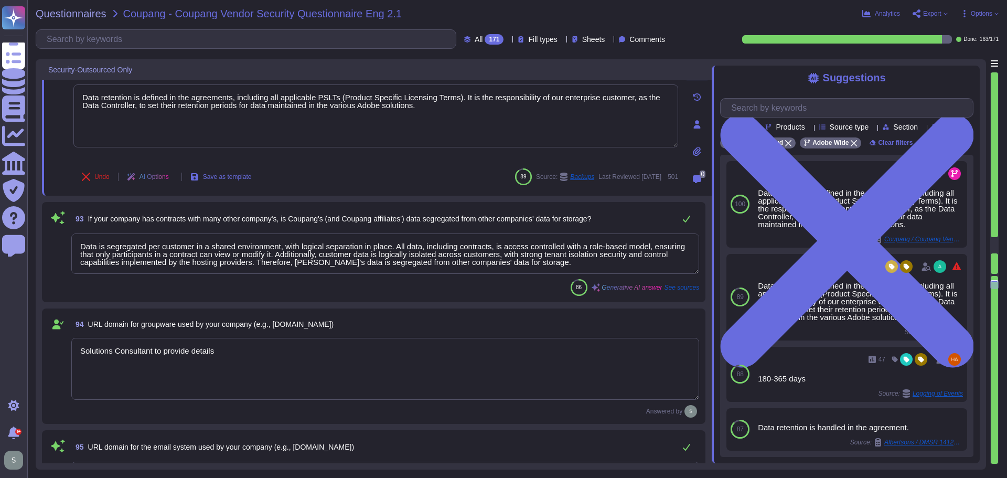
type textarea "Adobe utilizes CrowdStrike Falcon as its endpoint detection and response (EDR) …"
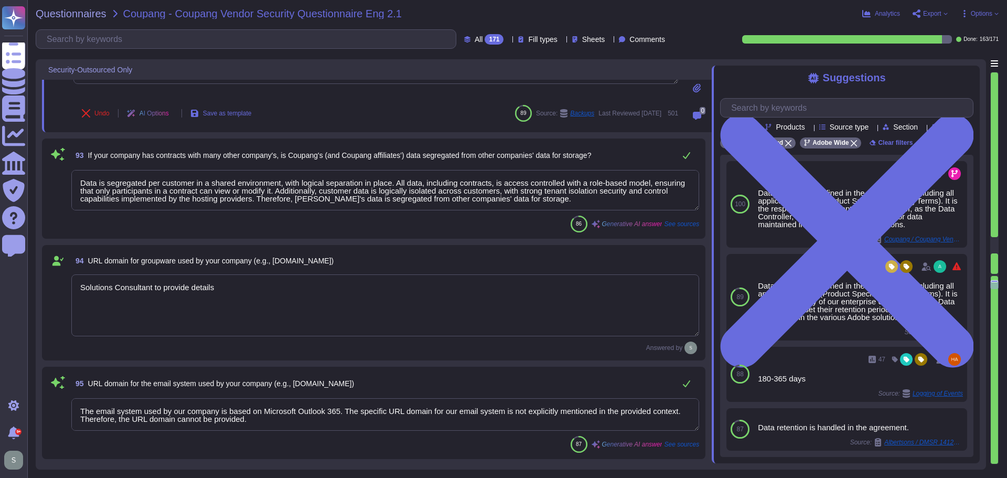
scroll to position [11498, 0]
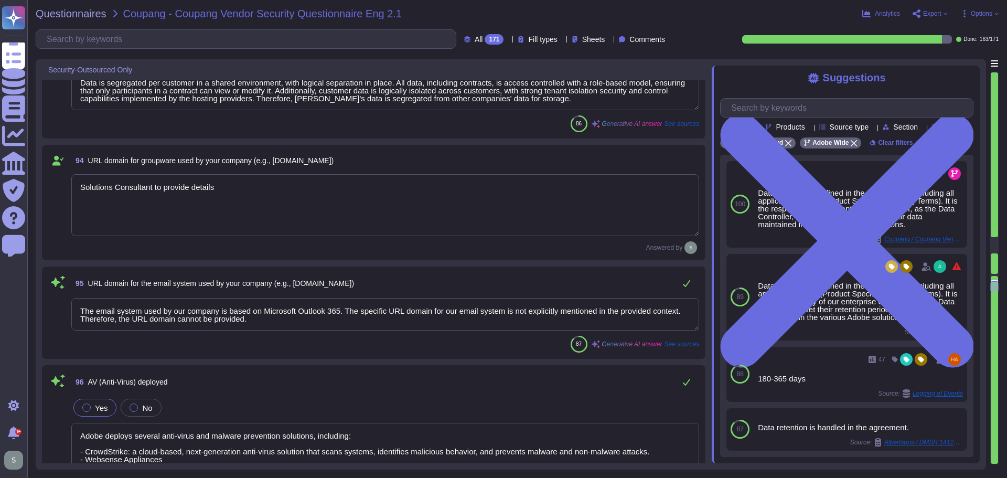
type textarea "Amazon Web Services Server-Side Encryption S3 buckets are used to encrypt data …"
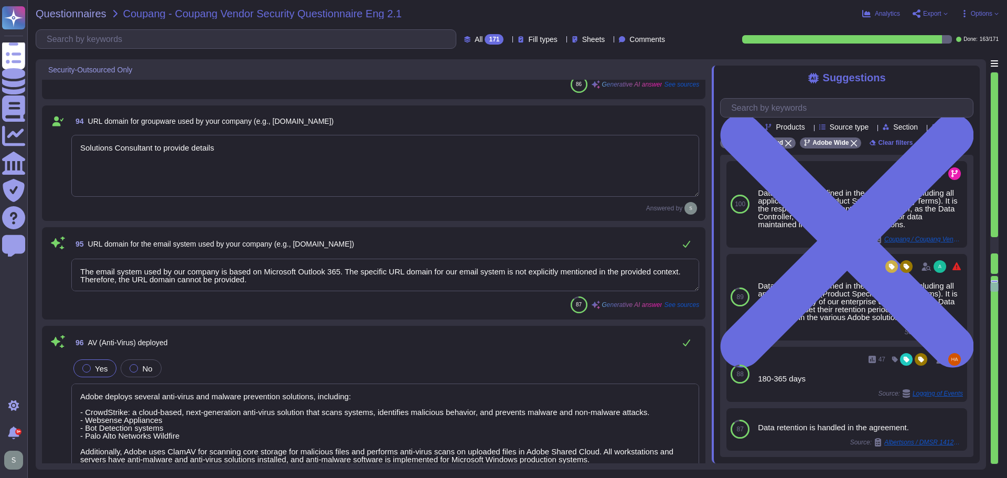
scroll to position [11603, 0]
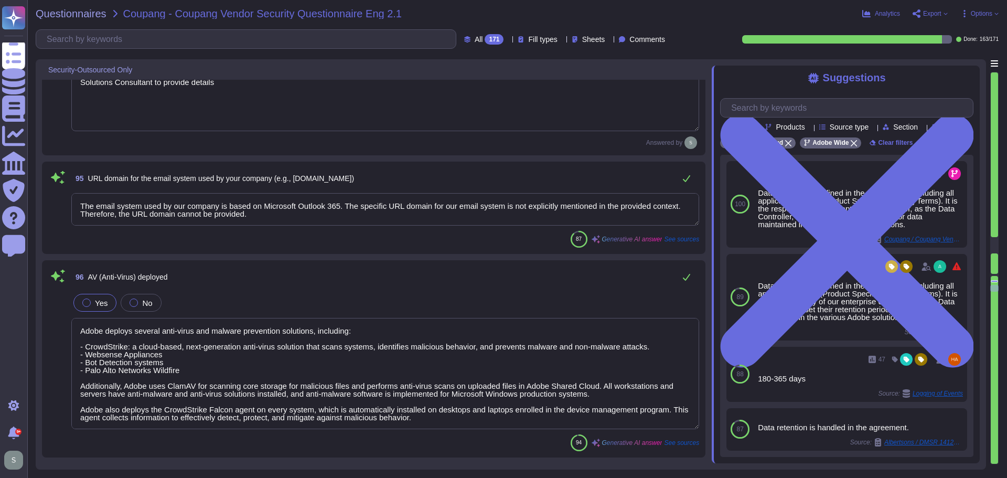
click at [279, 210] on textarea "The email system used by our company is based on Microsoft Outlook 365. The spe…" at bounding box center [385, 209] width 628 height 33
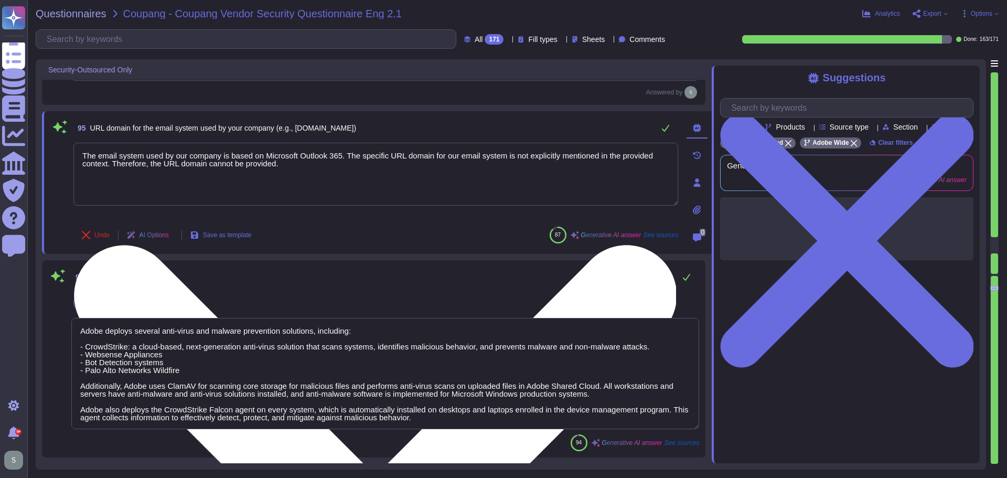
click at [297, 181] on textarea "The email system used by our company is based on Microsoft Outlook 365. The spe…" at bounding box center [375, 174] width 605 height 63
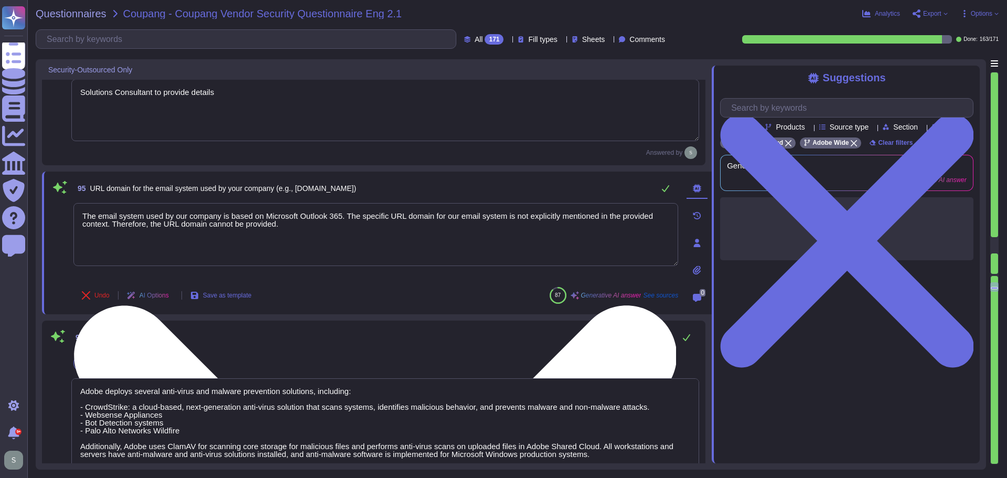
scroll to position [11498, 0]
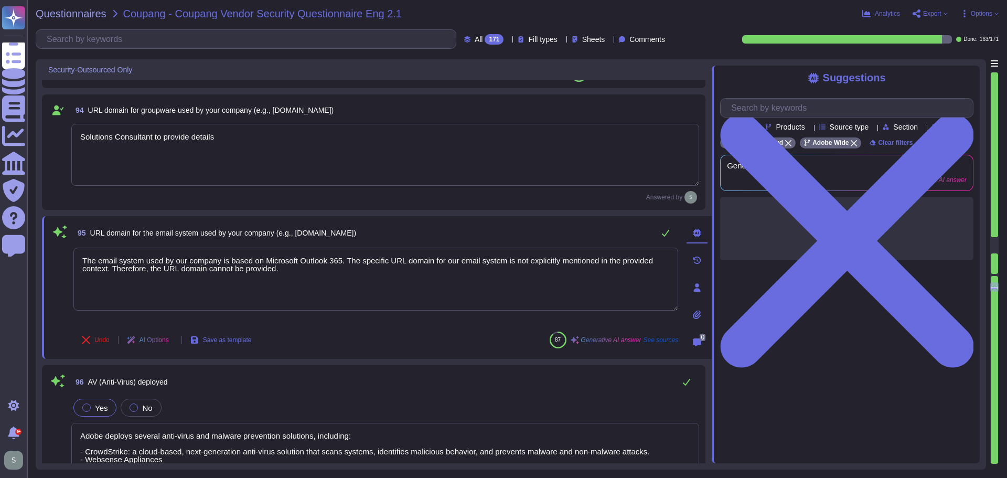
drag, startPoint x: 230, startPoint y: 140, endPoint x: 70, endPoint y: 129, distance: 160.3
click at [71, 130] on div "94 URL domain for groupware used by your company (e.g., gw.vendor.co.kr) Soluti…" at bounding box center [373, 152] width 651 height 103
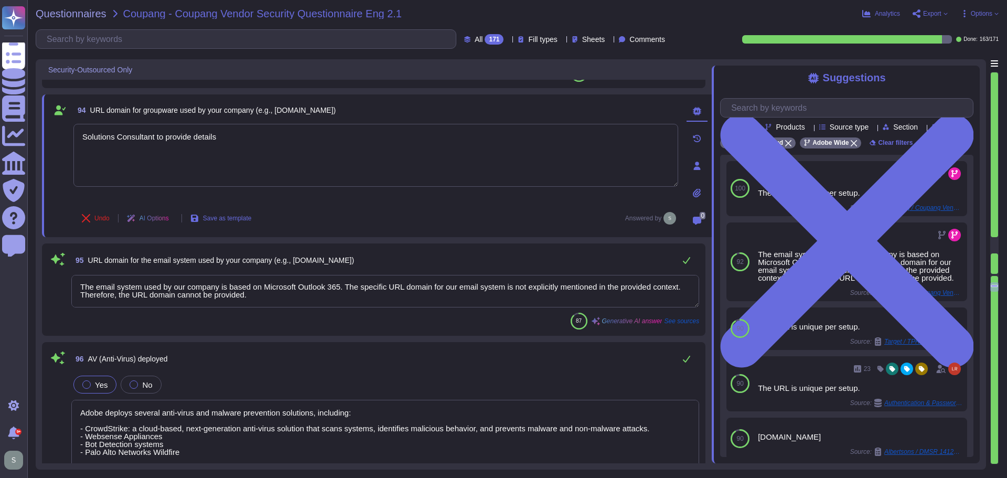
scroll to position [0, 0]
drag, startPoint x: 253, startPoint y: 300, endPoint x: 45, endPoint y: 272, distance: 209.6
click at [45, 272] on div "95 URL domain for the email system used by your company (e.g., mail.vendor.co.k…" at bounding box center [373, 289] width 663 height 92
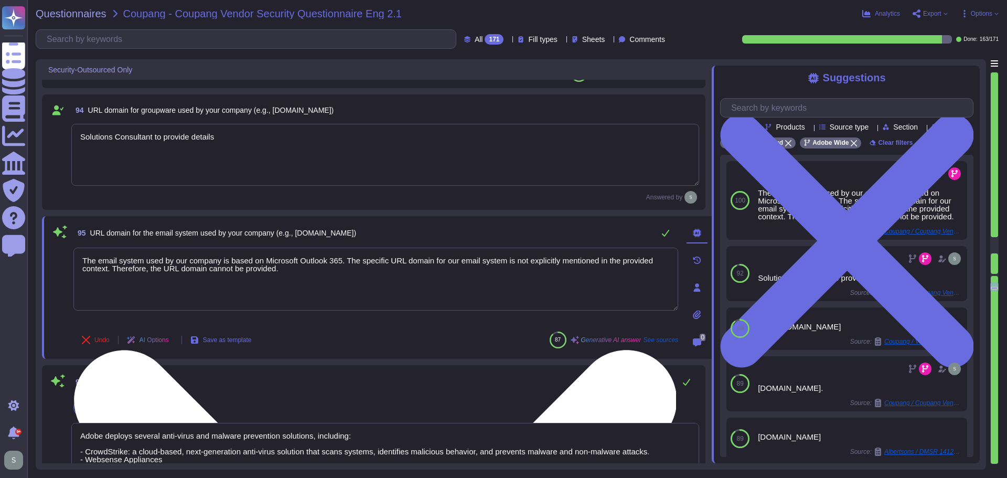
paste textarea "Solutions Consultant to provide details"
type textarea "Solutions Consultant to provide details"
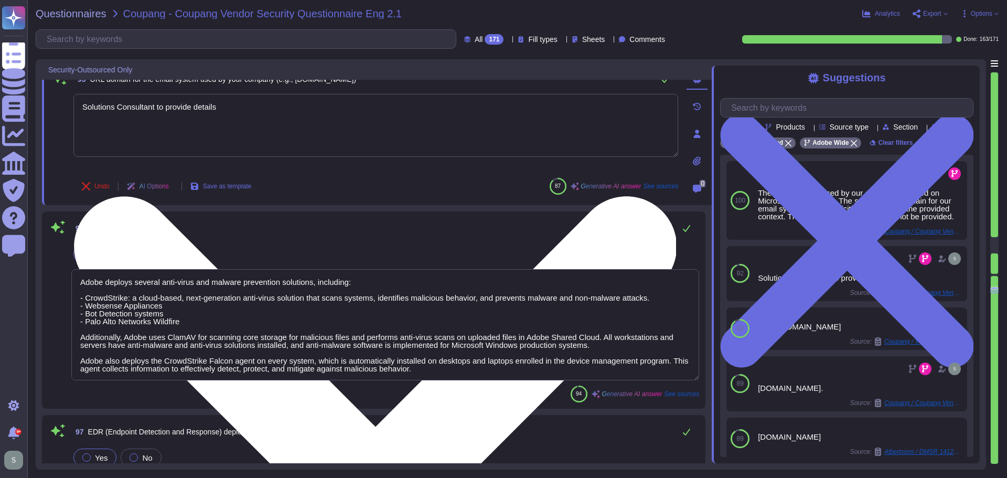
type textarea "The phrase "full disk encryption" doesn't apply to SaaS offerings but instead a…"
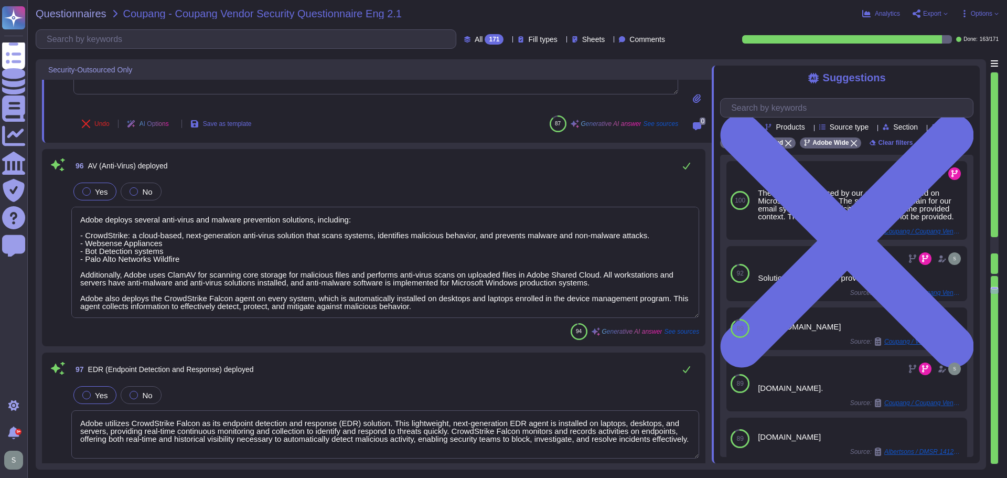
type textarea "Solutions Consultant to provide details"
click at [270, 272] on textarea "Adobe deploys several anti-virus and malware prevention solutions, including: -…" at bounding box center [385, 262] width 628 height 111
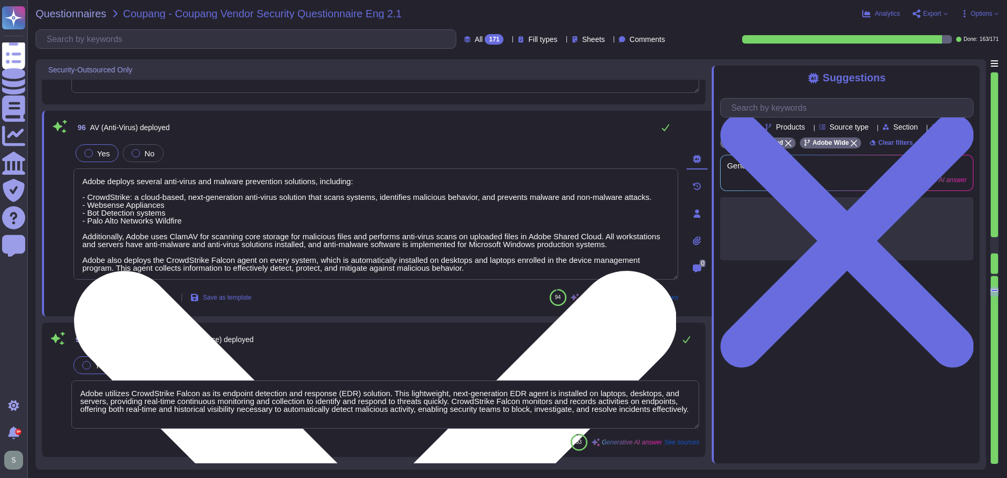
type textarea "Adobe has implemented a centralized Mobile Device Management (MDM) solution pow…"
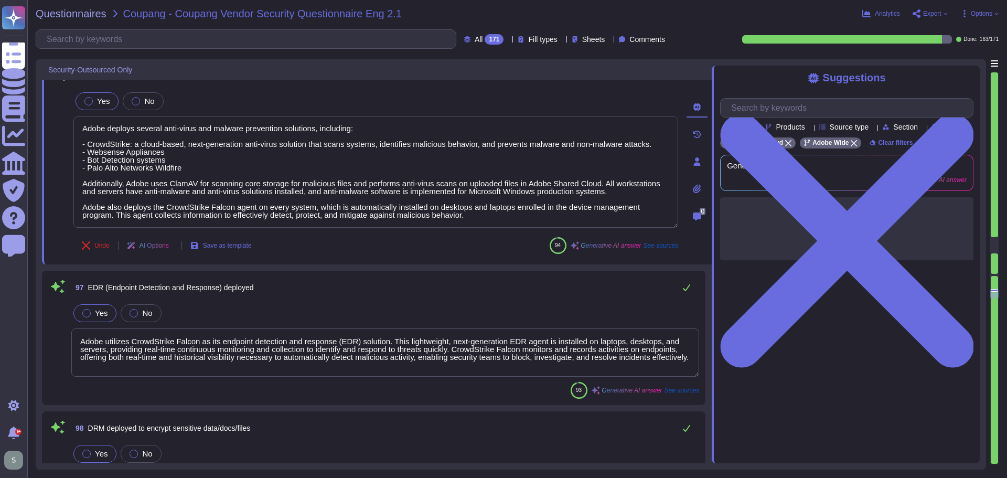
type textarea "Adobe has implemented a centralized Mobile Device Management (MDM) solution pow…"
type textarea "Adobe does not rely on one specific data loss protection (DLP) tool but instead…"
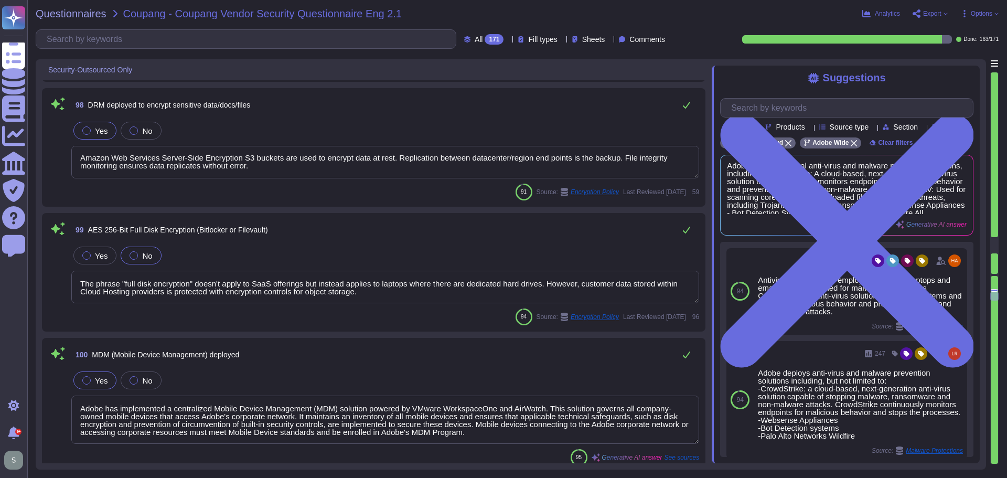
drag, startPoint x: 274, startPoint y: 167, endPoint x: 52, endPoint y: 158, distance: 222.0
click at [52, 158] on div "98 DRM deployed to encrypt sensitive data/docs/files Yes No Amazon Web Services…" at bounding box center [373, 147] width 651 height 106
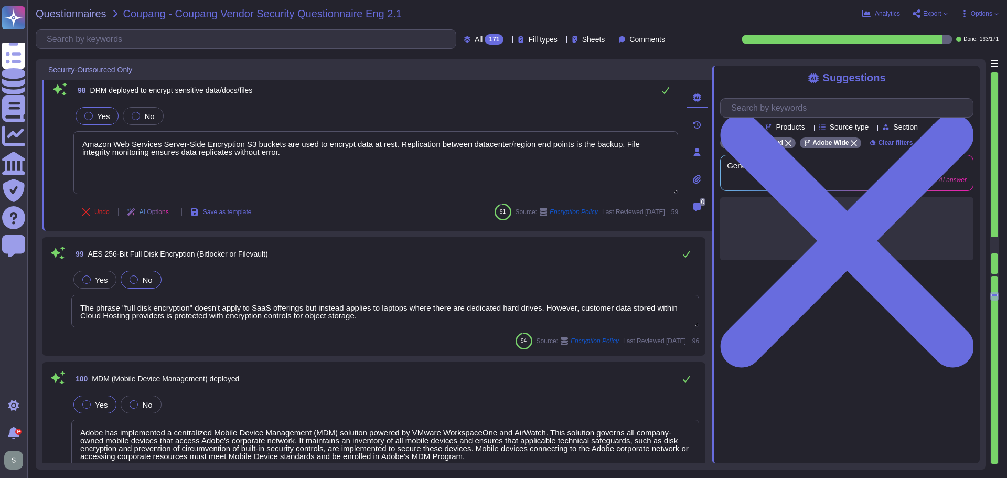
type textarea "Adobe does not rely on one specific data loss protection (DLP) tool but instead…"
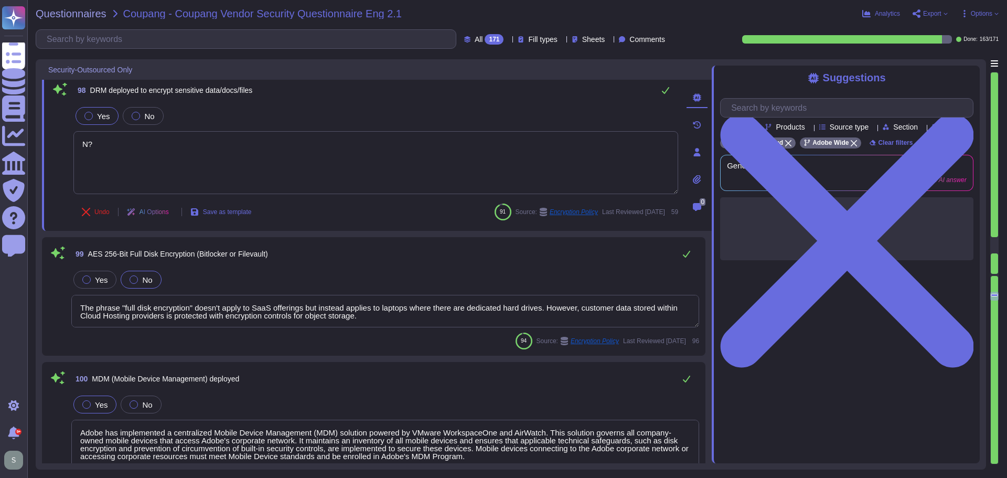
type textarea "N"
type textarea "Amazon Web Services Server-Side Encryption S3 buckets are used to encrypt data …"
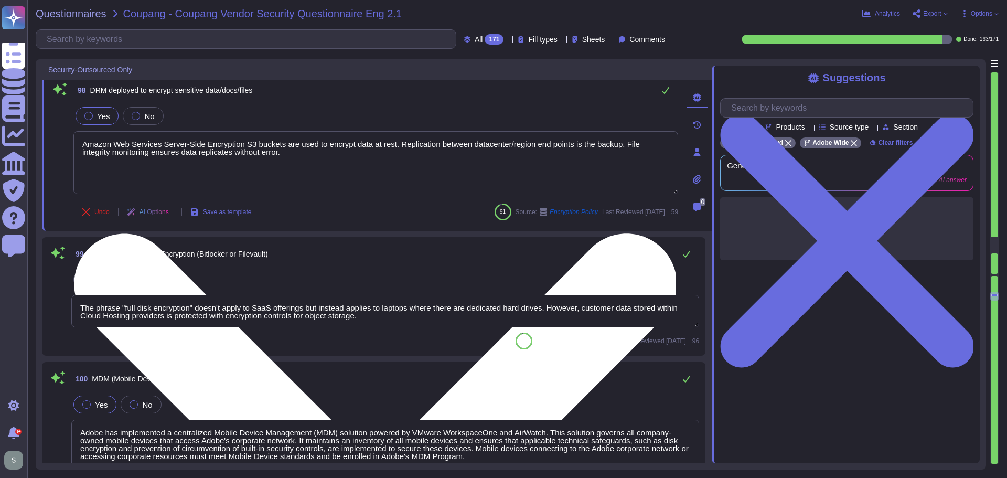
click at [229, 171] on textarea "Amazon Web Services Server-Side Encryption S3 buckets are used to encrypt data …" at bounding box center [375, 162] width 605 height 63
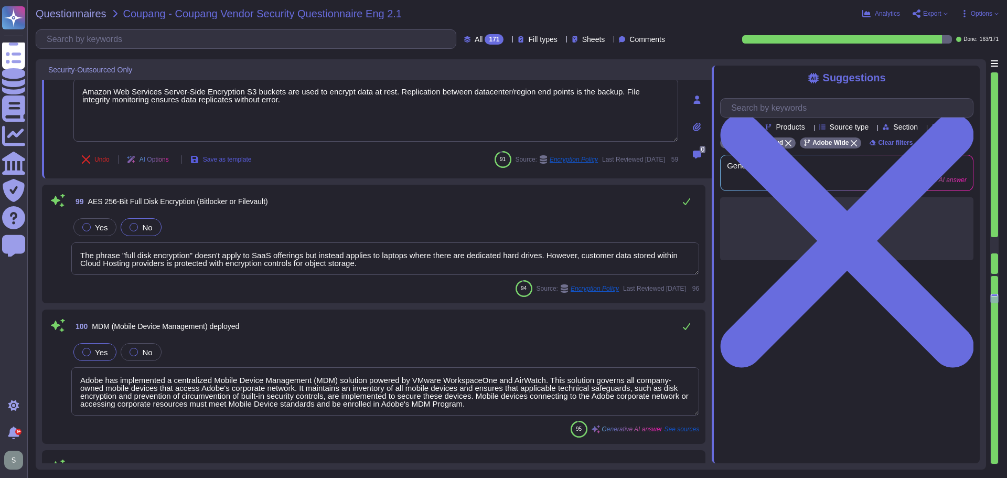
type textarea "USB ports are disabled on Adobe-managed computers as part of the technical cont…"
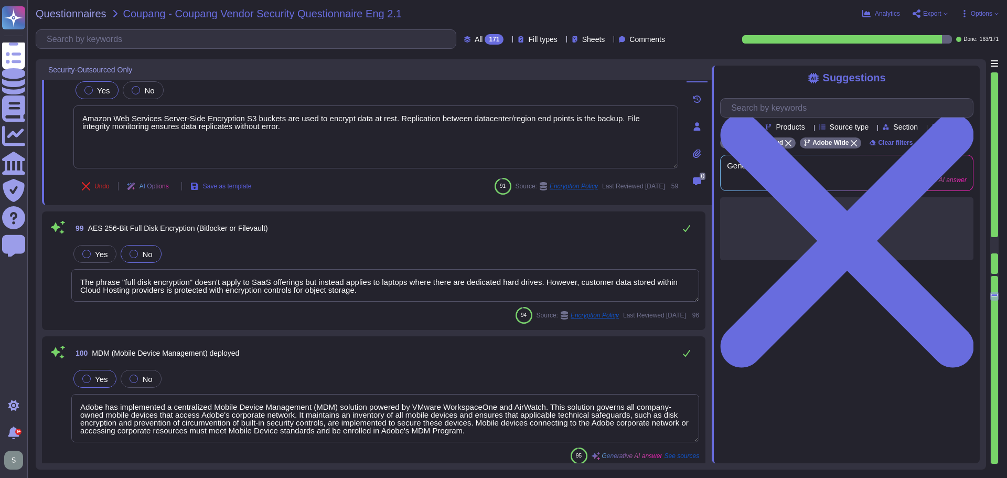
scroll to position [12075, 0]
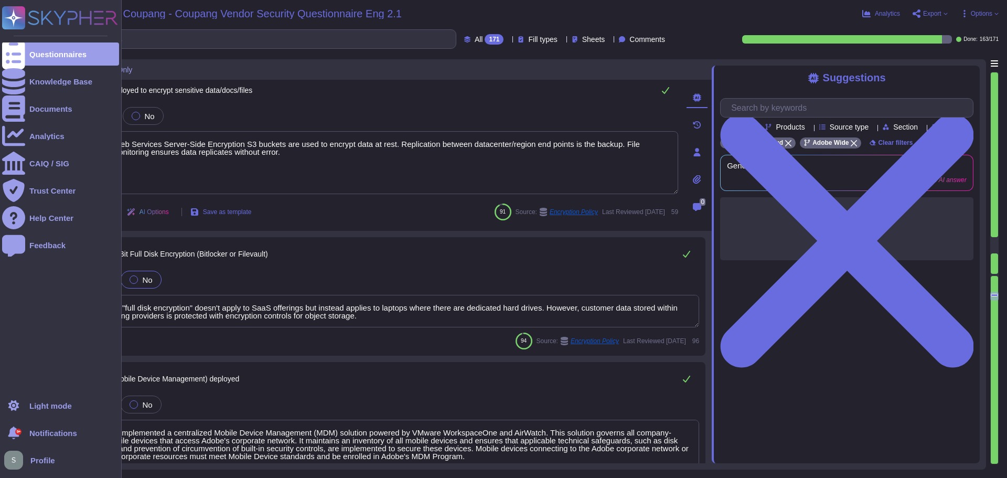
drag, startPoint x: 270, startPoint y: 157, endPoint x: 0, endPoint y: 153, distance: 269.5
click at [0, 153] on div "Questionnaires Knowledge Base Documents Analytics CAIQ / SIG Trust Center Help …" at bounding box center [503, 239] width 1007 height 478
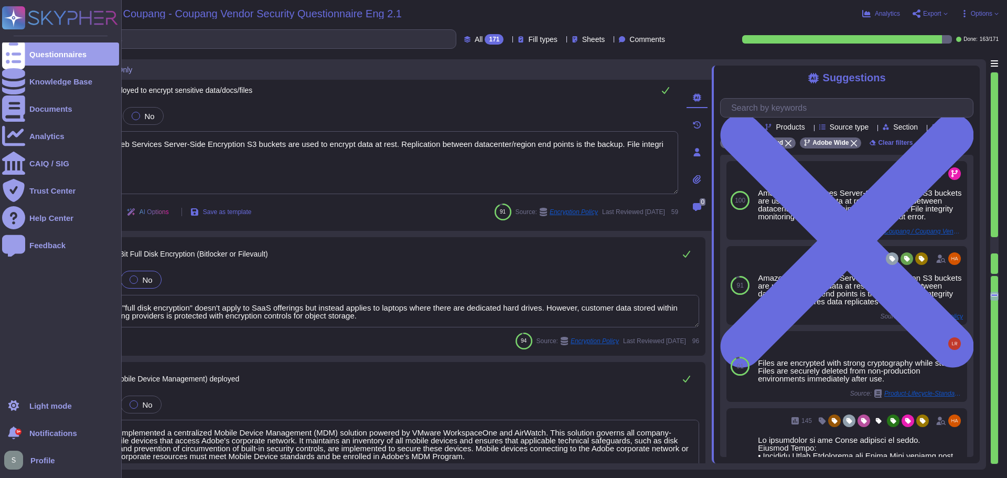
type textarea "Amazon Web Services Server-Side Encryption S3 buckets are used to encrypt data …"
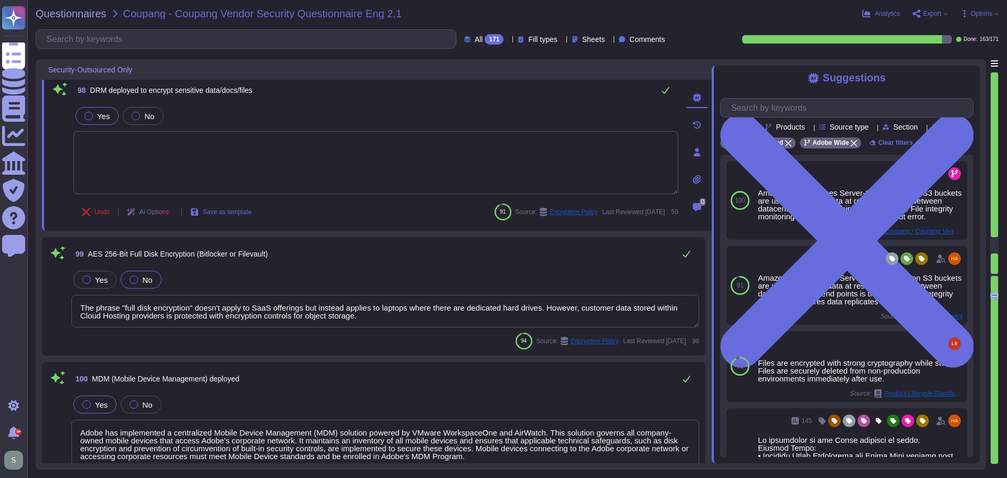
click at [150, 154] on textarea at bounding box center [375, 162] width 605 height 63
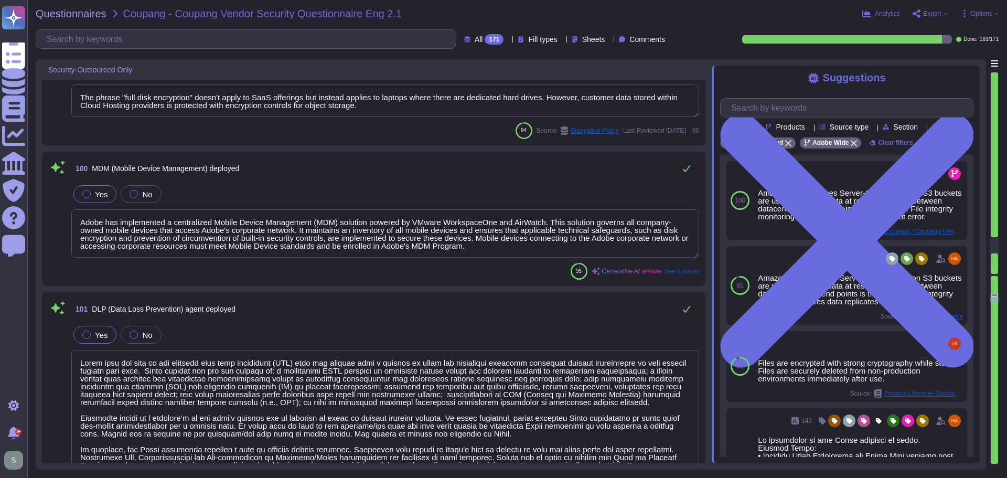
type textarea "Adobe uses LDAP and Okta."
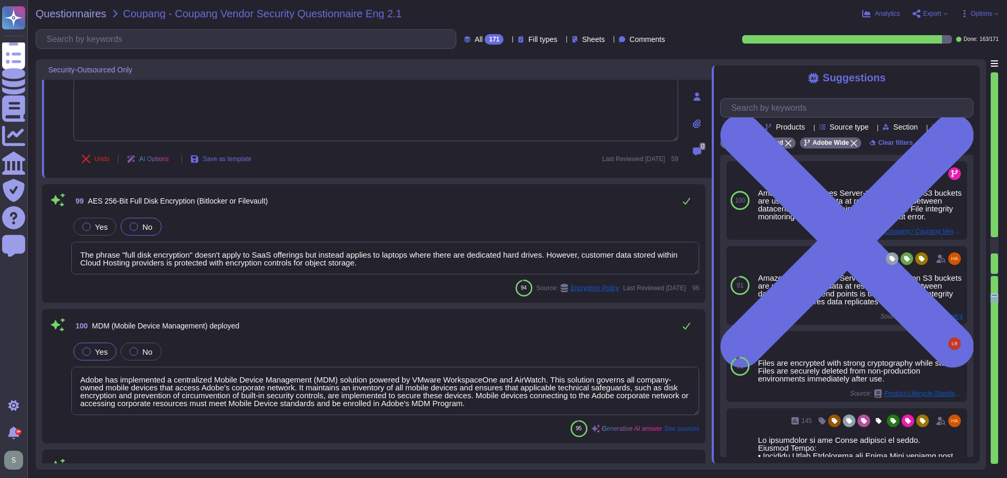
scroll to position [12125, 0]
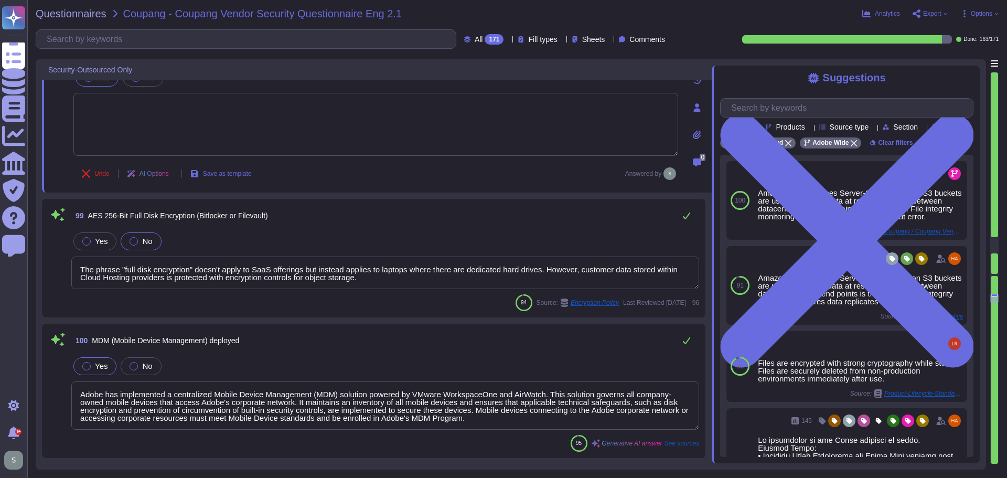
type textarea "Adobe deploys several anti-virus and malware prevention solutions, including: -…"
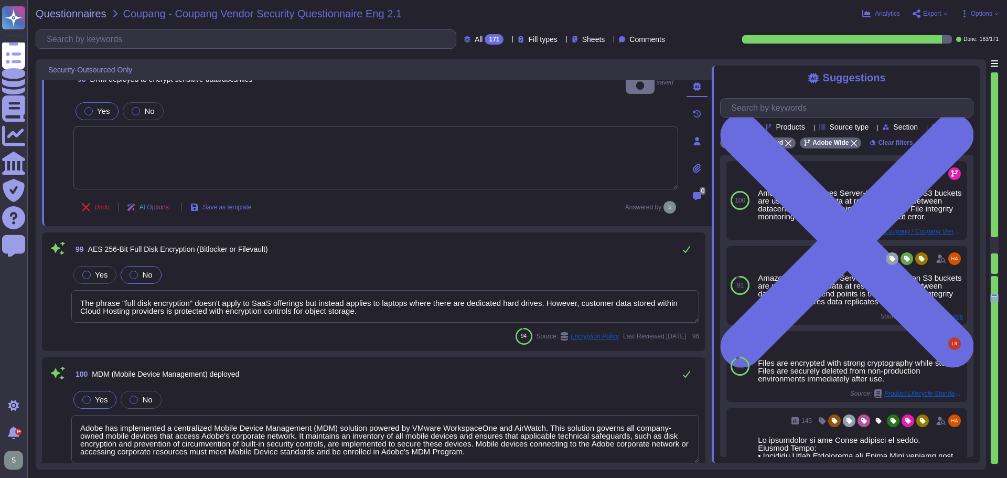
scroll to position [12073, 0]
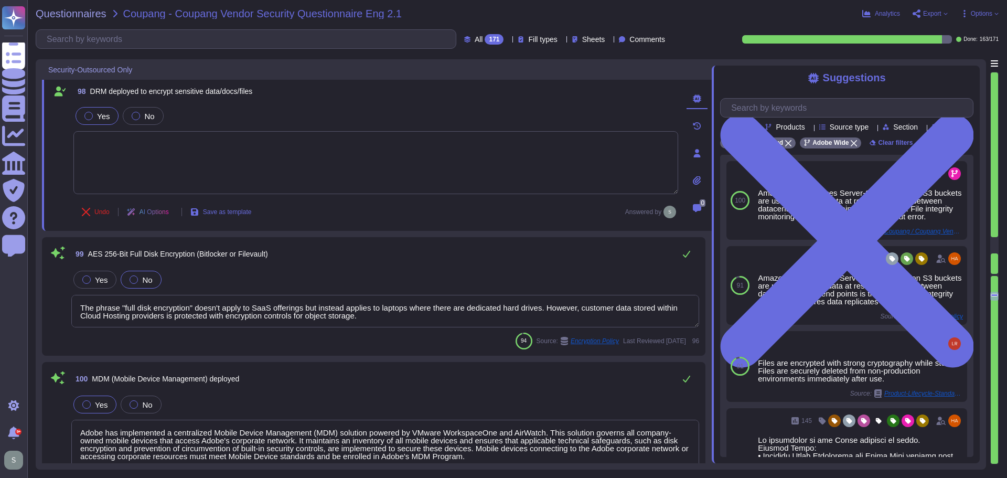
click at [284, 179] on textarea at bounding box center [375, 162] width 605 height 63
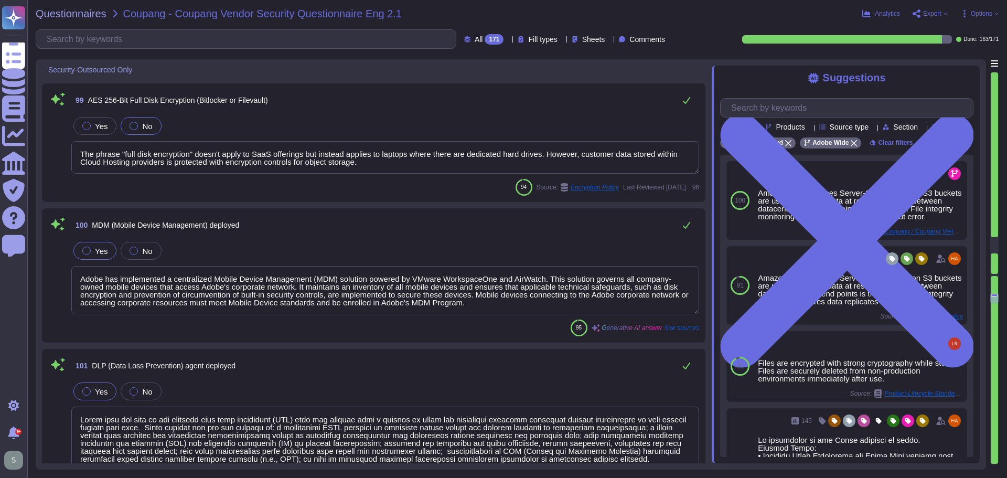
scroll to position [12230, 0]
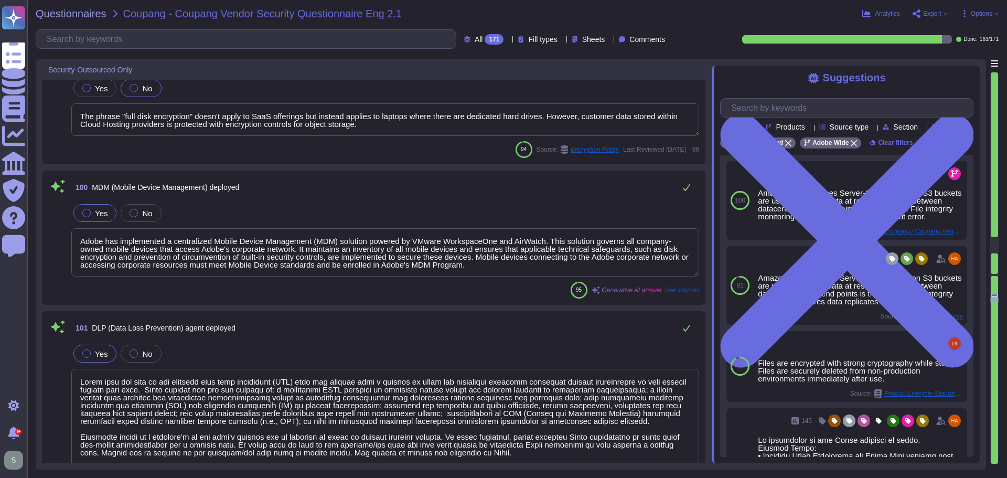
type textarea "Adobe uses LDAP and Okta."
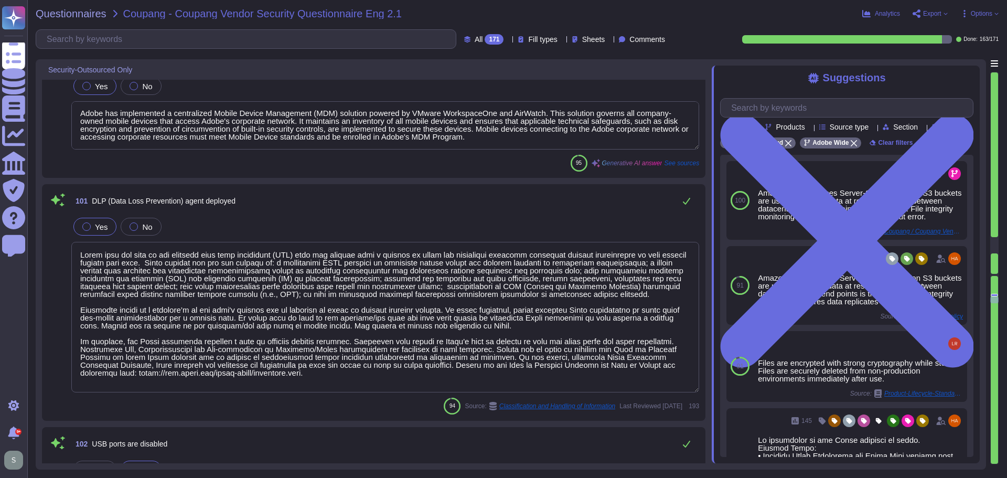
scroll to position [12440, 0]
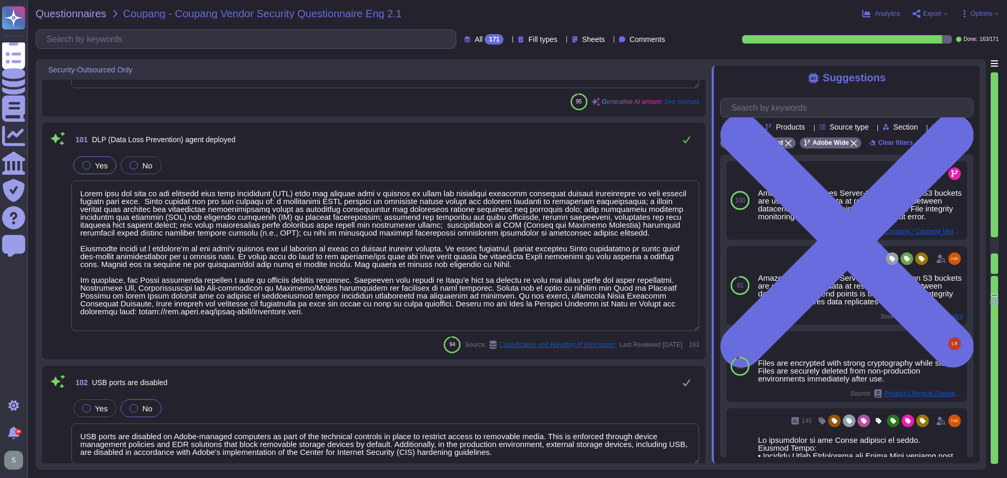
type textarea "Adobe enforces a complex password policy that includes the following requiremen…"
